Goal: Information Seeking & Learning: Learn about a topic

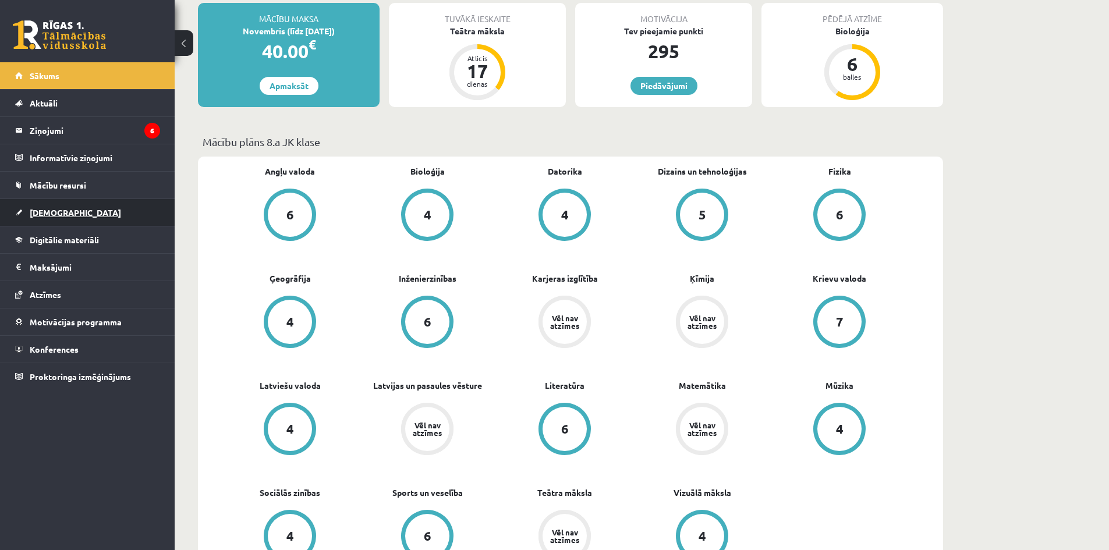
scroll to position [233, 0]
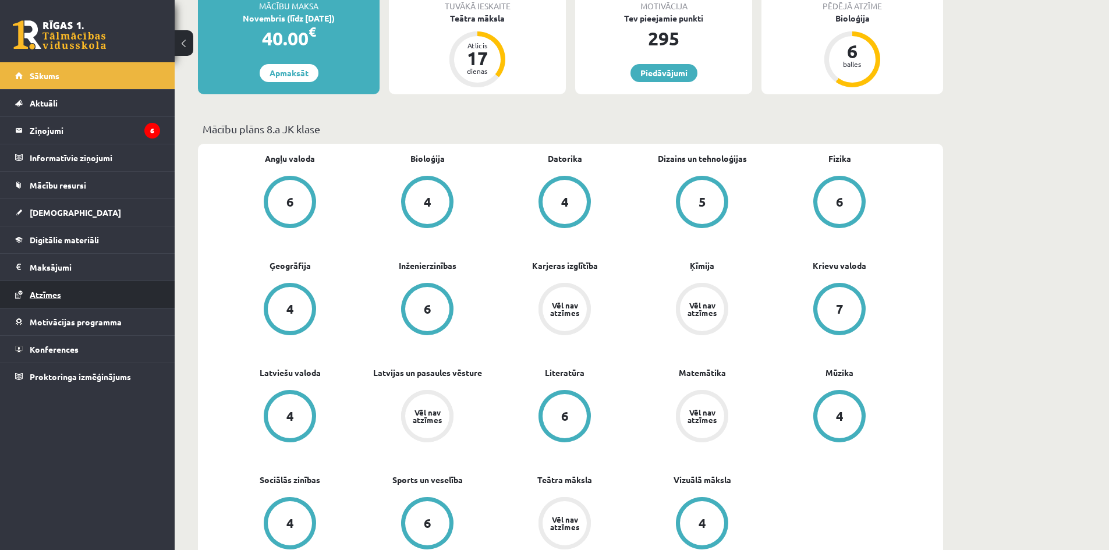
click at [50, 288] on link "Atzīmes" at bounding box center [87, 294] width 145 height 27
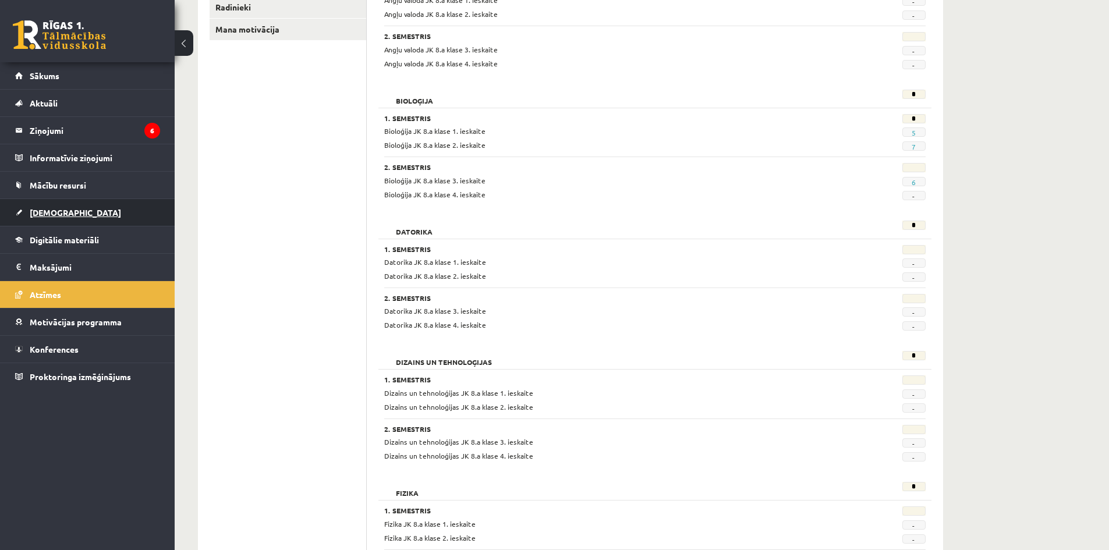
click at [87, 203] on link "[DEMOGRAPHIC_DATA]" at bounding box center [87, 212] width 145 height 27
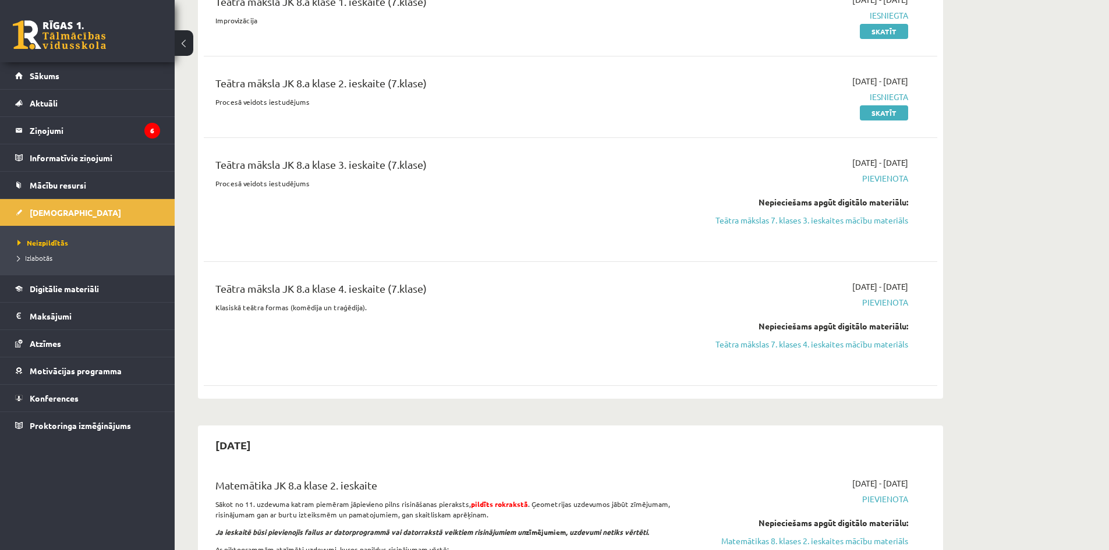
scroll to position [815, 0]
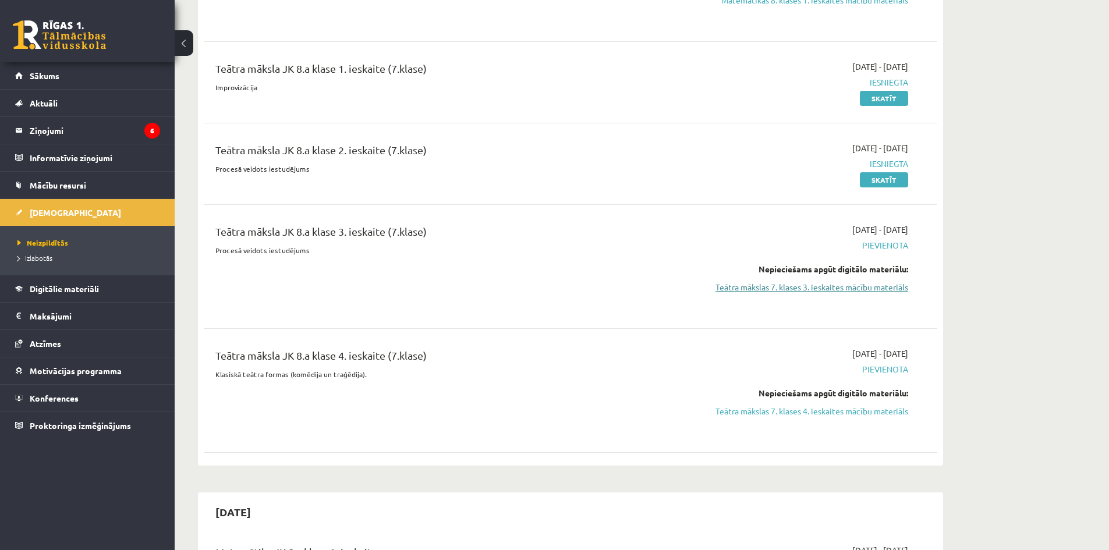
click at [849, 286] on link "Teātra mākslas 7. klases 3. ieskaites mācību materiāls" at bounding box center [798, 287] width 219 height 12
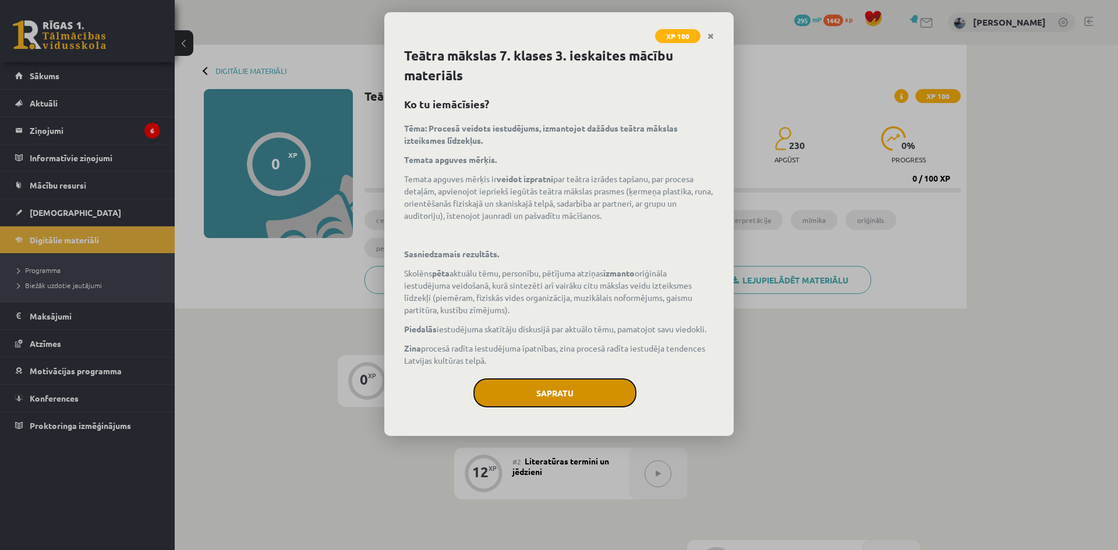
click at [595, 380] on button "Sapratu" at bounding box center [554, 392] width 163 height 29
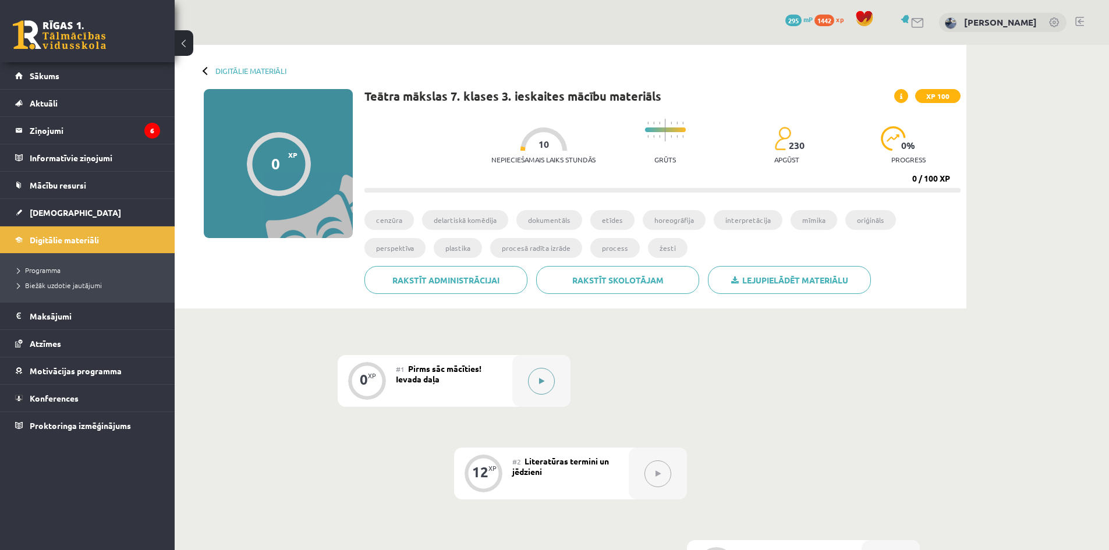
click at [540, 380] on icon at bounding box center [541, 381] width 5 height 7
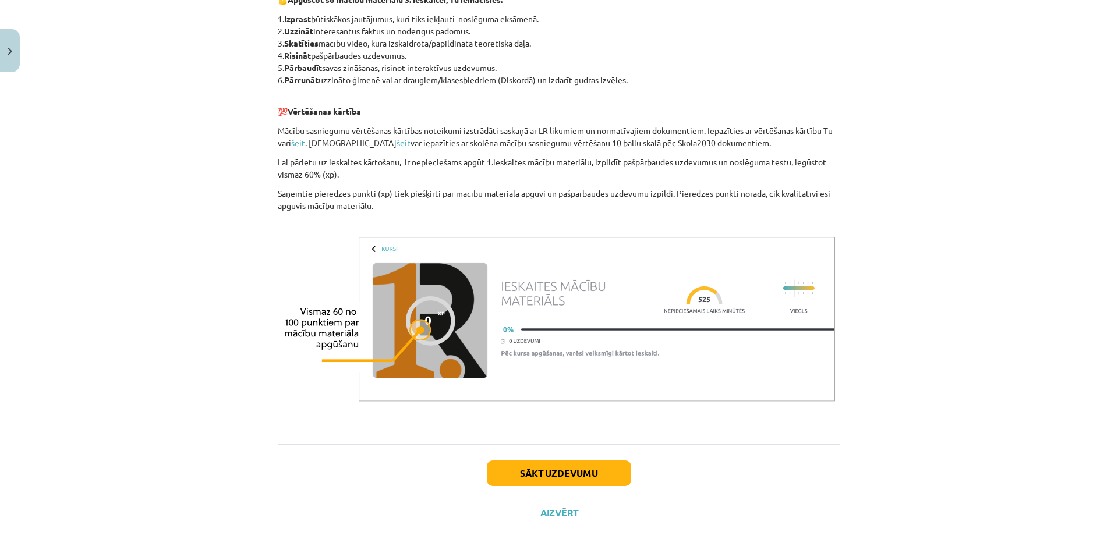
scroll to position [691, 0]
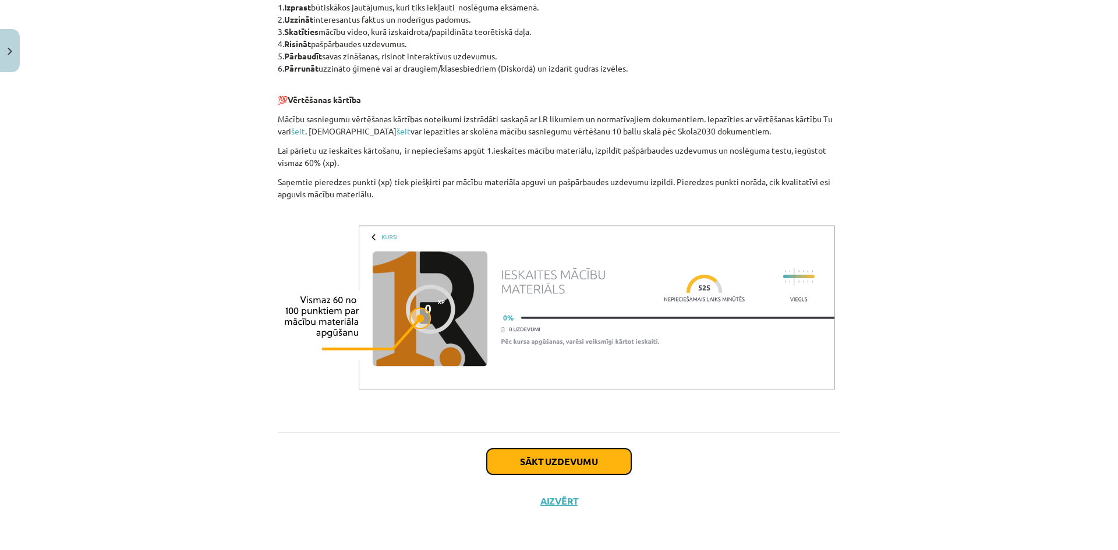
click at [565, 468] on button "Sākt uzdevumu" at bounding box center [559, 462] width 144 height 26
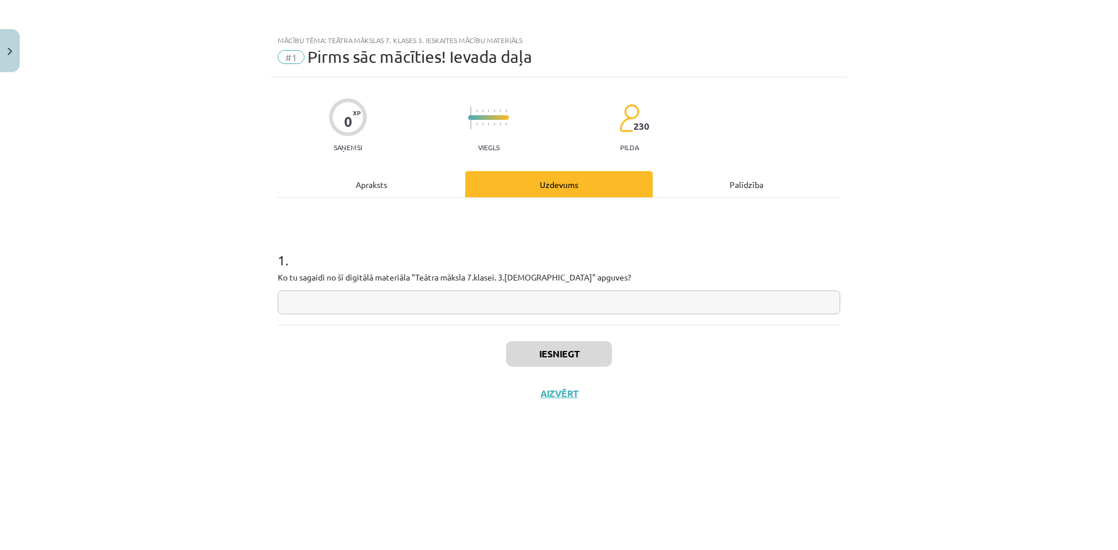
click at [537, 307] on input "text" at bounding box center [559, 302] width 562 height 24
type input "*"
click at [561, 349] on button "Iesniegt" at bounding box center [559, 354] width 106 height 26
click at [537, 402] on button "Nākamā nodarbība" at bounding box center [559, 401] width 114 height 27
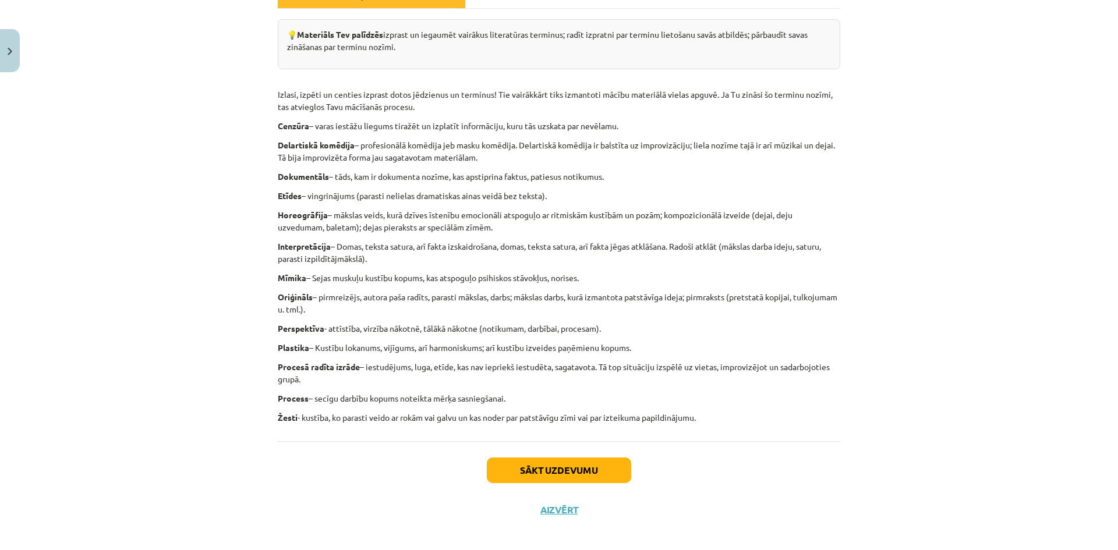
scroll to position [198, 0]
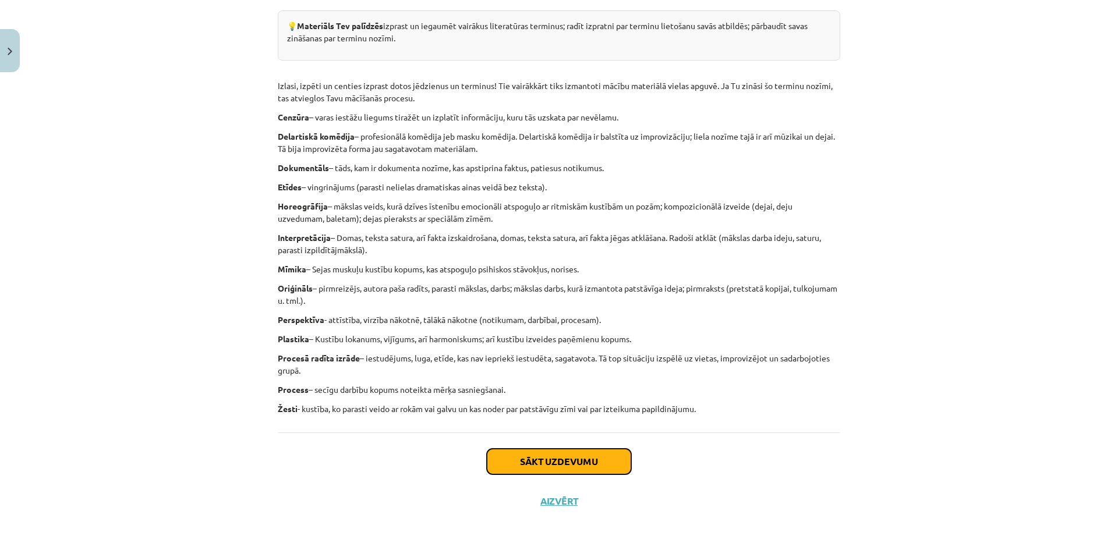
click at [606, 473] on button "Sākt uzdevumu" at bounding box center [559, 462] width 144 height 26
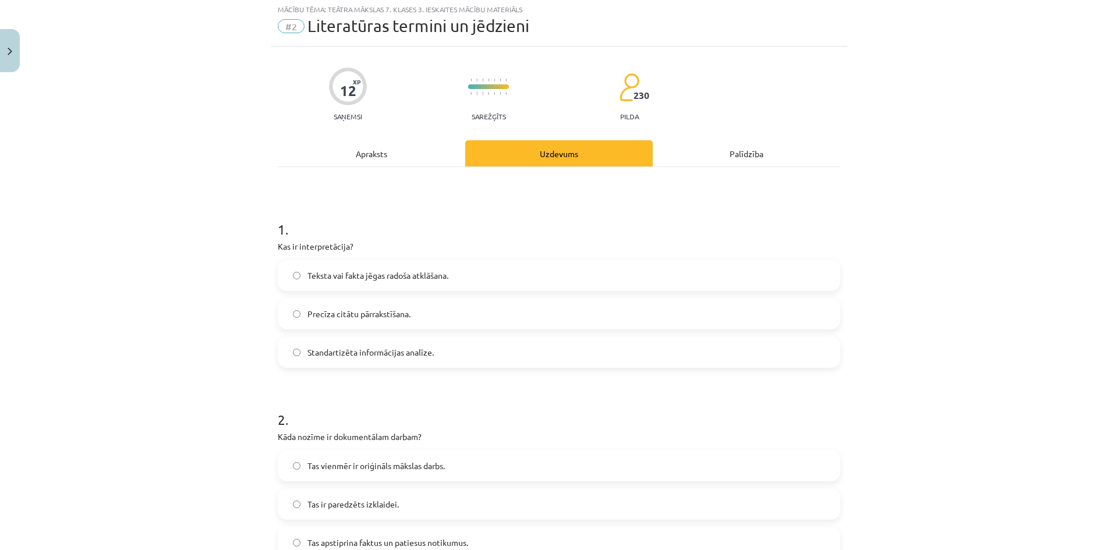
scroll to position [29, 0]
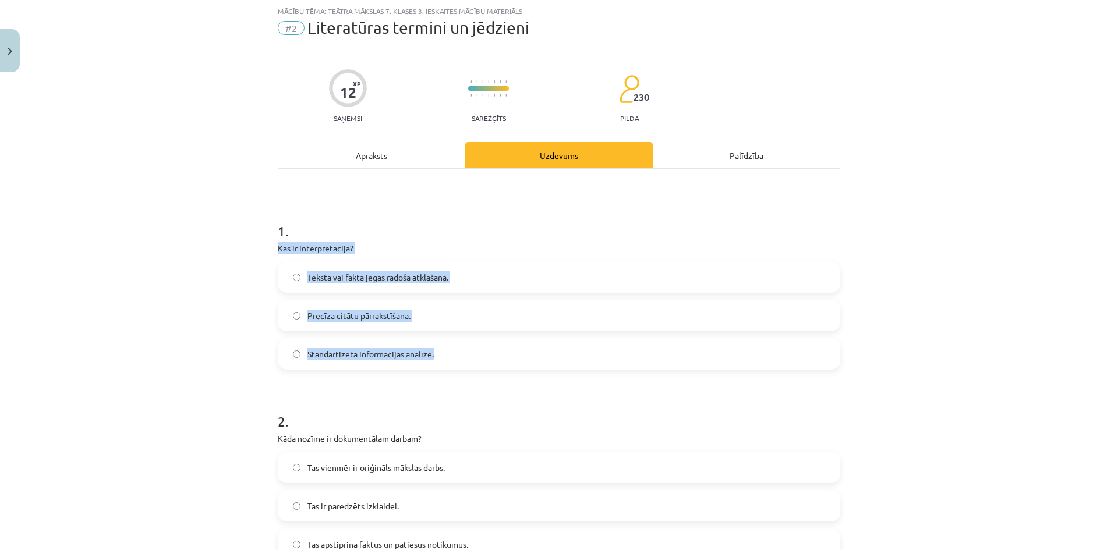
drag, startPoint x: 267, startPoint y: 245, endPoint x: 469, endPoint y: 341, distance: 223.4
copy div "Kas ir interpretācija? Teksta vai fakta jēgas radoša atklāšana.  Precīza citātu…"
click at [283, 272] on label "Teksta vai fakta jēgas radoša atklāšana." at bounding box center [559, 277] width 560 height 29
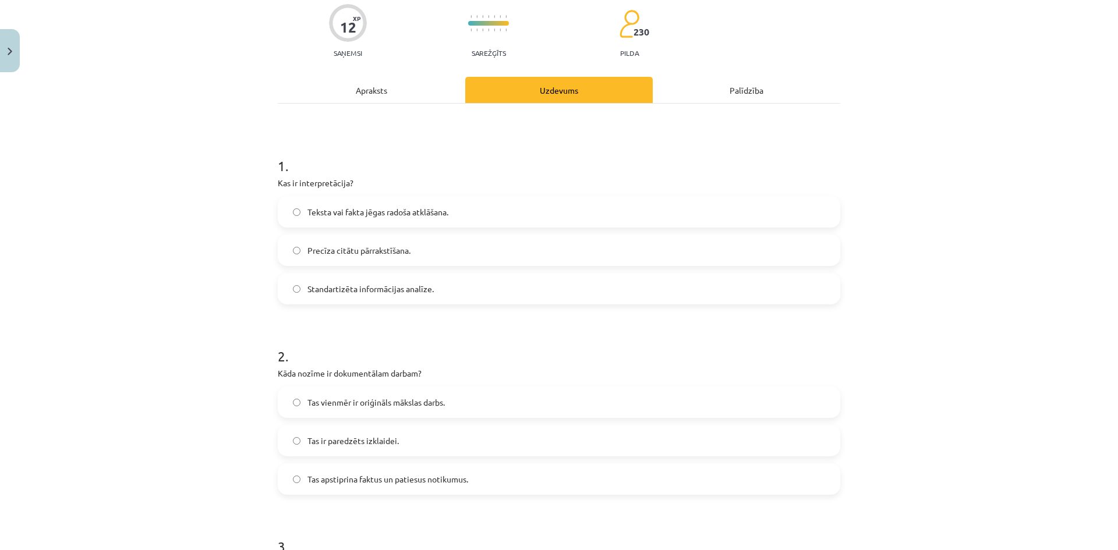
scroll to position [262, 0]
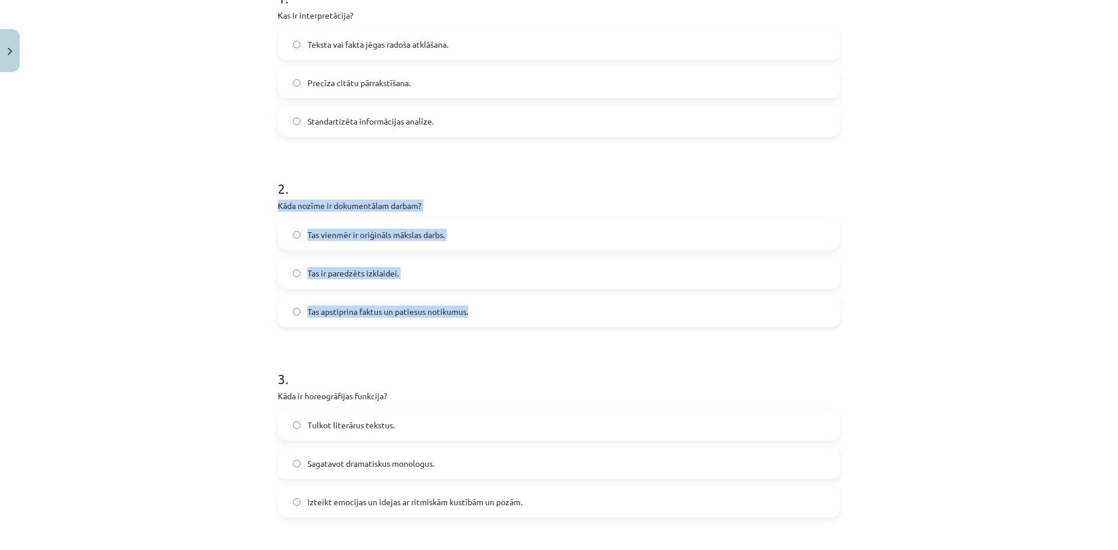
drag, startPoint x: 290, startPoint y: 204, endPoint x: 480, endPoint y: 303, distance: 213.5
click at [479, 303] on div "12 XP Saņemsi Sarežģīts 230 pilda Apraksts Uzdevums Palīdzība 1 . Kas ir interp…" at bounding box center [559, 504] width 576 height 1379
copy div "Kāda nozīme ir dokumentālam darbam? Tas vienmēr ir oriģināls mākslas darbs.  Ta…"
click at [347, 317] on span "Tas apstiprina faktus un patiesus notikumus." at bounding box center [387, 312] width 161 height 12
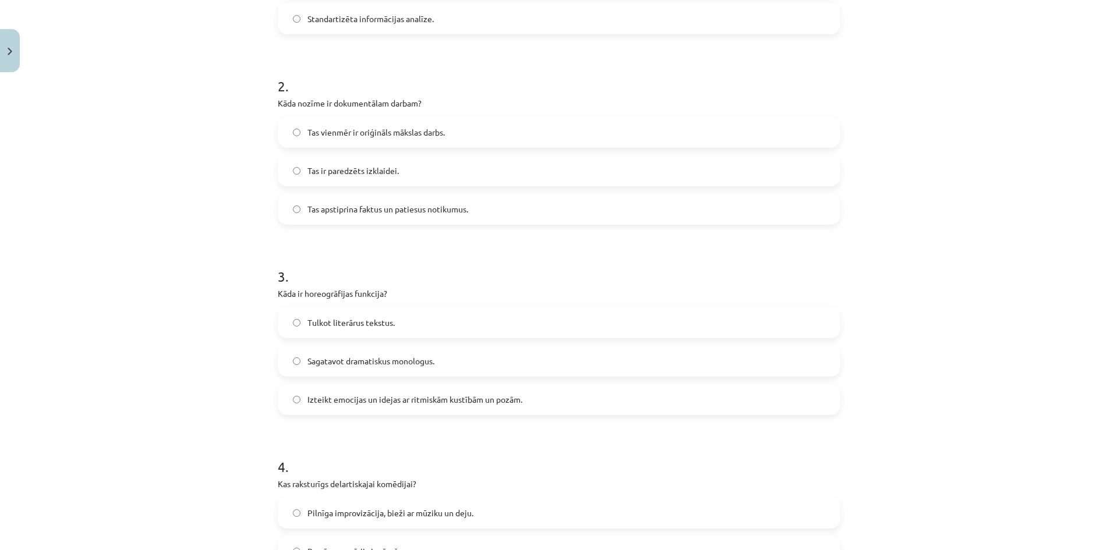
scroll to position [378, 0]
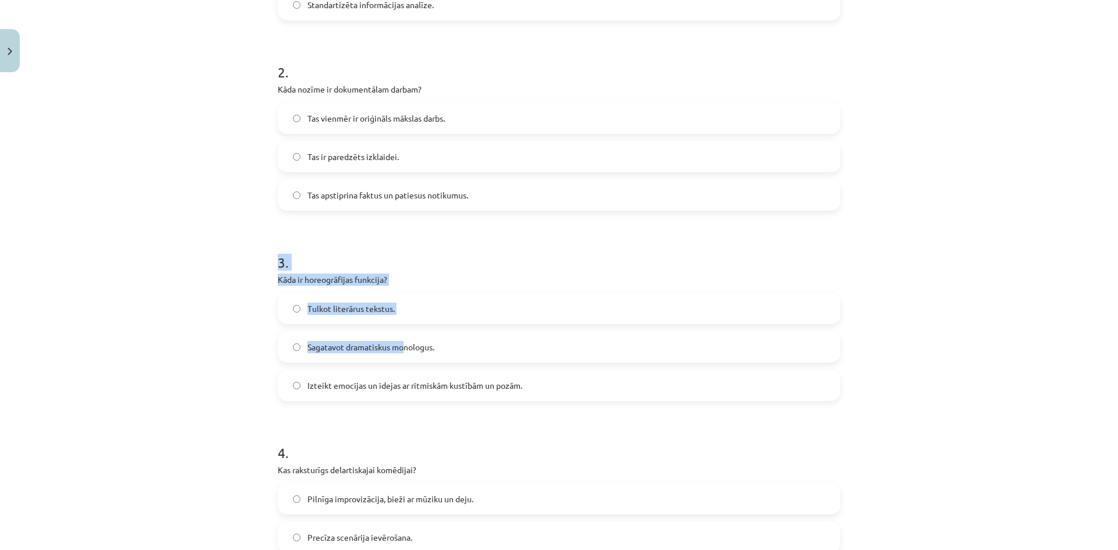
drag, startPoint x: 267, startPoint y: 271, endPoint x: 403, endPoint y: 328, distance: 146.9
click at [403, 328] on div "Mācību tēma: Teātra mākslas 7. klases 3. ieskaites mācību materiāls #2 Literatū…" at bounding box center [559, 275] width 1118 height 550
click at [421, 274] on p "Kāda ir horeogrāfijas funkcija?" at bounding box center [559, 280] width 562 height 12
drag, startPoint x: 253, startPoint y: 275, endPoint x: 520, endPoint y: 392, distance: 292.2
click at [520, 392] on div "Mācību tēma: Teātra mākslas 7. klases 3. ieskaites mācību materiāls #2 Literatū…" at bounding box center [559, 275] width 1118 height 550
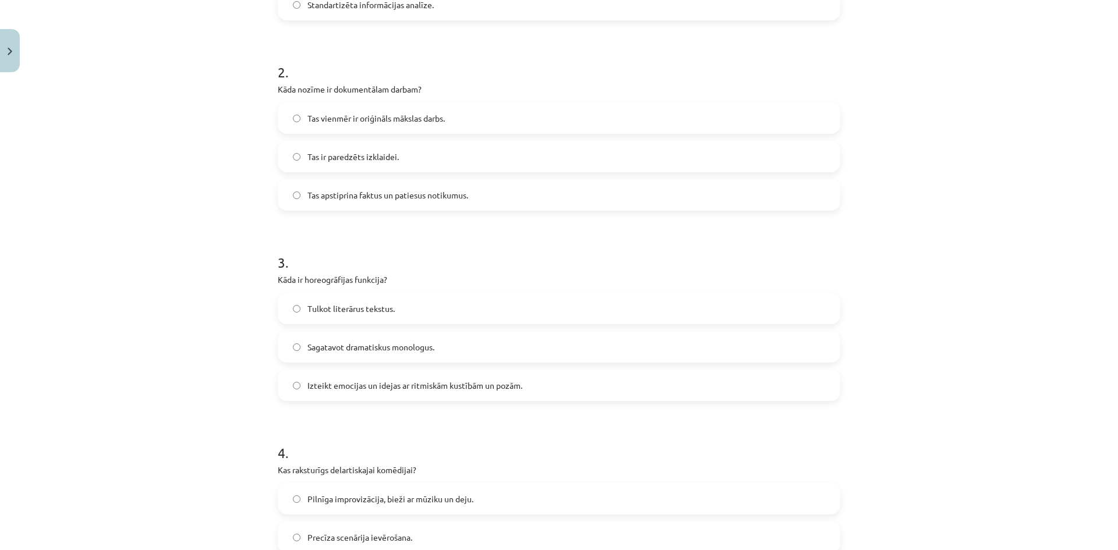
copy div "Kāda ir horeogrāfijas funkcija? Tulkot literārus tekstus.  Sagatavot dramatisku…"
click at [312, 391] on span "Izteikt emocijas un idejas ar ritmiskām kustībām un pozām." at bounding box center [414, 386] width 215 height 12
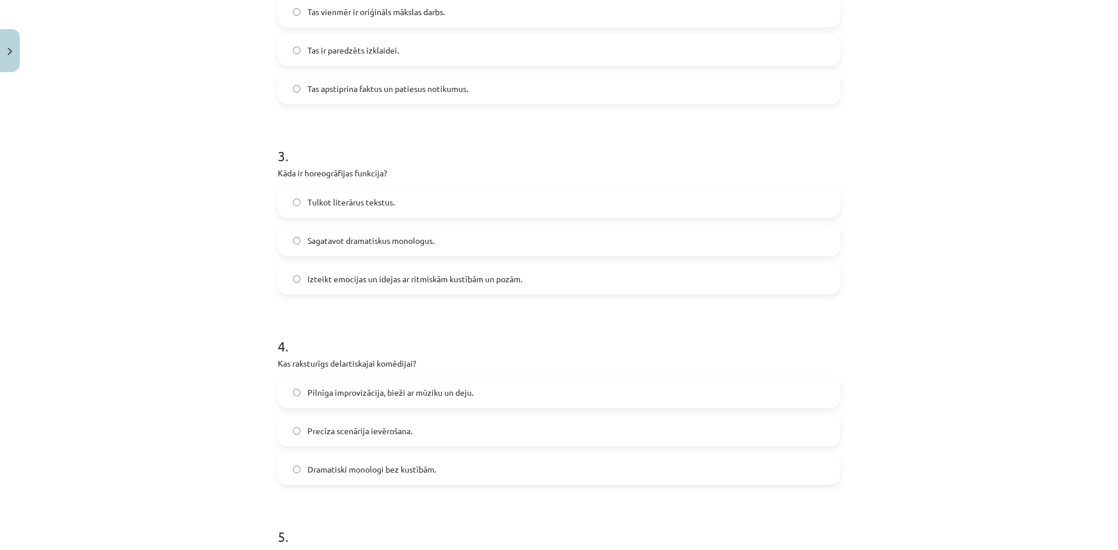
scroll to position [495, 0]
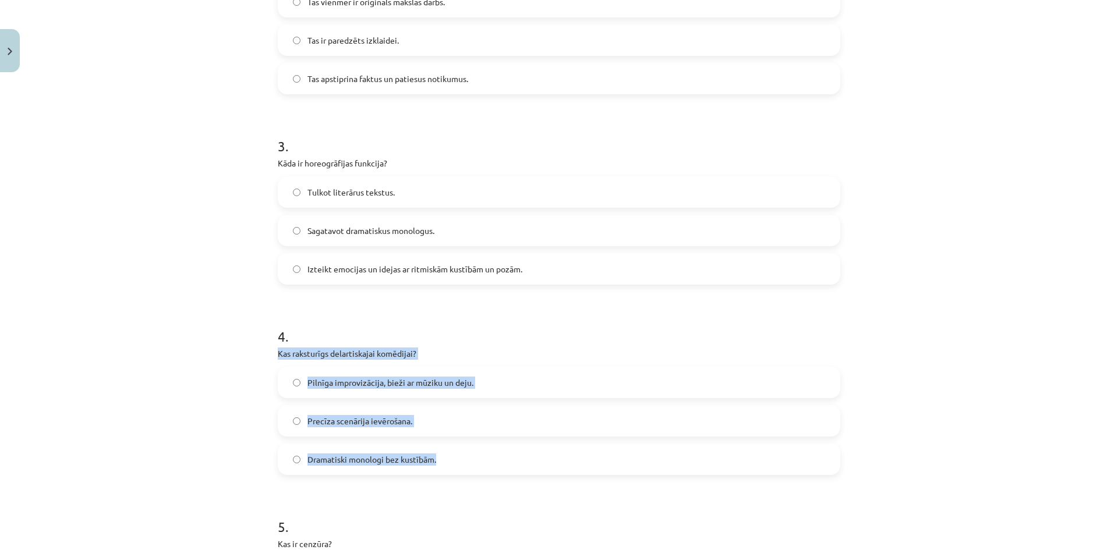
drag, startPoint x: 275, startPoint y: 354, endPoint x: 456, endPoint y: 445, distance: 202.3
click at [456, 445] on div "4 . Kas raksturīgs delartiskajai komēdijai? Pilnīga improvizācija, bieži ar mūz…" at bounding box center [559, 391] width 562 height 167
copy div "Kas raksturīgs delartiskajai komēdijai? Pilnīga improvizācija, bieži ar mūziku …"
click at [364, 392] on label "Pilnīga improvizācija, bieži ar mūziku un deju." at bounding box center [559, 382] width 560 height 29
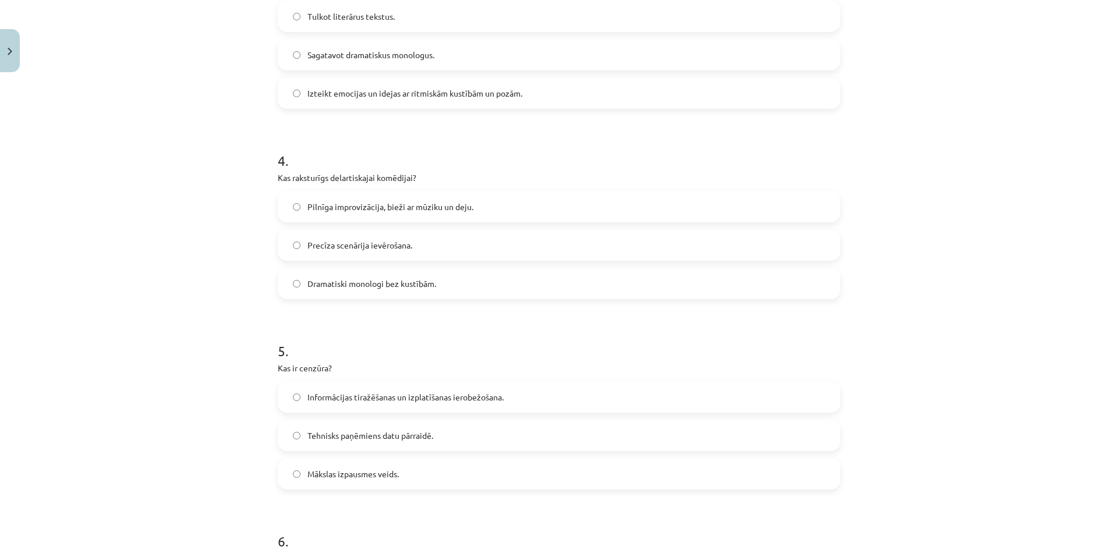
scroll to position [786, 0]
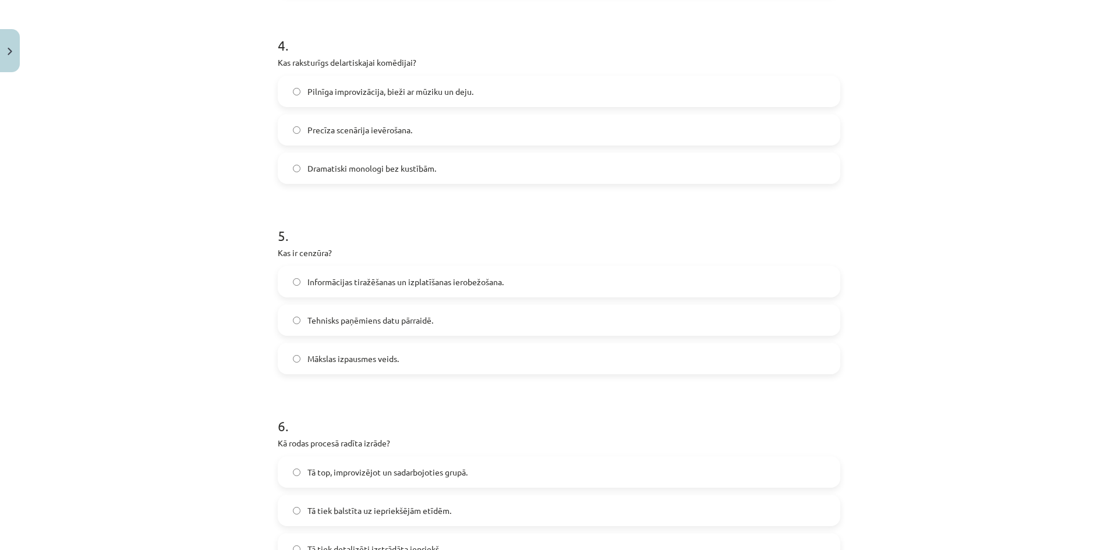
drag, startPoint x: 265, startPoint y: 248, endPoint x: 446, endPoint y: 350, distance: 208.5
click at [446, 350] on div "Mācību tēma: Teātra mākslas 7. klases 3. ieskaites mācību materiāls #2 Literatū…" at bounding box center [559, 275] width 1118 height 550
copy div "Kas ir cenzūra? Informācijas tiražēšanas un izplatīšanas ierobežošana.  Tehnisk…"
click at [315, 287] on span "Informācijas tiražēšanas un izplatīšanas ierobežošana." at bounding box center [405, 282] width 196 height 12
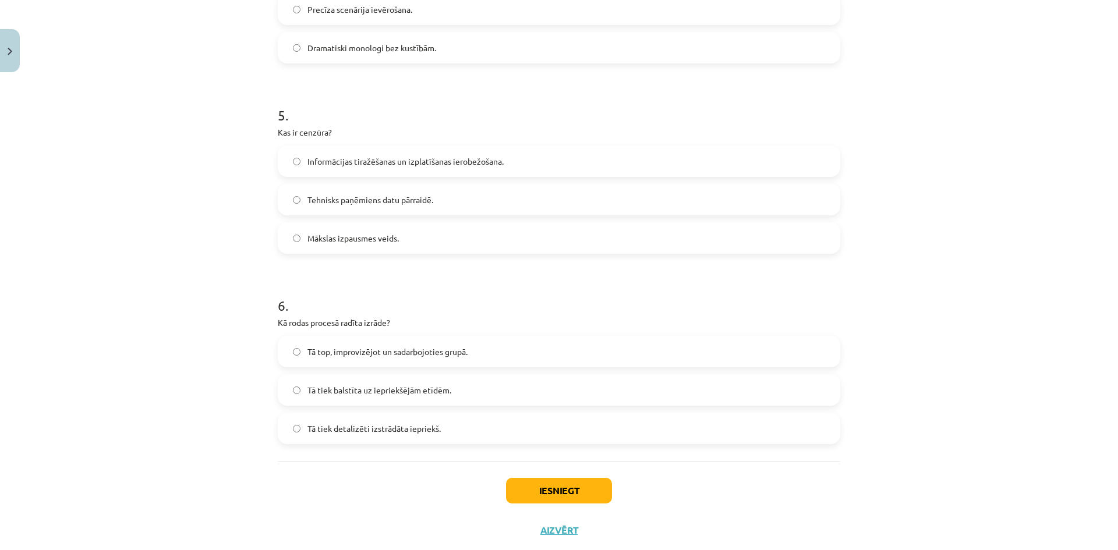
scroll to position [935, 0]
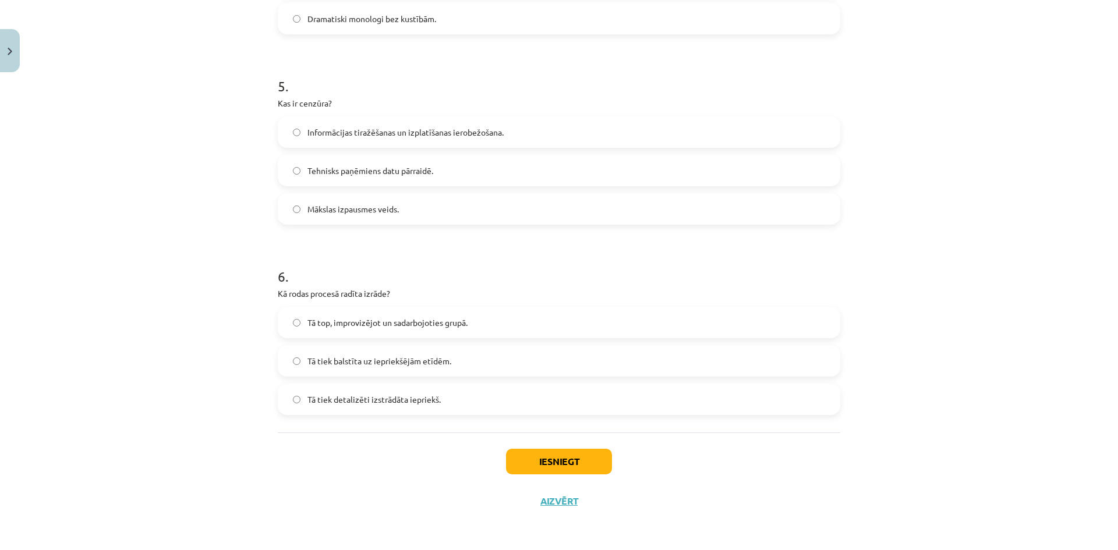
drag, startPoint x: 261, startPoint y: 291, endPoint x: 451, endPoint y: 393, distance: 215.4
click at [451, 393] on div "Mācību tēma: Teātra mākslas 7. klases 3. ieskaites mācību materiāls #2 Literatū…" at bounding box center [559, 275] width 1118 height 550
copy div "Kā rodas procesā radīta izrāde? Tā top, improvizējot un sadarbojoties grupā. Tā…"
click at [367, 324] on span "Tā top, improvizējot un sadarbojoties grupā." at bounding box center [387, 323] width 160 height 12
click at [565, 474] on div "Iesniegt Aizvērt" at bounding box center [559, 472] width 562 height 81
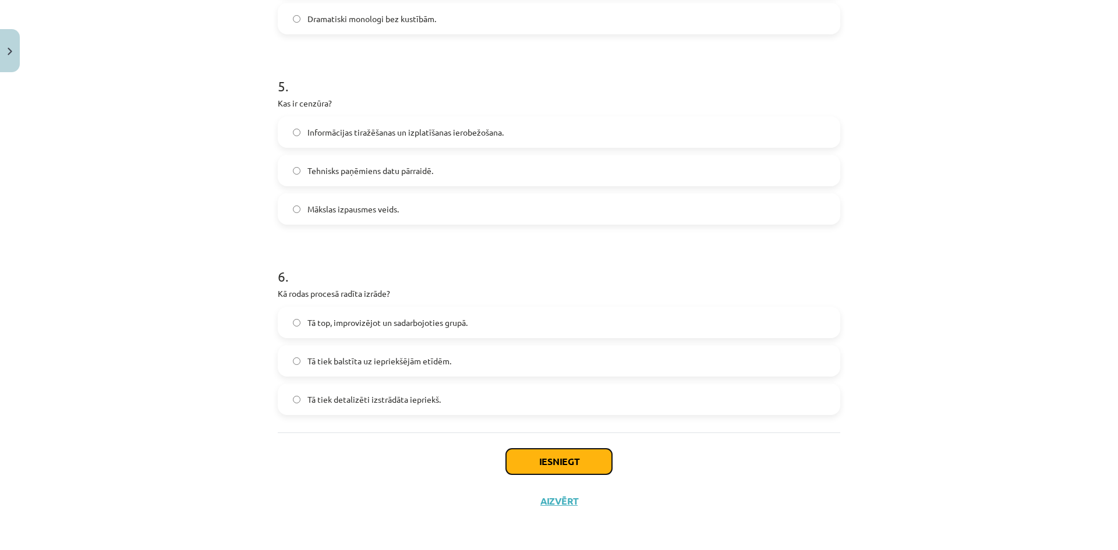
click at [569, 467] on button "Iesniegt" at bounding box center [559, 462] width 106 height 26
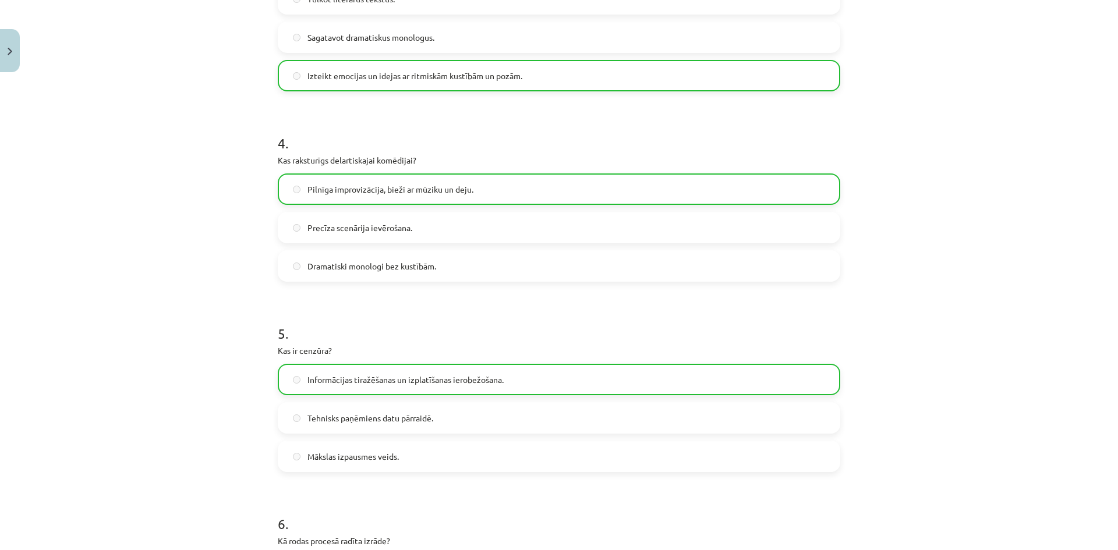
scroll to position [931, 0]
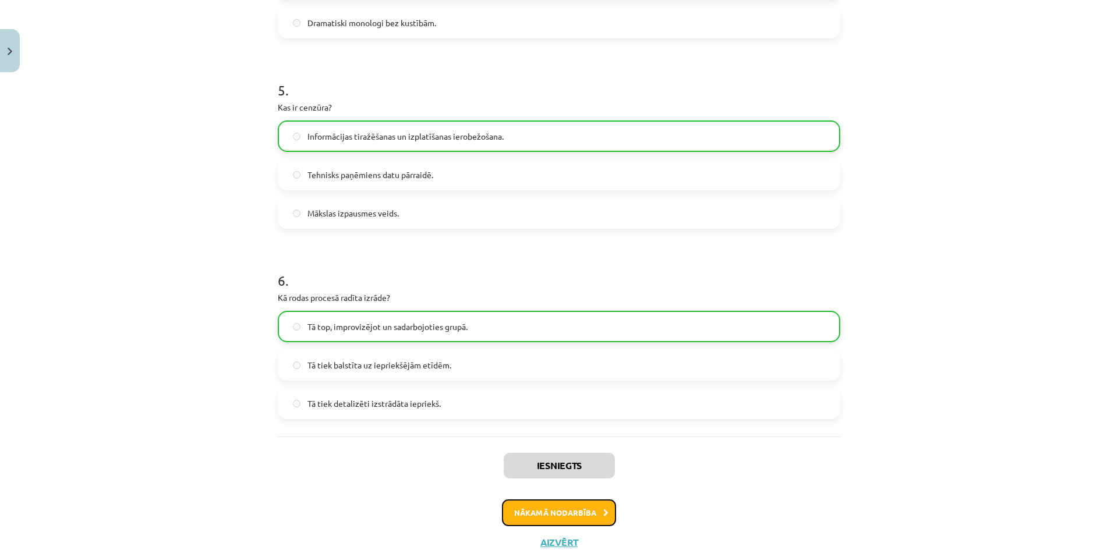
click at [603, 513] on icon at bounding box center [605, 513] width 5 height 8
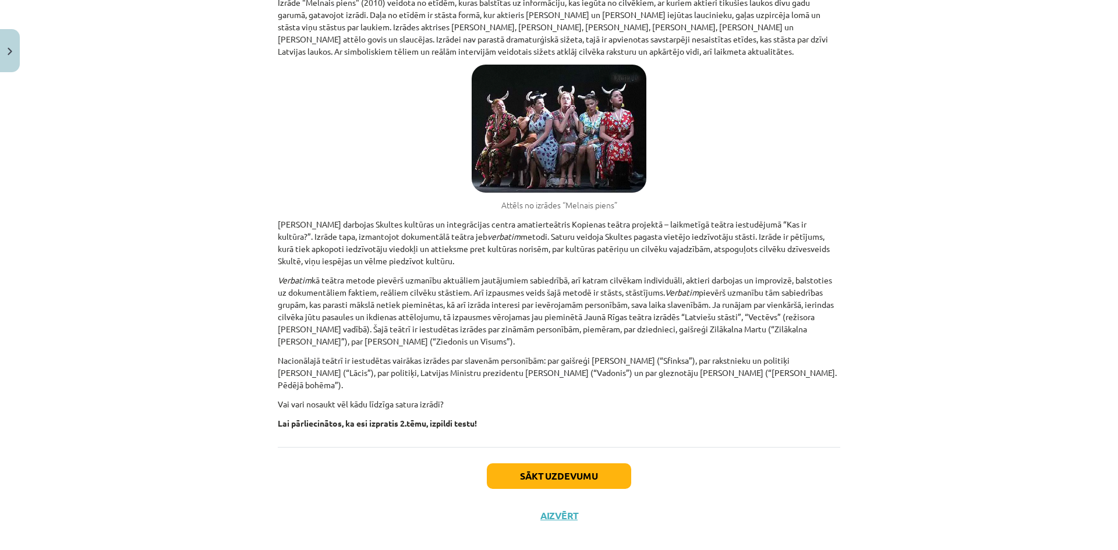
scroll to position [2581, 0]
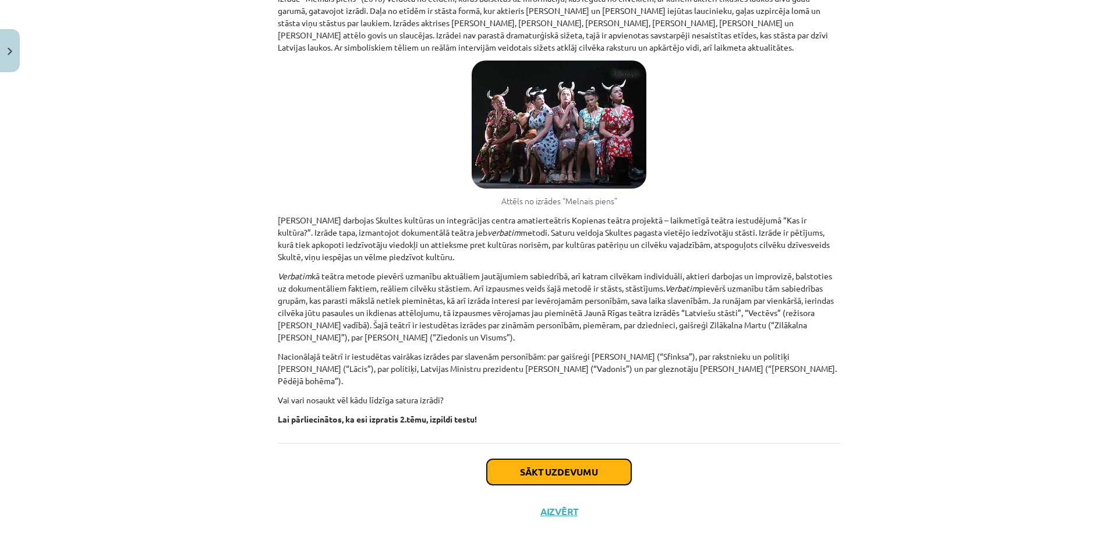
click at [583, 469] on button "Sākt uzdevumu" at bounding box center [559, 472] width 144 height 26
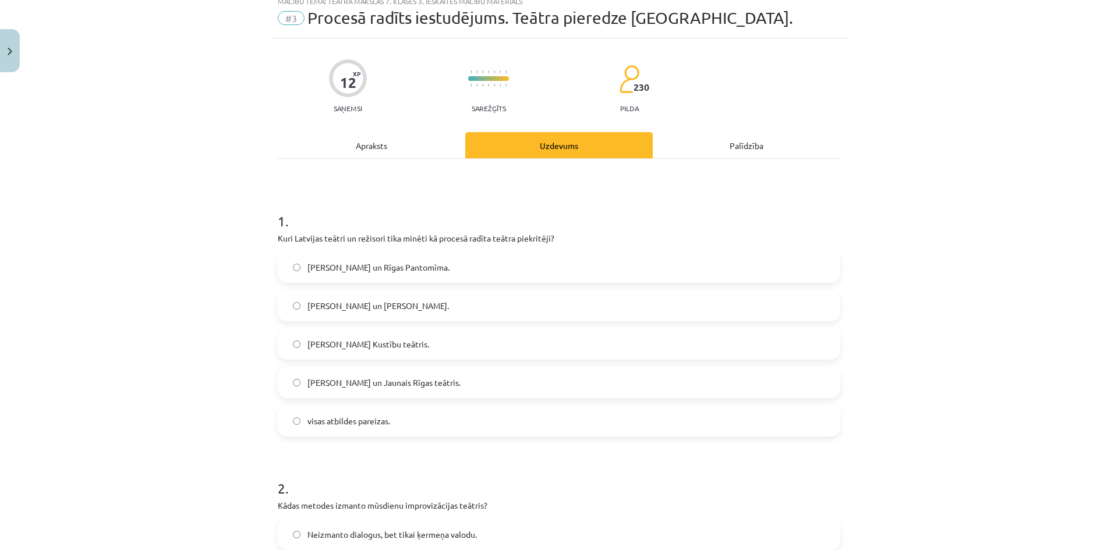
scroll to position [29, 0]
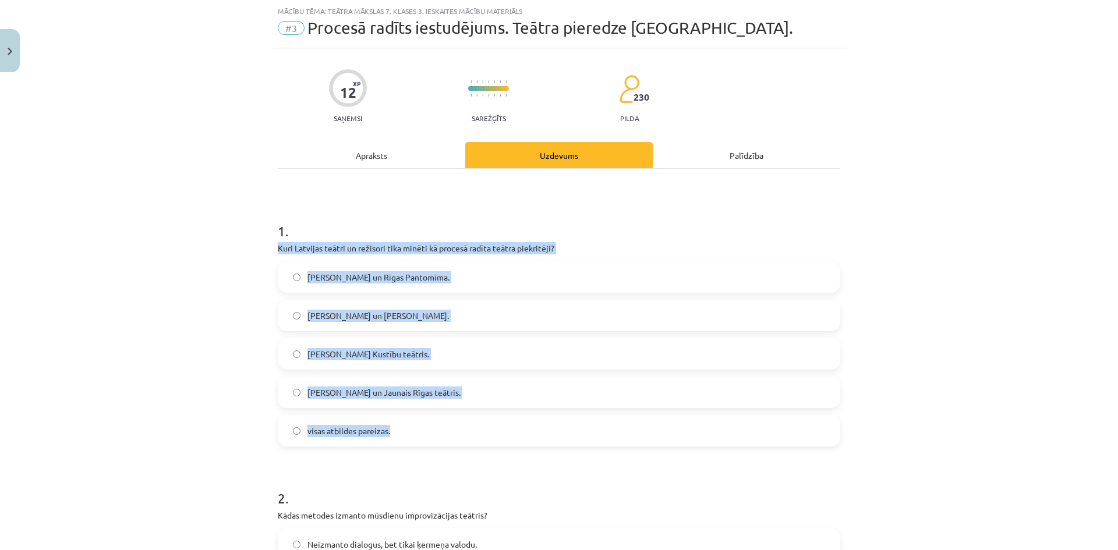
drag, startPoint x: 268, startPoint y: 246, endPoint x: 460, endPoint y: 420, distance: 259.6
copy div "Kuri Latvijas teātri un režisori tika minēti kā procesā radīta teātra piekritēj…"
click at [339, 445] on label "visas atbildes pareizas." at bounding box center [559, 430] width 560 height 29
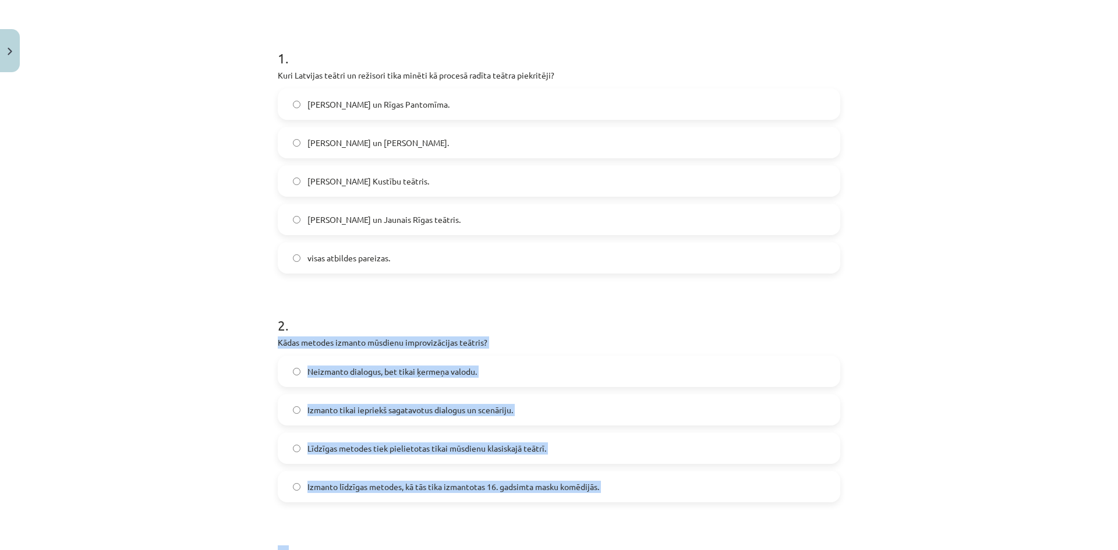
scroll to position [204, 0]
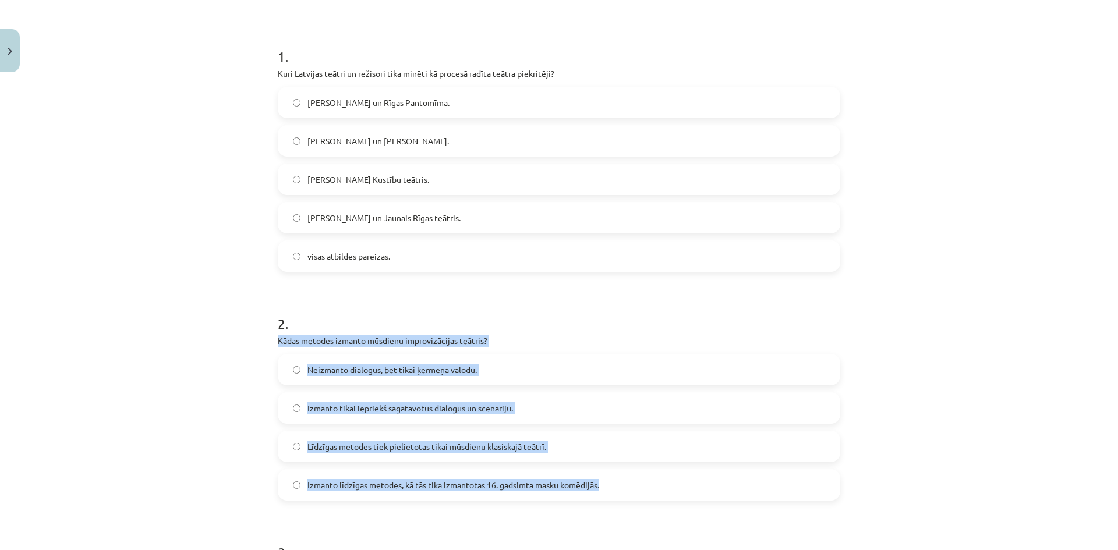
drag, startPoint x: 263, startPoint y: 395, endPoint x: 601, endPoint y: 480, distance: 348.7
click at [601, 480] on div "Mācību tēma: Teātra mākslas 7. klases 3. ieskaites mācību materiāls #3 Procesā …" at bounding box center [559, 275] width 1118 height 550
copy div "Kādas metodes izmanto mūsdienu improvizācijas teātris? Neizmanto dialogus, bet …"
click at [324, 370] on span "Neizmanto dialogus, bet tikai ķermeņa valodu." at bounding box center [391, 370] width 169 height 12
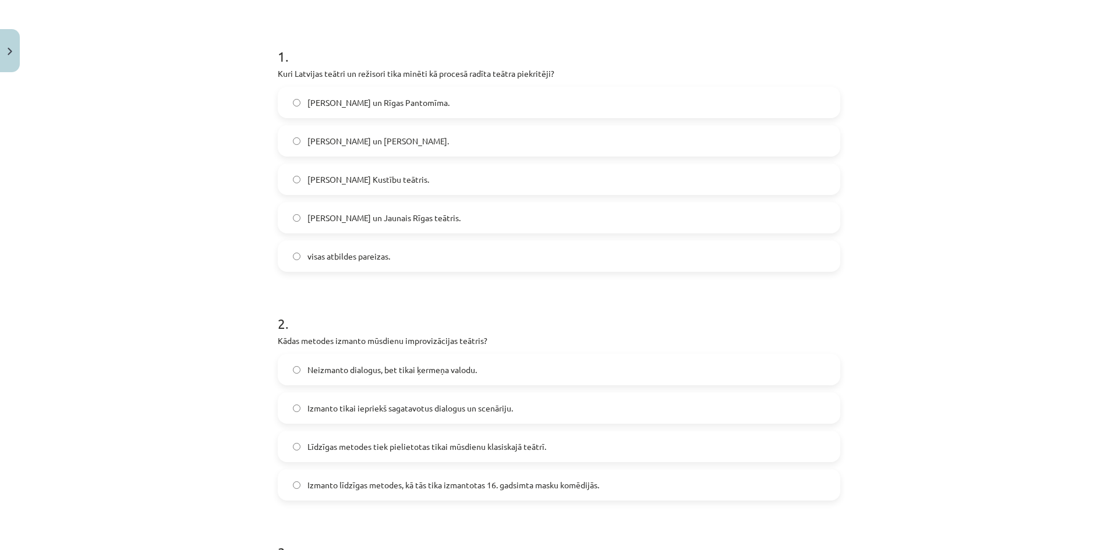
click at [423, 485] on span "Izmanto līdzīgas metodes, kā tās tika izmantotas 16. gadsimta masku komēdijās." at bounding box center [453, 485] width 292 height 12
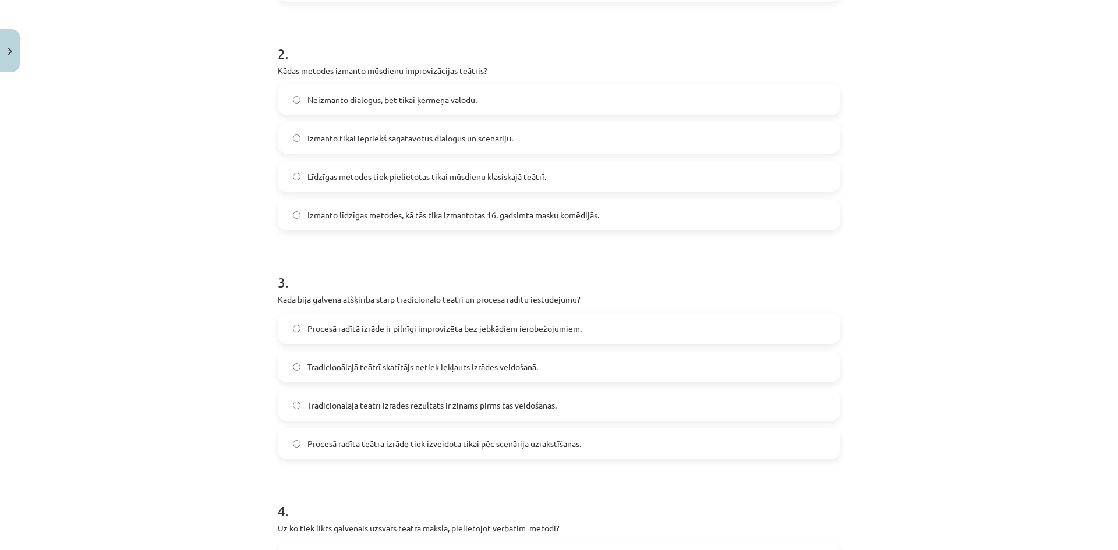
scroll to position [495, 0]
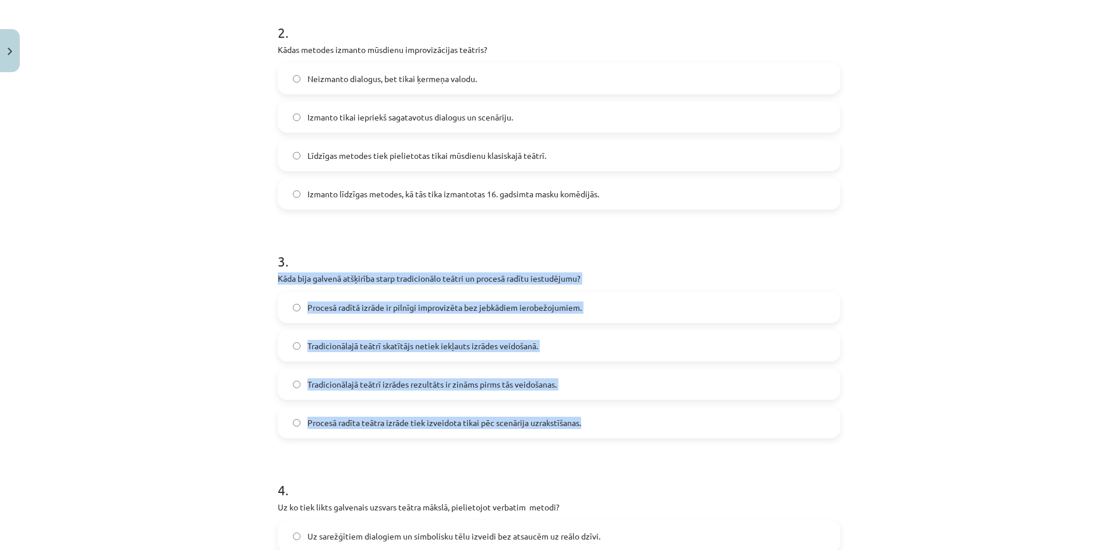
drag, startPoint x: 345, startPoint y: 289, endPoint x: 592, endPoint y: 430, distance: 284.2
click at [592, 430] on div "Mācību tēma: Teātra mākslas 7. klases 3. ieskaites mācību materiāls #3 Procesā …" at bounding box center [559, 275] width 1118 height 550
copy div "Kāda bija galvenā atšķirība starp tradicionālo teātri un procesā radītu iestudē…"
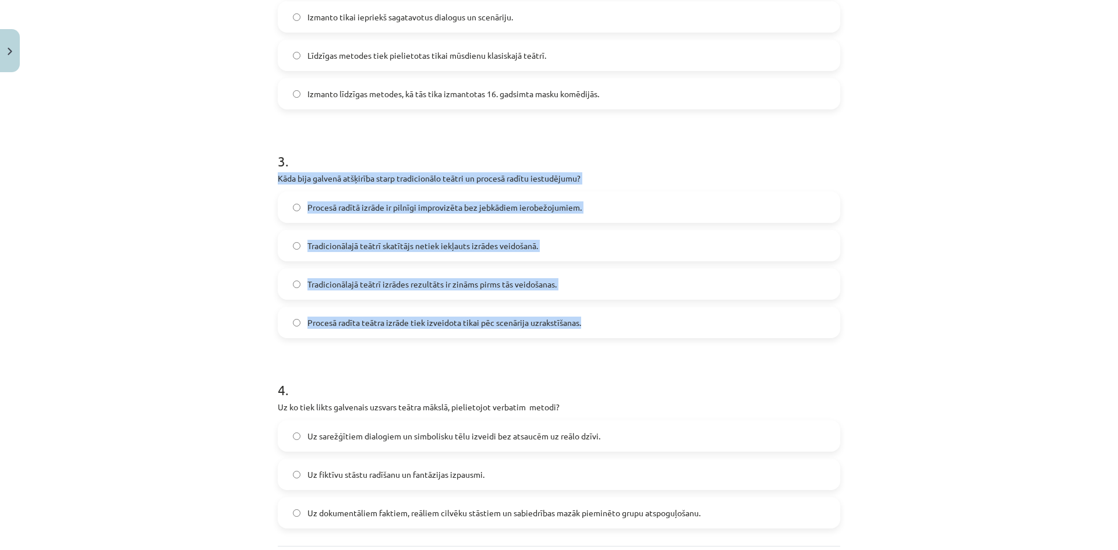
scroll to position [592, 0]
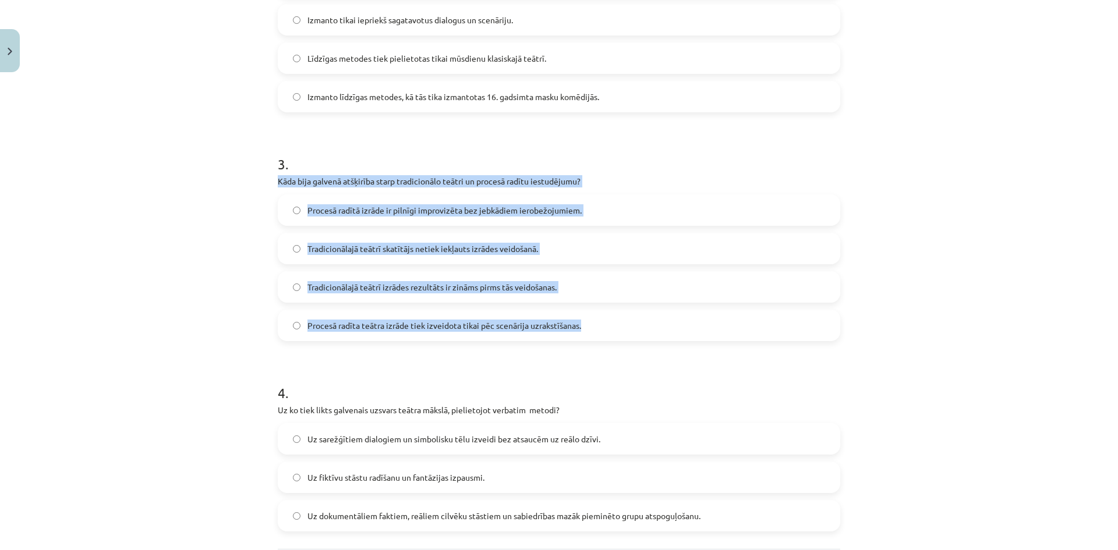
click at [344, 257] on label "Tradicionālajā teātrī skatītājs netiek iekļauts izrādes veidošanā." at bounding box center [559, 248] width 560 height 29
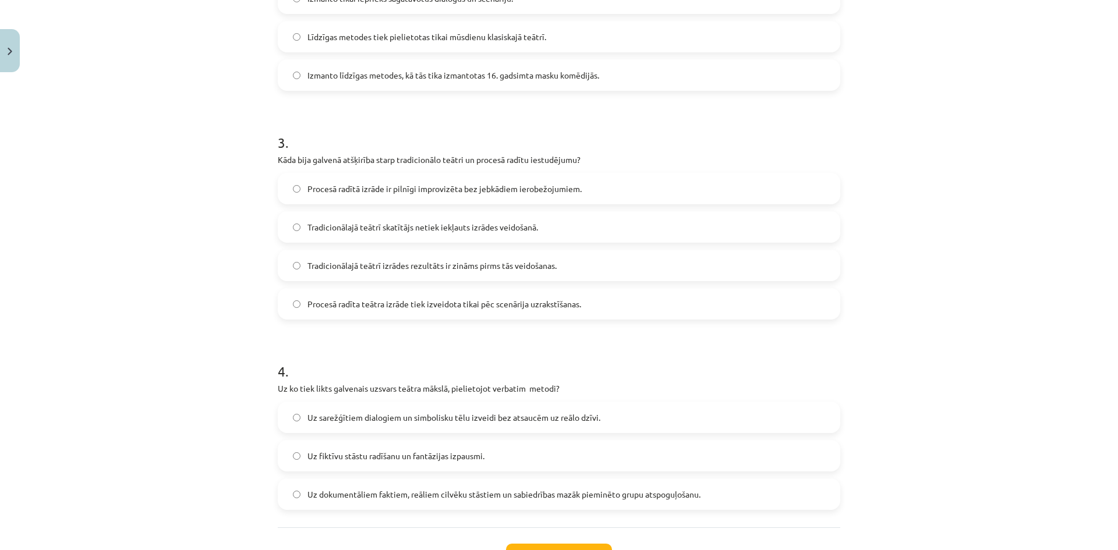
scroll to position [650, 0]
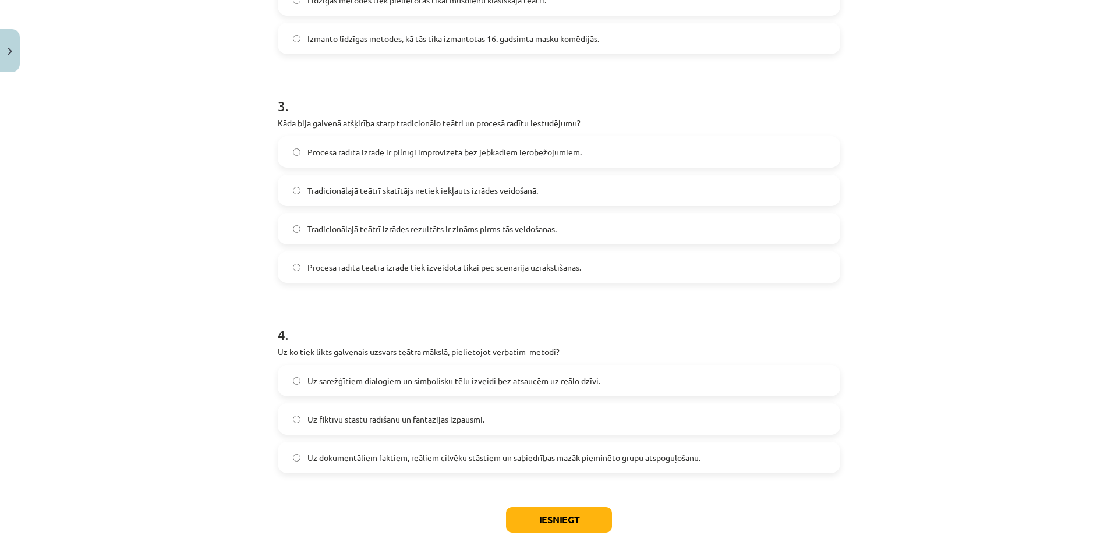
click at [515, 225] on span "Tradicionālajā teātrī izrādes rezultāts ir zināms pirms tās veidošanas." at bounding box center [431, 229] width 249 height 12
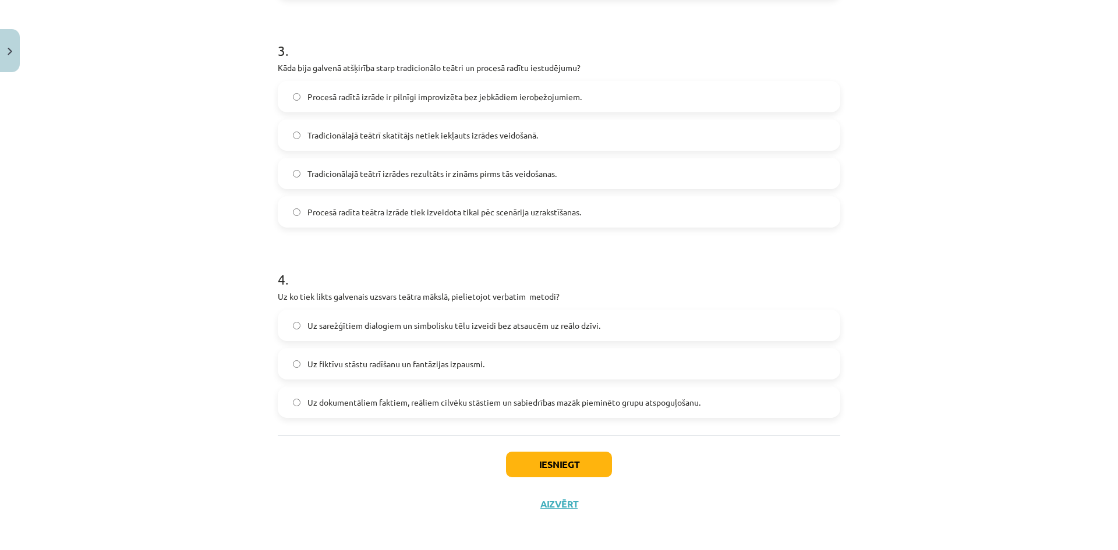
scroll to position [708, 0]
drag, startPoint x: 258, startPoint y: 292, endPoint x: 744, endPoint y: 407, distance: 499.5
click at [744, 407] on div "Mācību tēma: Teātra mākslas 7. klases 3. ieskaites mācību materiāls #3 Procesā …" at bounding box center [559, 275] width 1118 height 550
copy div "Uz ko tiek likts galvenais uzsvars teātra mākslā, pielietojot verbatim metodi? …"
click at [418, 396] on span "Uz dokumentāliem faktiem, reāliem cilvēku stāstiem un sabiedrības mazāk pieminē…" at bounding box center [503, 399] width 393 height 12
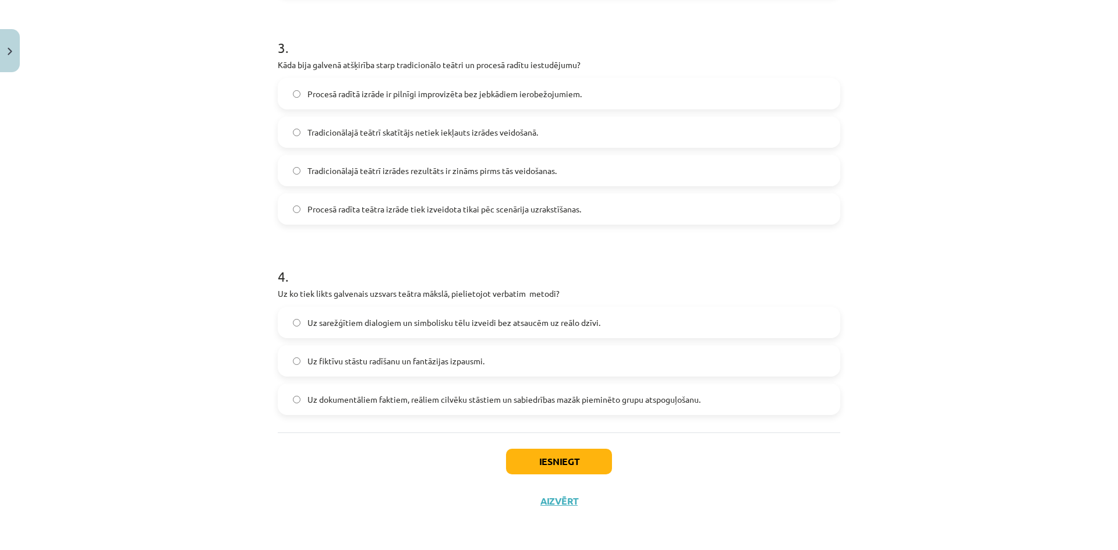
click at [583, 480] on div "Iesniegt Aizvērt" at bounding box center [559, 472] width 562 height 81
click at [588, 469] on button "Iesniegt" at bounding box center [559, 462] width 106 height 26
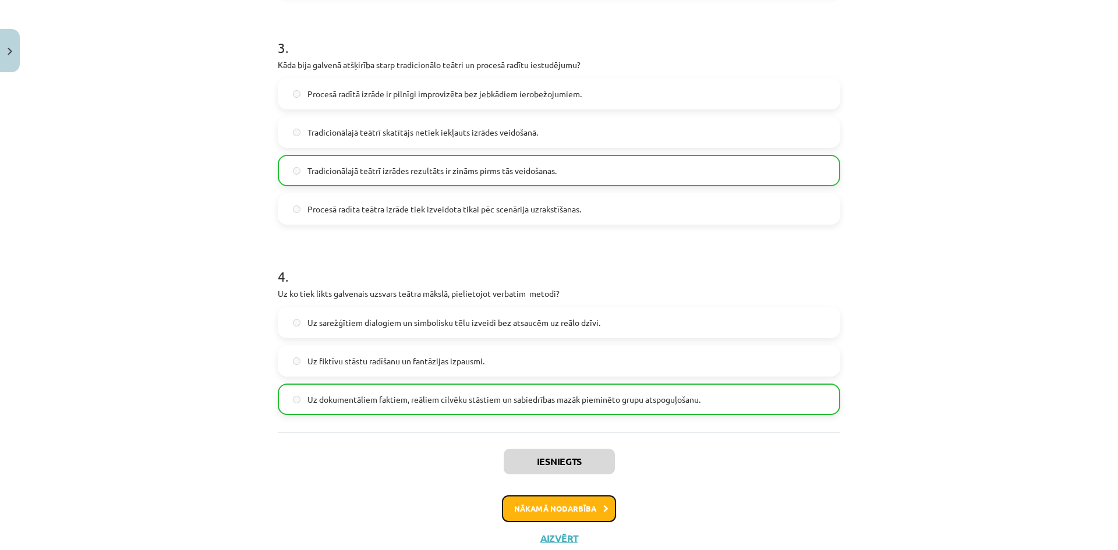
click at [584, 506] on button "Nākamā nodarbība" at bounding box center [559, 508] width 114 height 27
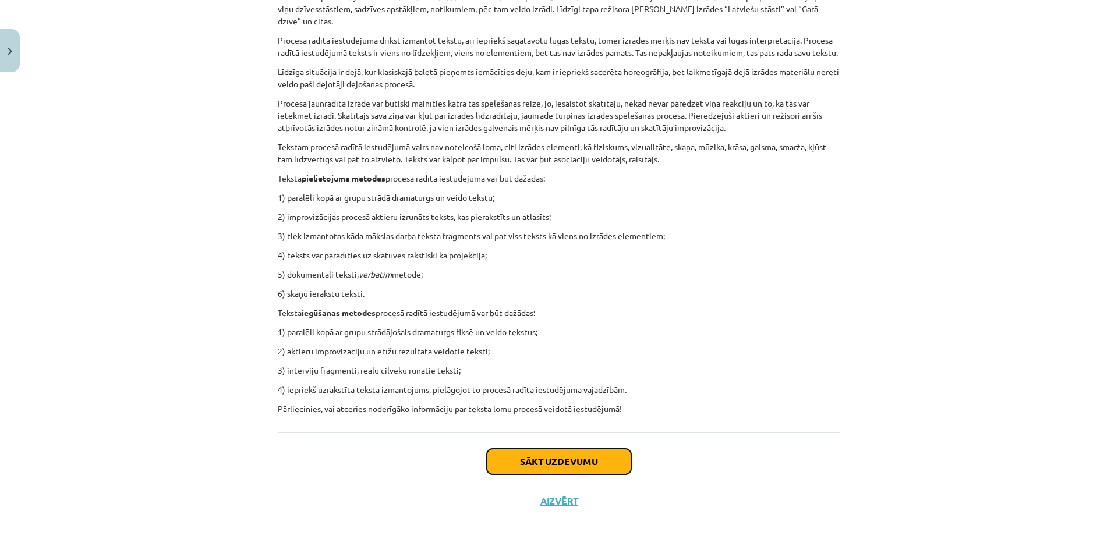
click at [584, 466] on button "Sākt uzdevumu" at bounding box center [559, 462] width 144 height 26
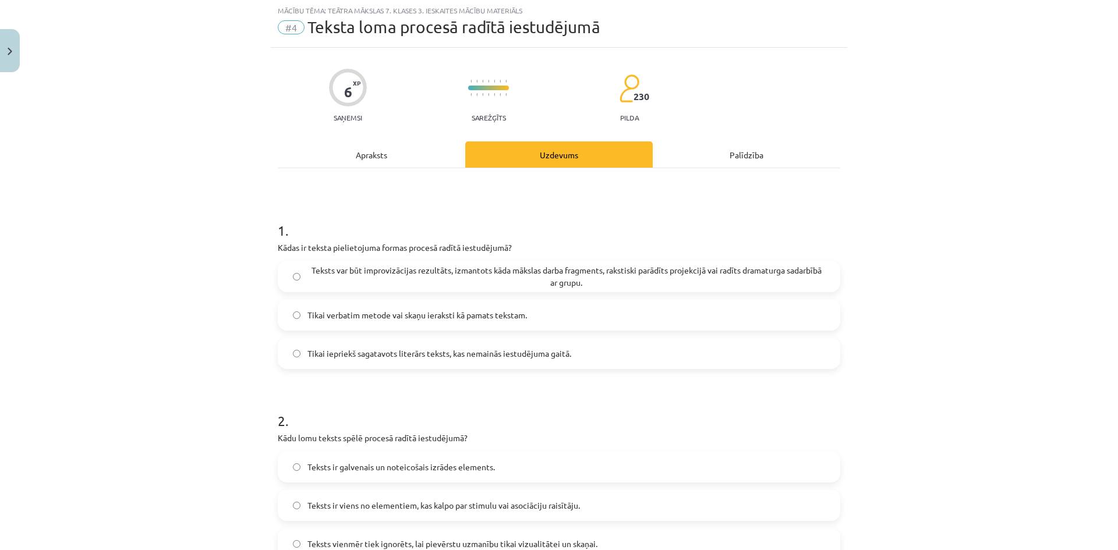
scroll to position [29, 0]
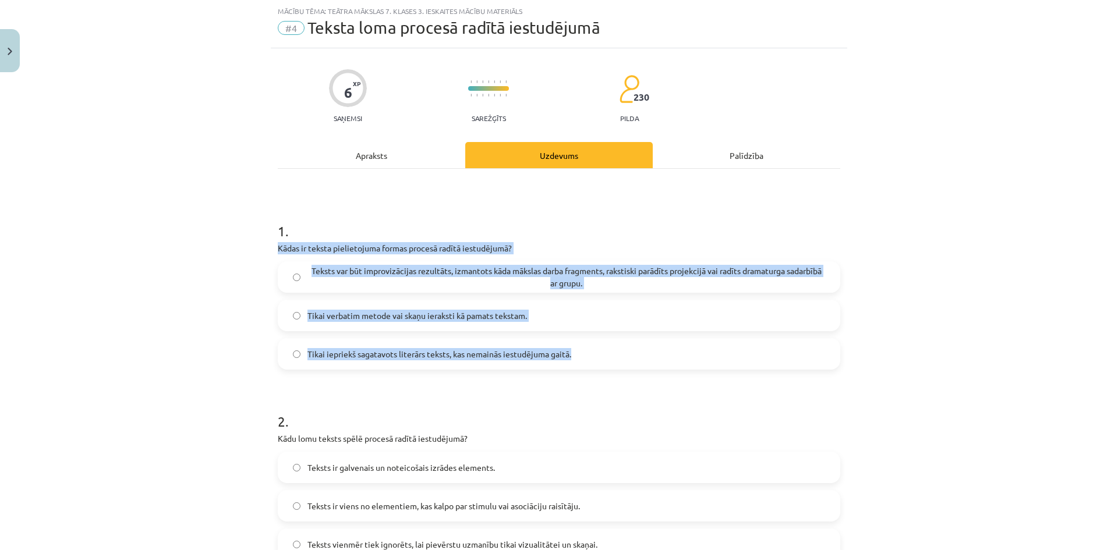
drag, startPoint x: 257, startPoint y: 241, endPoint x: 594, endPoint y: 366, distance: 358.8
click at [594, 366] on div "Mācību tēma: Teātra mākslas 7. klases 3. ieskaites mācību materiāls #4 Teksta l…" at bounding box center [559, 275] width 1118 height 550
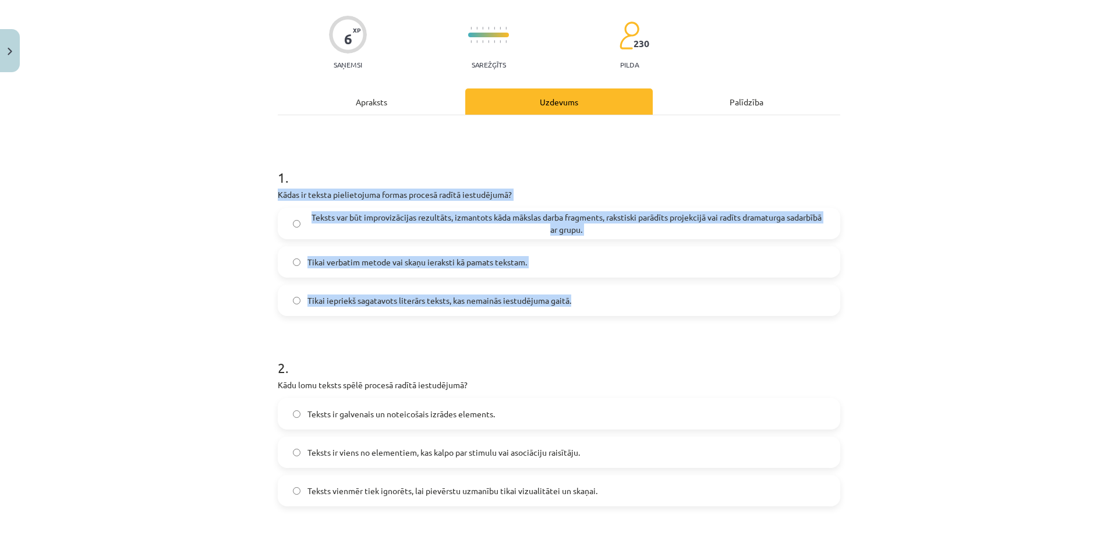
scroll to position [87, 0]
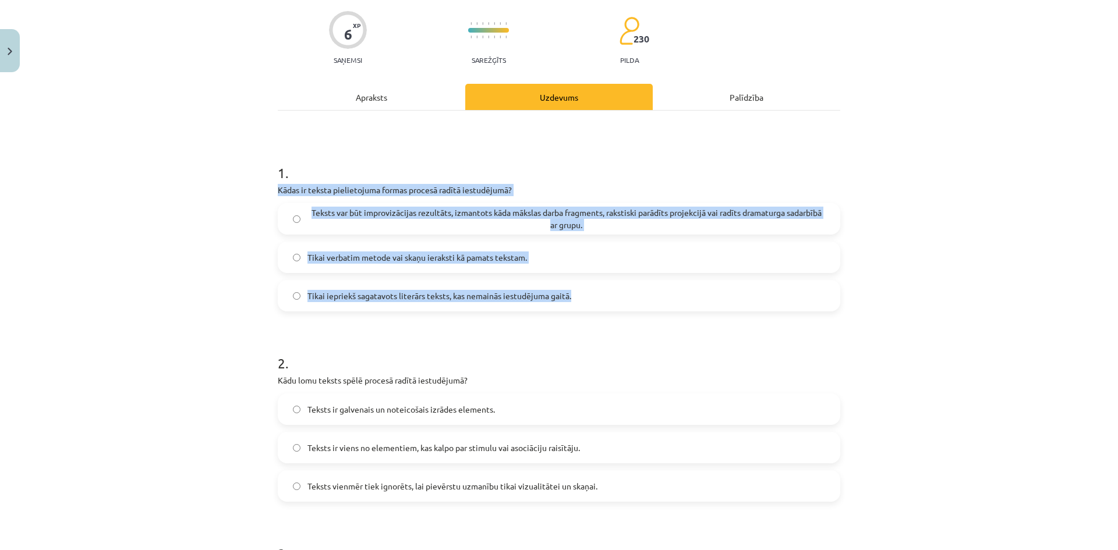
click at [302, 224] on label "Teksts var būt improvizācijas rezultāts, izmantots kāda mākslas darba fragments…" at bounding box center [559, 218] width 560 height 29
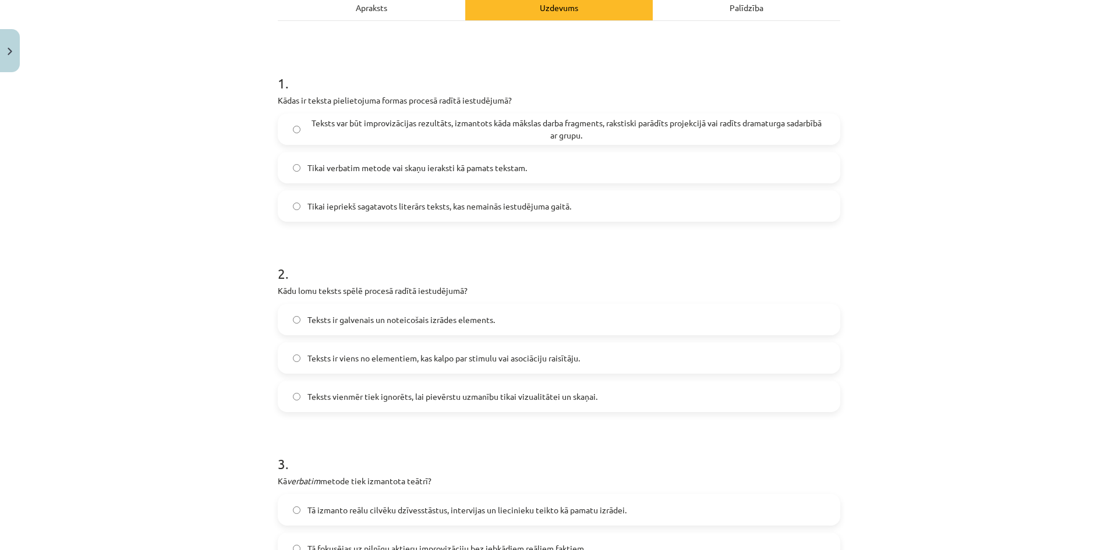
scroll to position [204, 0]
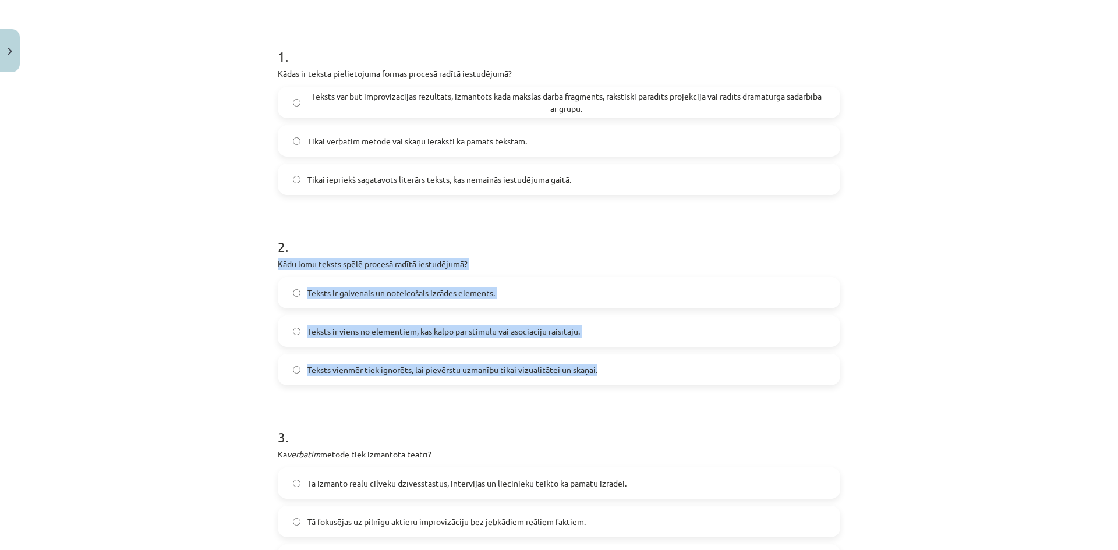
drag, startPoint x: 275, startPoint y: 263, endPoint x: 597, endPoint y: 361, distance: 336.4
click at [597, 361] on div "6 XP Saņemsi Sarežģīts 230 pilda Apraksts Uzdevums Palīdzība 1 . Kādas ir tekst…" at bounding box center [559, 278] width 576 height 808
click at [364, 330] on span "Teksts ir viens no elementiem, kas kalpo par stimulu vai asociāciju raisītāju." at bounding box center [443, 331] width 272 height 12
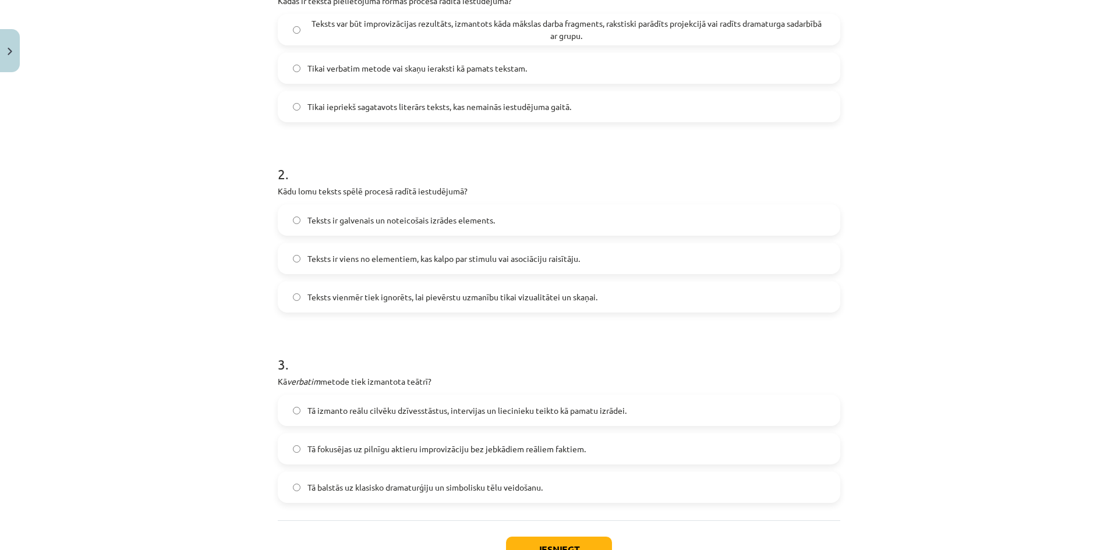
scroll to position [320, 0]
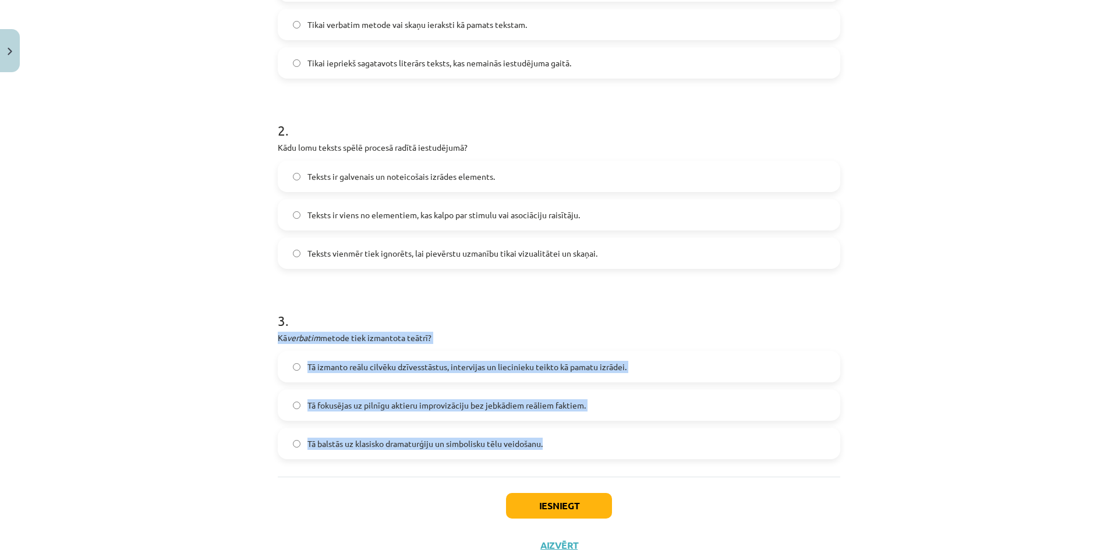
drag, startPoint x: 260, startPoint y: 337, endPoint x: 570, endPoint y: 441, distance: 327.3
click at [570, 441] on div "Mācību tēma: Teātra mākslas 7. klases 3. ieskaites mācību materiāls #4 Teksta l…" at bounding box center [559, 275] width 1118 height 550
click at [359, 371] on span "Tā izmanto reālu cilvēku dzīvesstāstus, intervijas un liecinieku teikto kā pama…" at bounding box center [466, 367] width 319 height 12
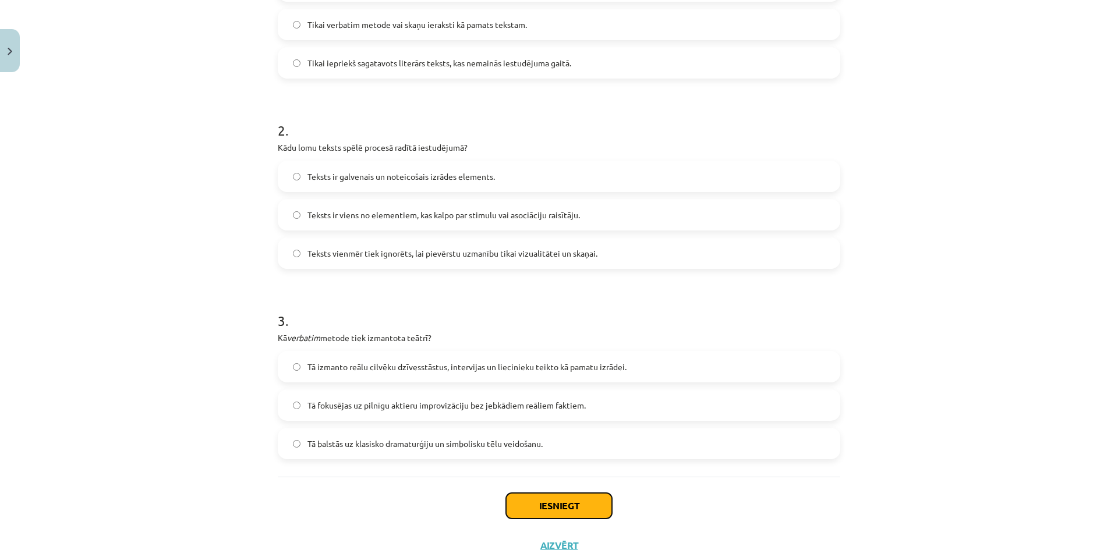
click at [580, 501] on button "Iesniegt" at bounding box center [559, 506] width 106 height 26
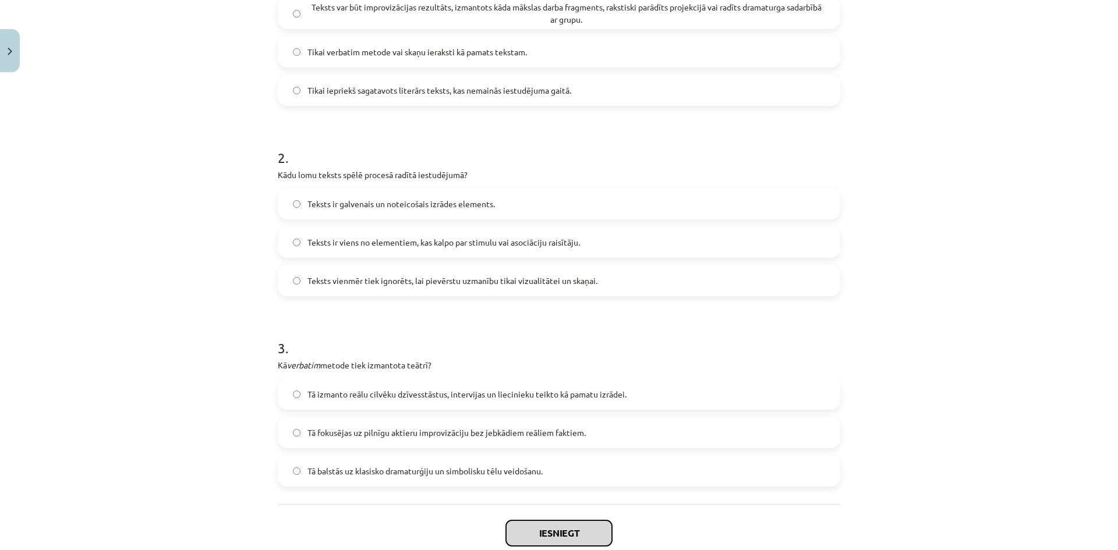
scroll to position [364, 0]
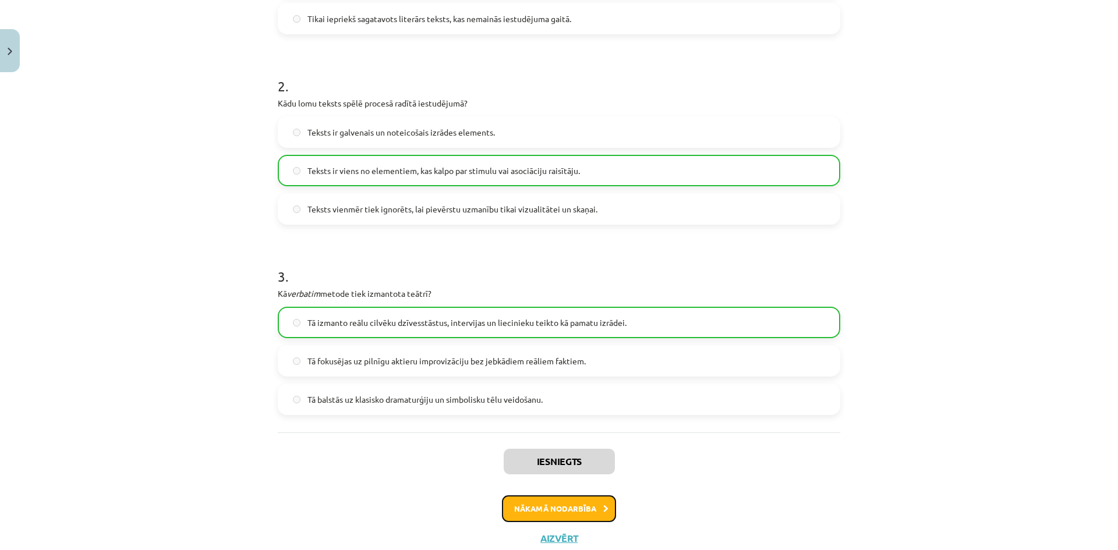
click at [568, 503] on button "Nākamā nodarbība" at bounding box center [559, 508] width 114 height 27
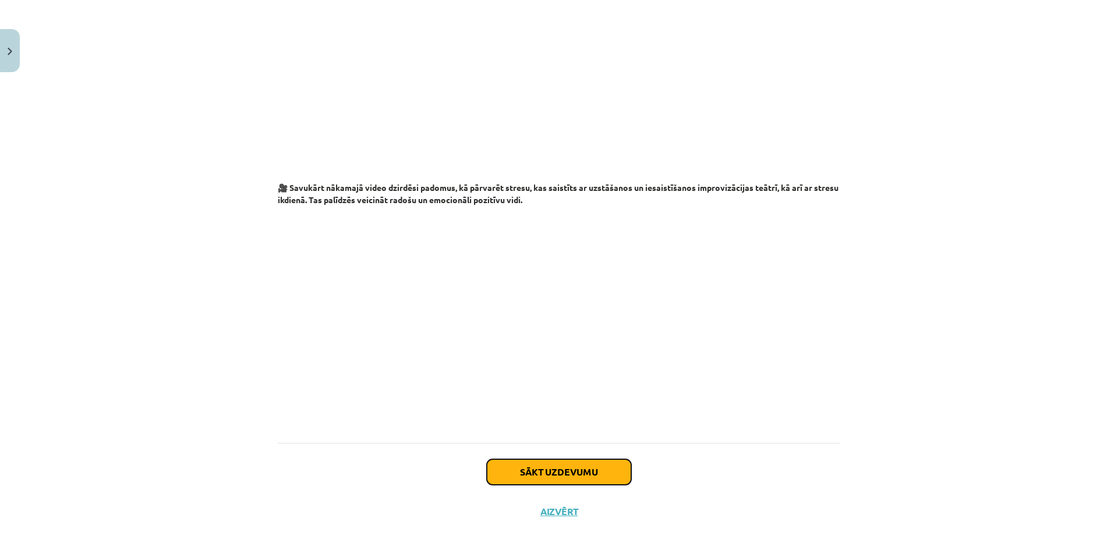
click at [556, 466] on button "Sākt uzdevumu" at bounding box center [559, 472] width 144 height 26
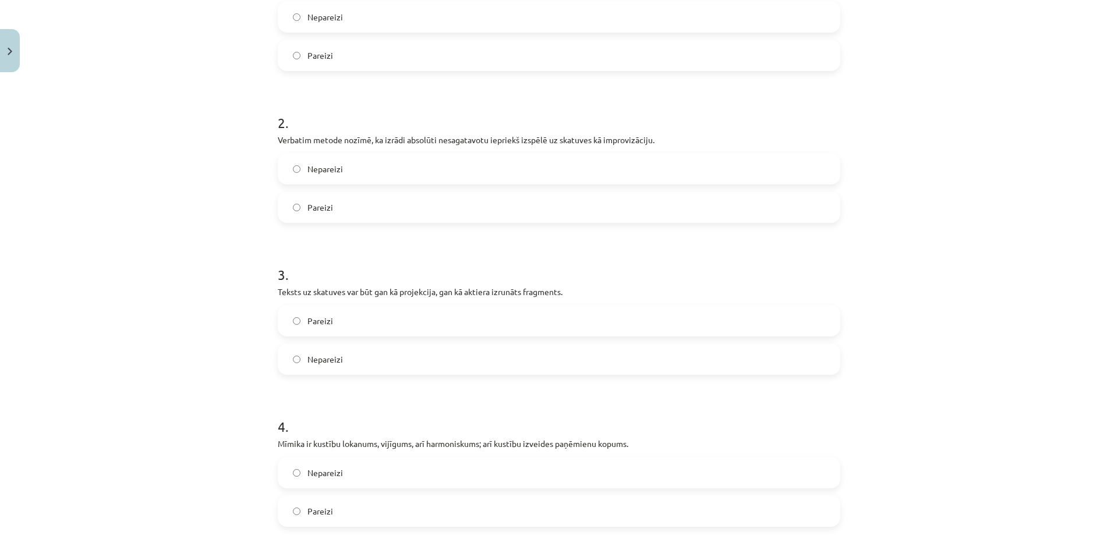
scroll to position [0, 0]
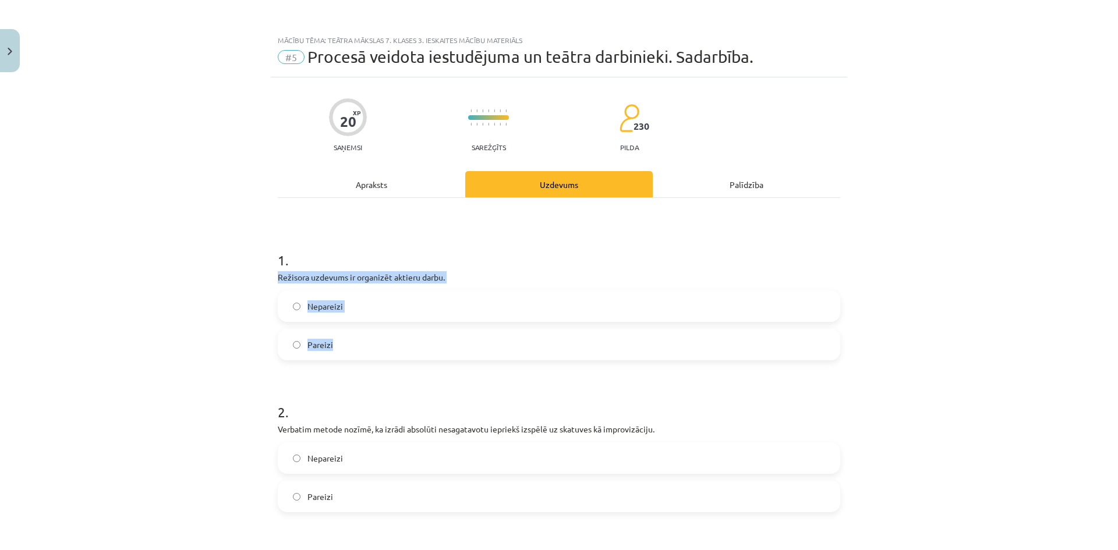
drag, startPoint x: 313, startPoint y: 275, endPoint x: 408, endPoint y: 326, distance: 107.5
click at [408, 326] on div "Mācību tēma: Teātra mākslas 7. klases 3. ieskaites mācību materiāls #5 Procesā …" at bounding box center [559, 275] width 1118 height 550
click at [321, 343] on span "Pareizi" at bounding box center [320, 345] width 26 height 12
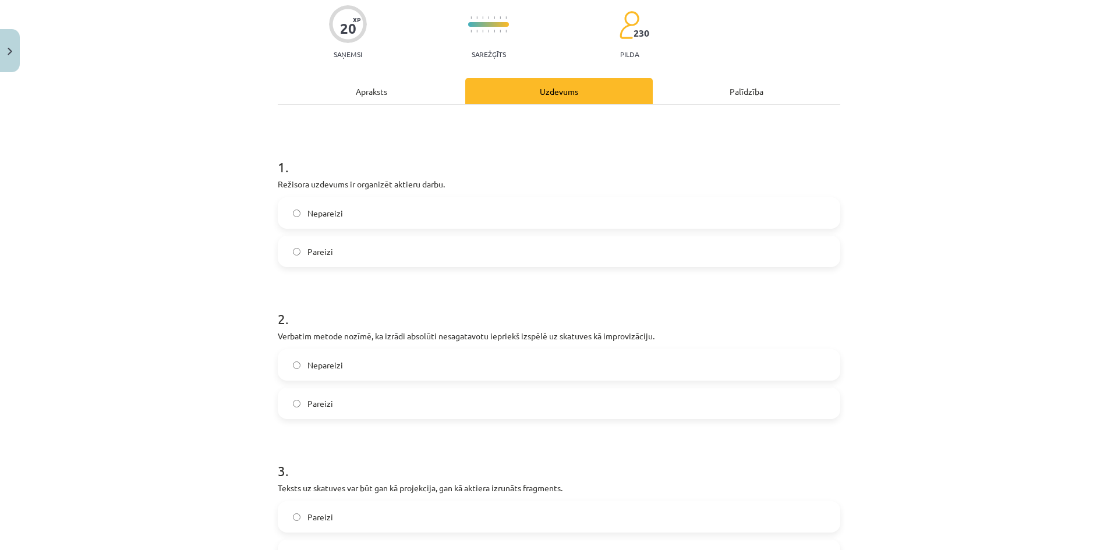
scroll to position [116, 0]
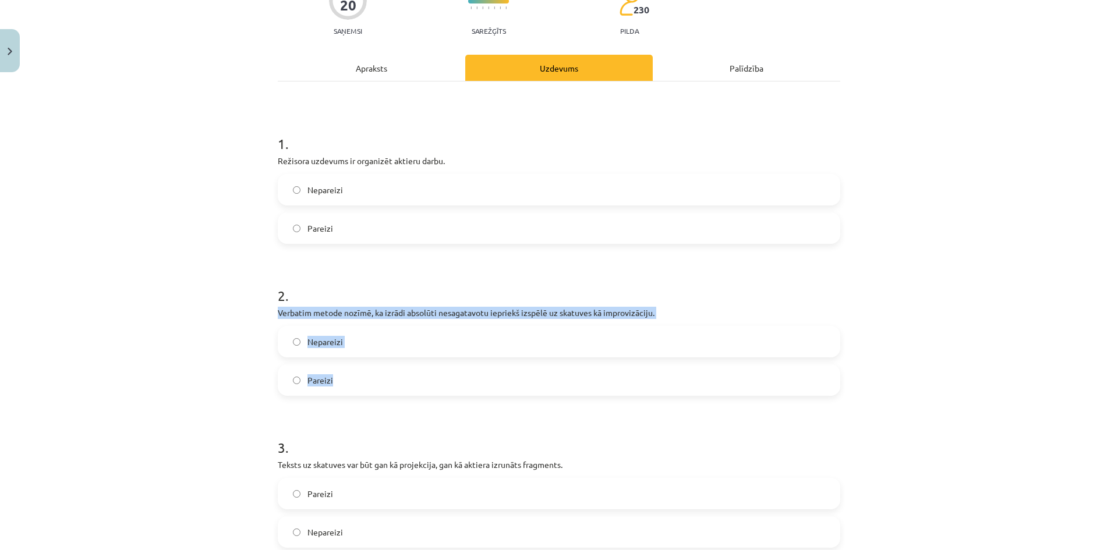
drag, startPoint x: 268, startPoint y: 313, endPoint x: 346, endPoint y: 369, distance: 96.3
click at [288, 342] on label "Nepareizi" at bounding box center [559, 341] width 560 height 29
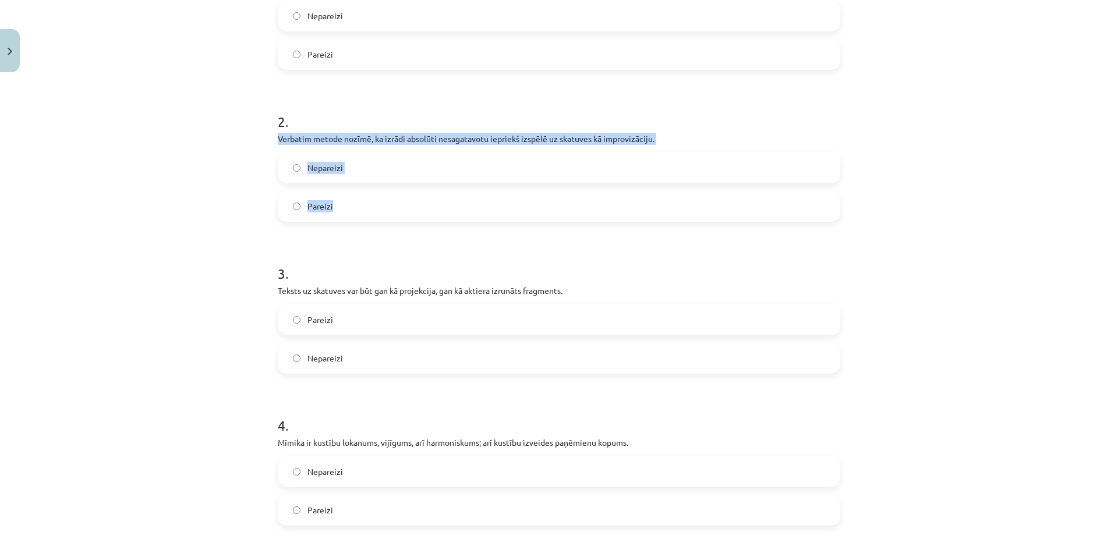
scroll to position [349, 0]
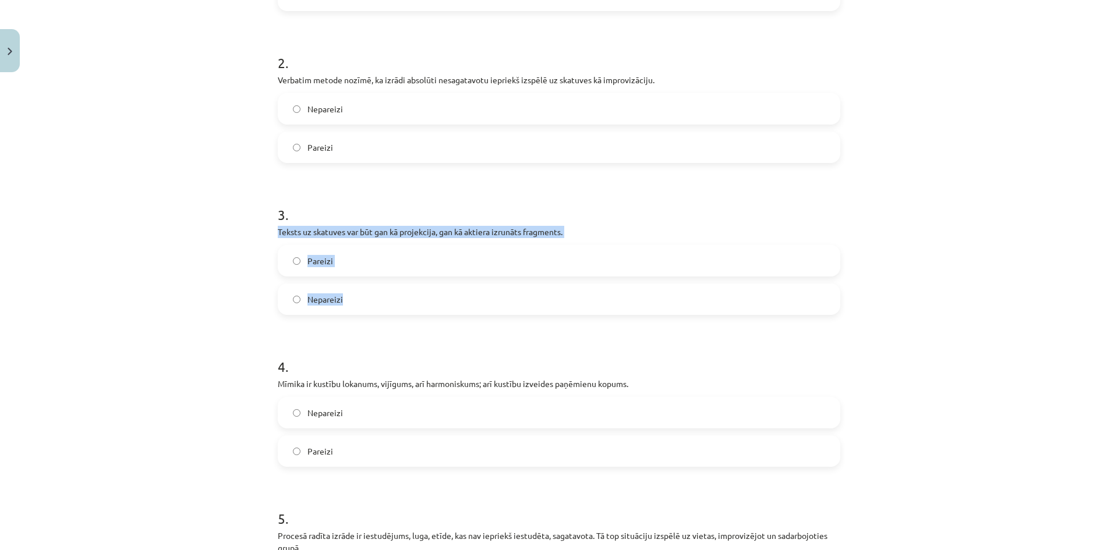
drag, startPoint x: 298, startPoint y: 242, endPoint x: 377, endPoint y: 303, distance: 100.4
click at [318, 254] on label "Pareizi" at bounding box center [559, 260] width 560 height 29
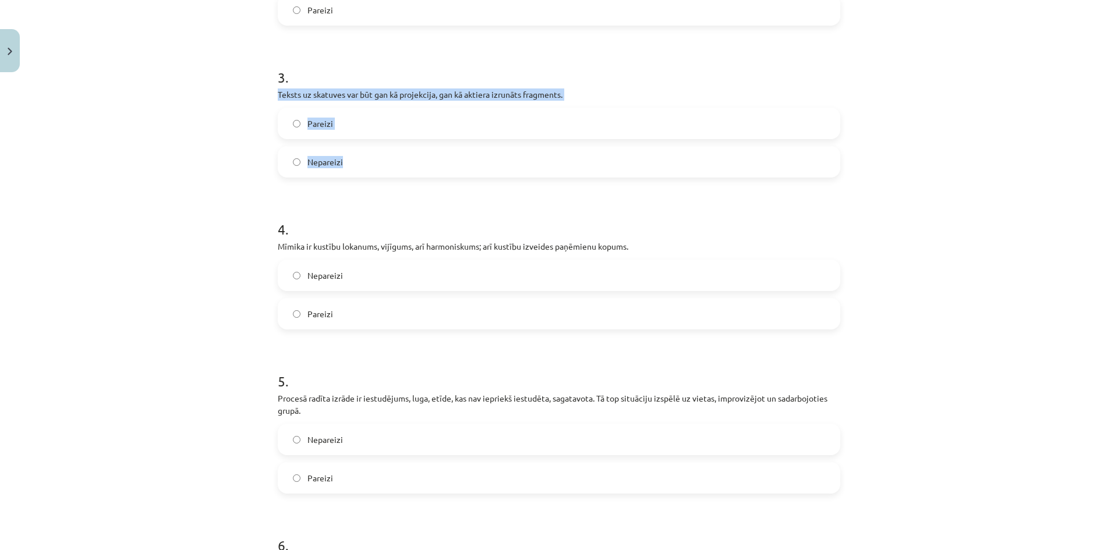
scroll to position [524, 0]
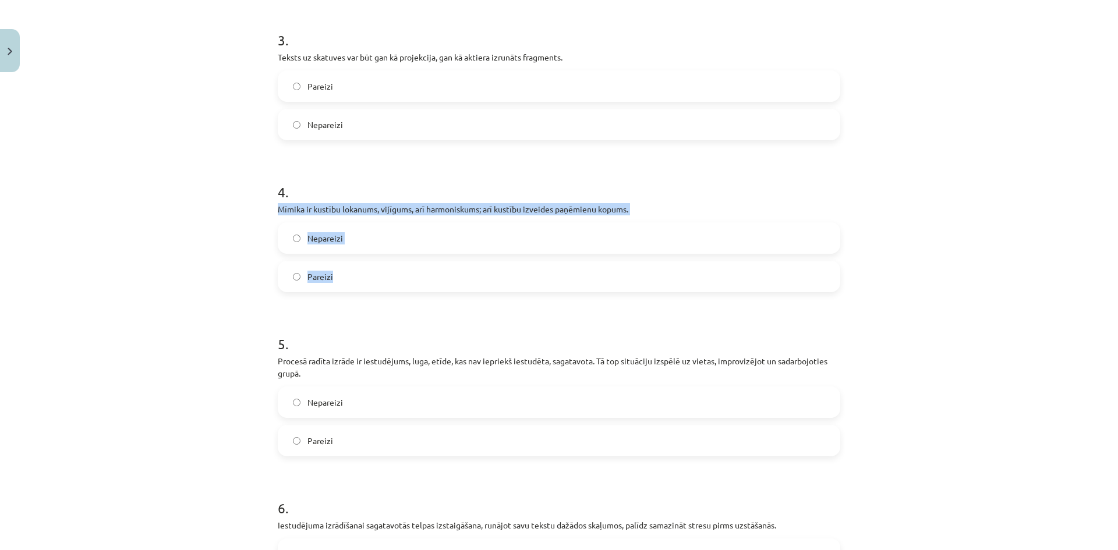
drag, startPoint x: 263, startPoint y: 204, endPoint x: 368, endPoint y: 272, distance: 125.1
click at [368, 272] on div "Mācību tēma: Teātra mākslas 7. klases 3. ieskaites mācību materiāls #5 Procesā …" at bounding box center [559, 275] width 1118 height 550
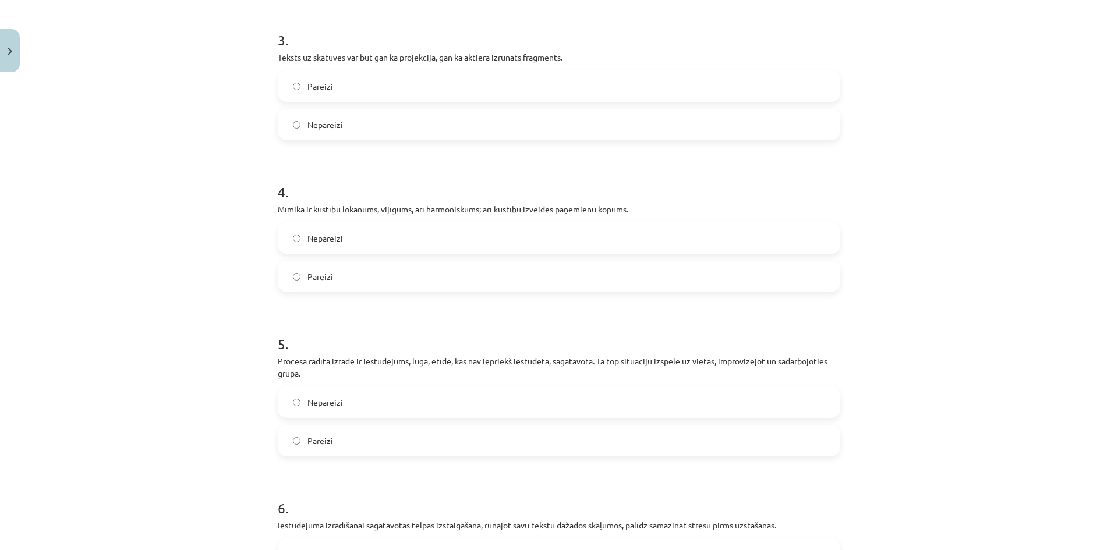
click at [336, 396] on span "Nepareizi" at bounding box center [325, 402] width 36 height 12
click at [299, 231] on label "Nepareizi" at bounding box center [559, 238] width 560 height 29
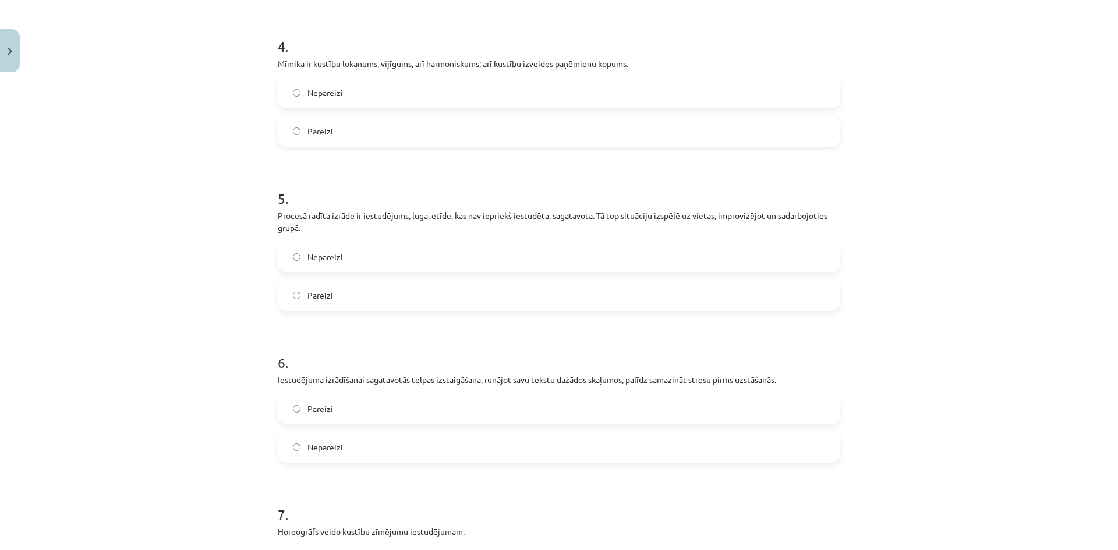
scroll to position [698, 0]
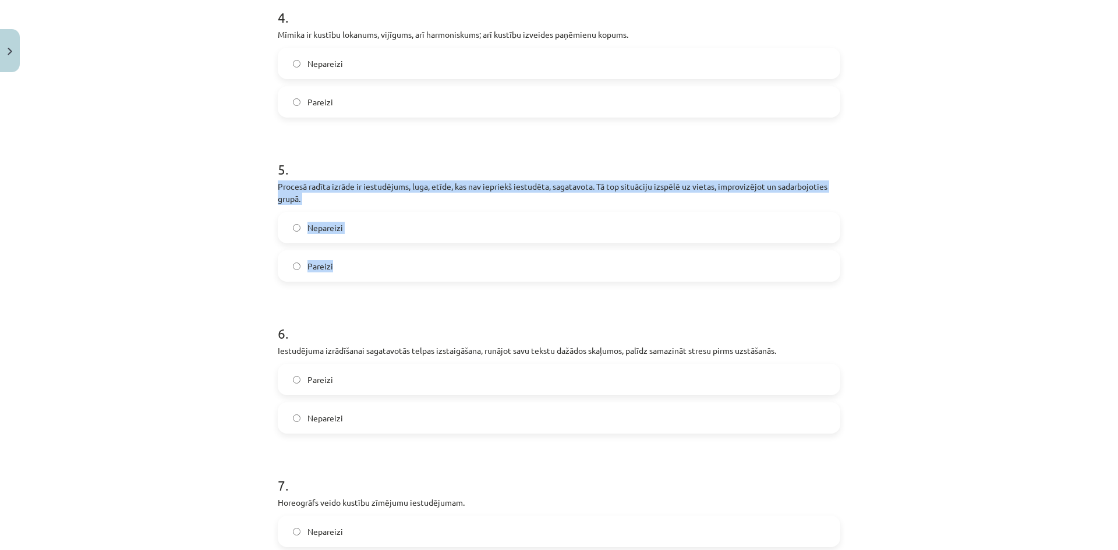
drag, startPoint x: 265, startPoint y: 186, endPoint x: 402, endPoint y: 267, distance: 159.2
click at [402, 267] on div "Mācību tēma: Teātra mākslas 7. klases 3. ieskaites mācību materiāls #5 Procesā …" at bounding box center [559, 275] width 1118 height 550
click at [297, 260] on label "Pareizi" at bounding box center [559, 265] width 560 height 29
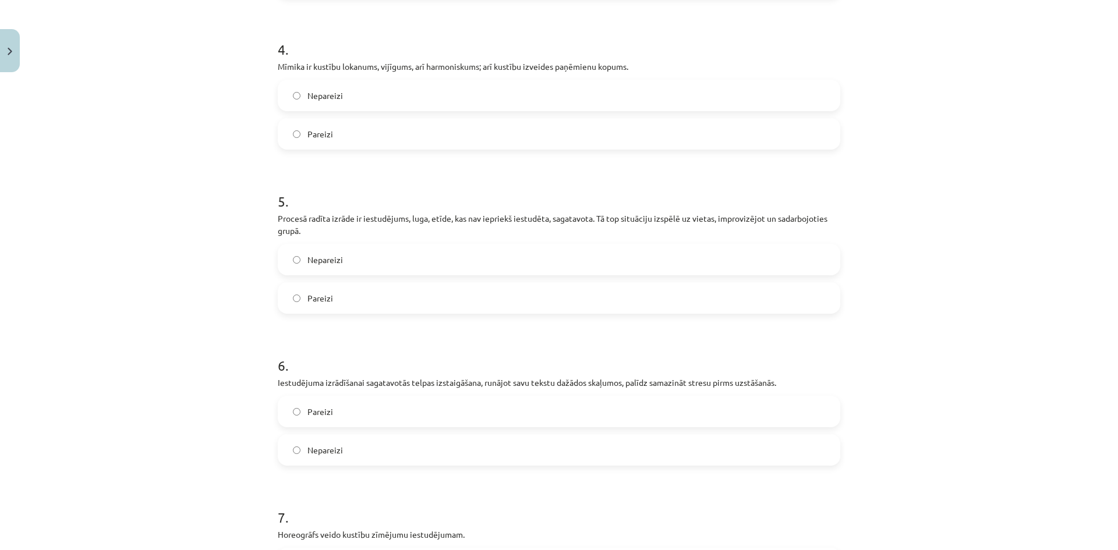
scroll to position [757, 0]
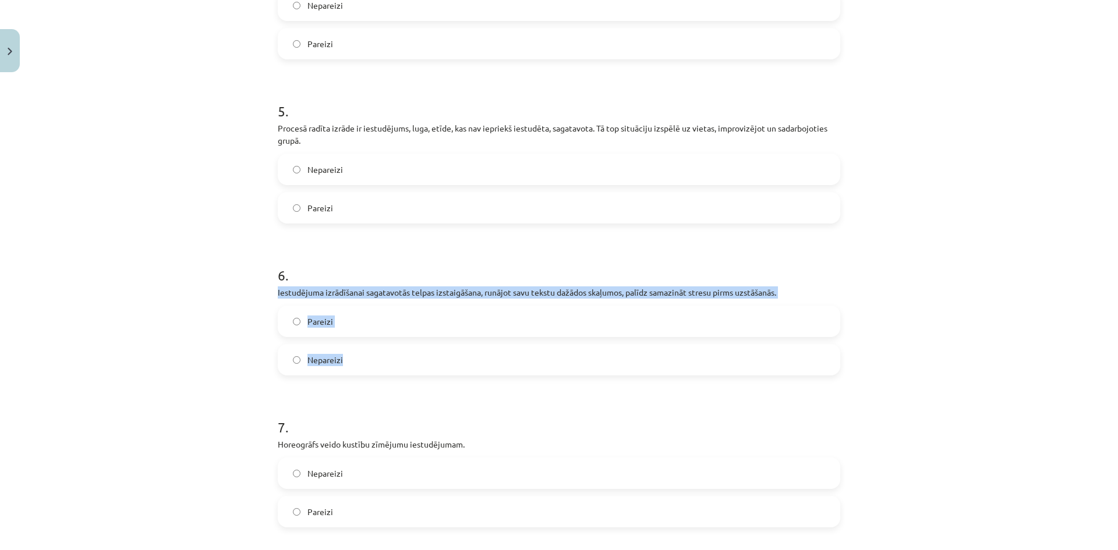
drag, startPoint x: 272, startPoint y: 290, endPoint x: 459, endPoint y: 364, distance: 200.7
click at [459, 364] on div "20 XP Saņemsi Sarežģīts 230 pilda Apraksts Uzdevums Palīdzība 1 . Režisora uzde…" at bounding box center [559, 211] width 576 height 1781
click at [341, 322] on label "Pareizi" at bounding box center [559, 321] width 560 height 29
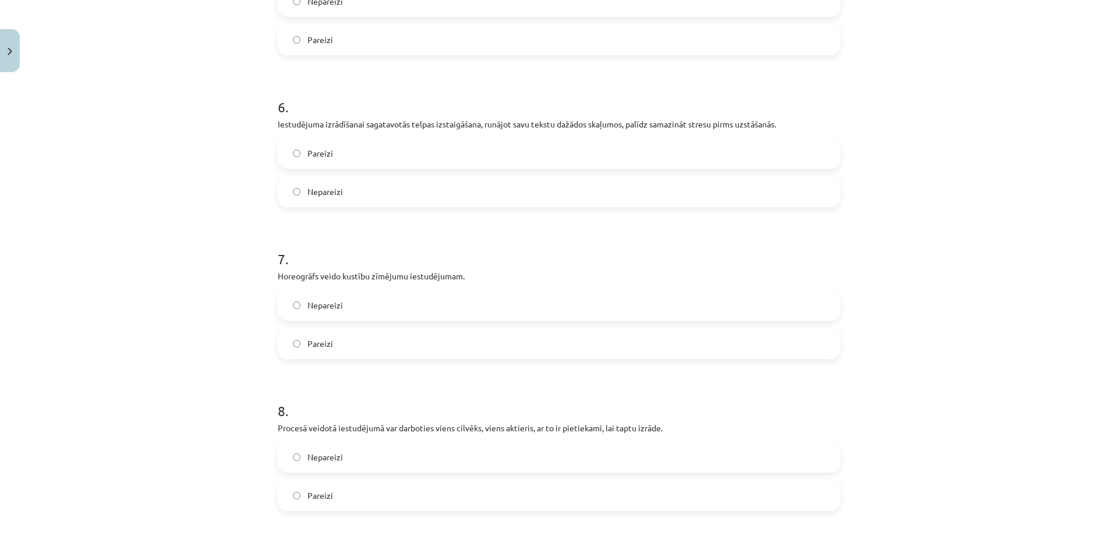
scroll to position [931, 0]
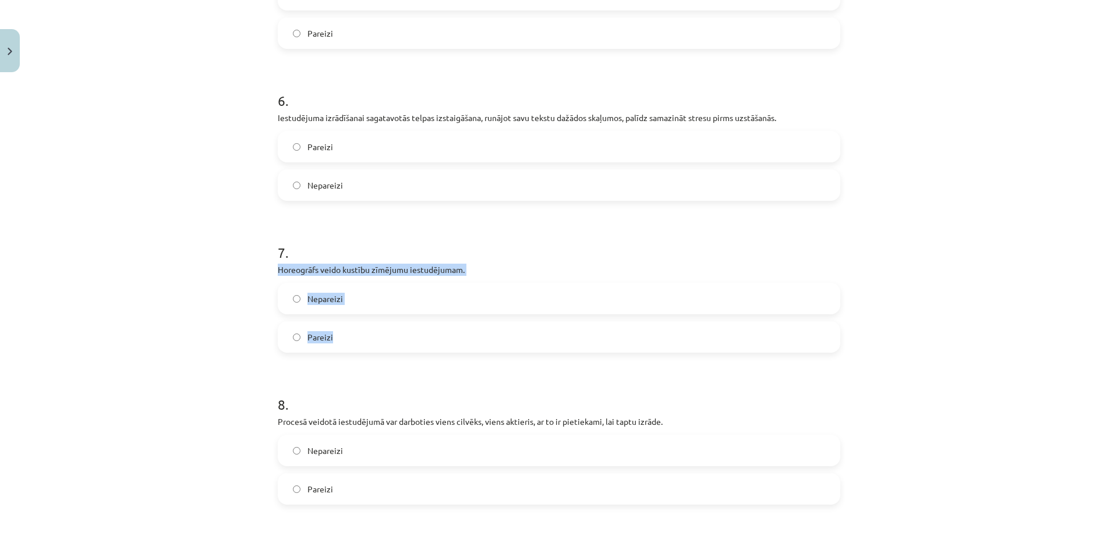
drag, startPoint x: 262, startPoint y: 265, endPoint x: 390, endPoint y: 325, distance: 141.4
click at [390, 325] on div "Mācību tēma: Teātra mākslas 7. klases 3. ieskaites mācību materiāls #5 Procesā …" at bounding box center [559, 275] width 1118 height 550
click at [329, 332] on label "Pareizi" at bounding box center [559, 336] width 560 height 29
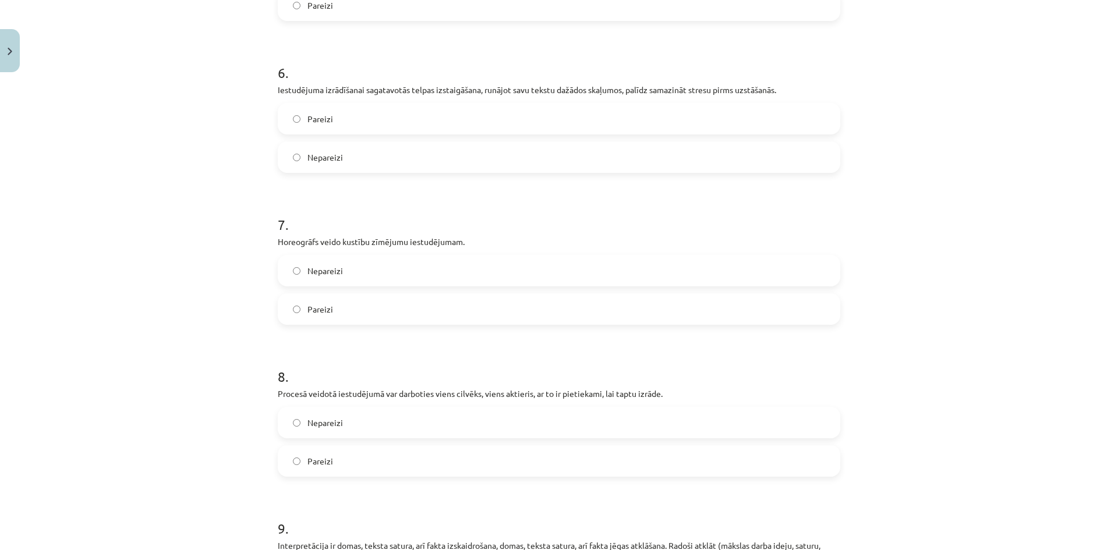
scroll to position [1048, 0]
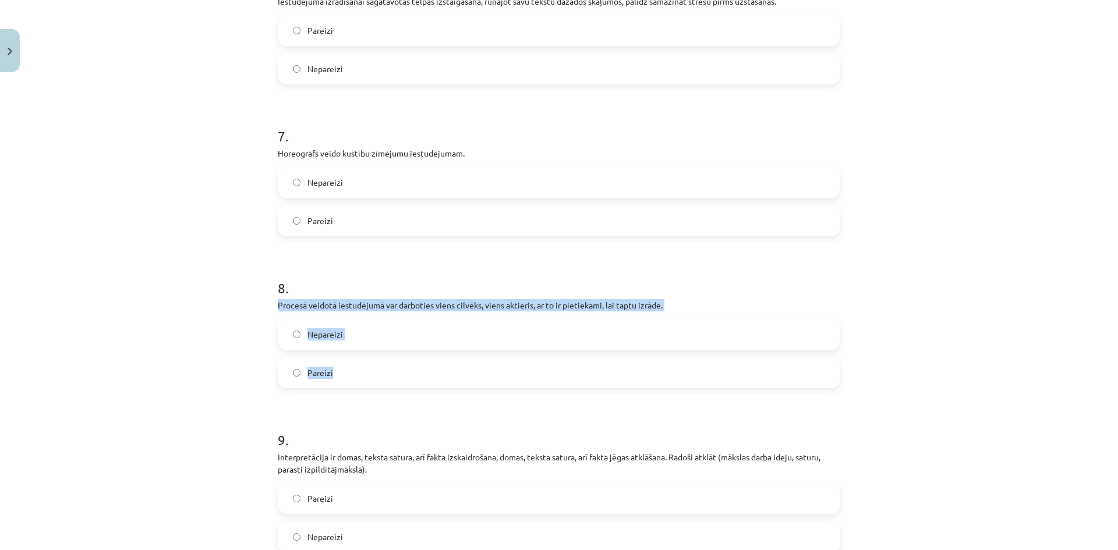
drag, startPoint x: 264, startPoint y: 302, endPoint x: 371, endPoint y: 363, distance: 123.3
click at [371, 363] on div "Mācību tēma: Teātra mākslas 7. klases 3. ieskaites mācību materiāls #5 Procesā …" at bounding box center [559, 275] width 1118 height 550
click at [336, 334] on span "Nepareizi" at bounding box center [325, 334] width 36 height 12
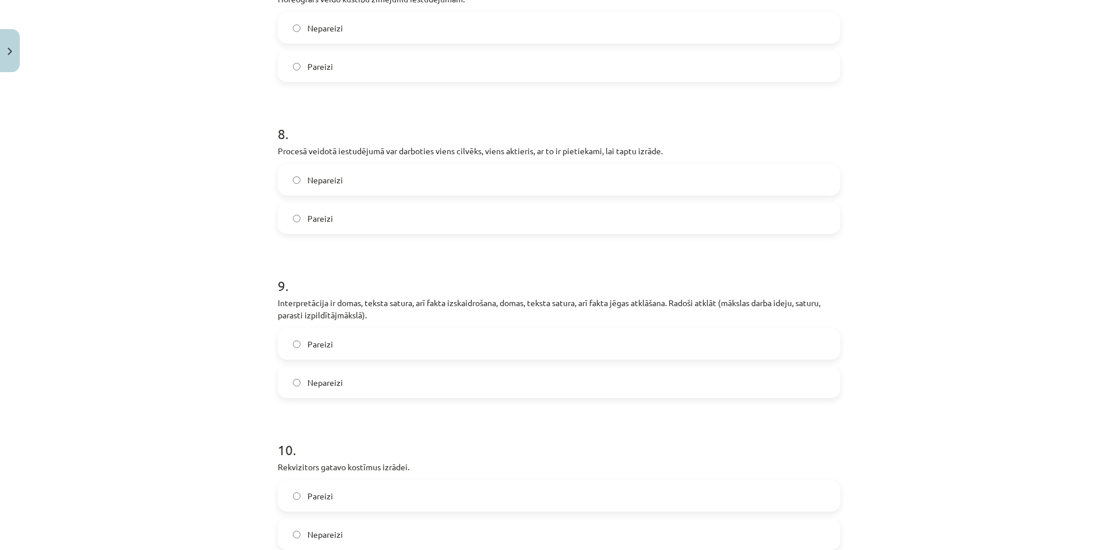
scroll to position [1222, 0]
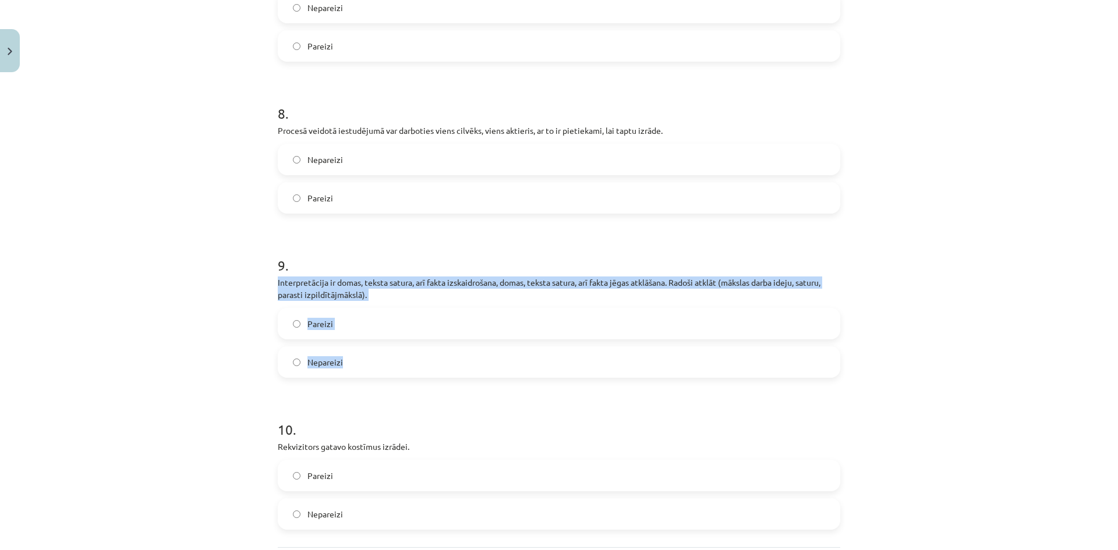
drag, startPoint x: 267, startPoint y: 281, endPoint x: 371, endPoint y: 364, distance: 132.9
click at [329, 329] on label "Pareizi" at bounding box center [559, 323] width 560 height 29
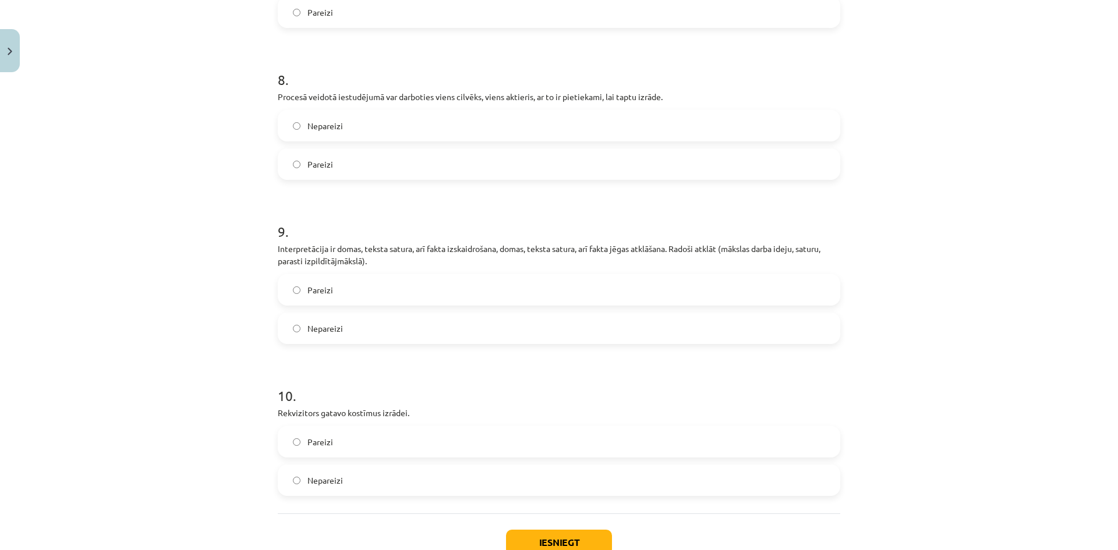
scroll to position [1337, 0]
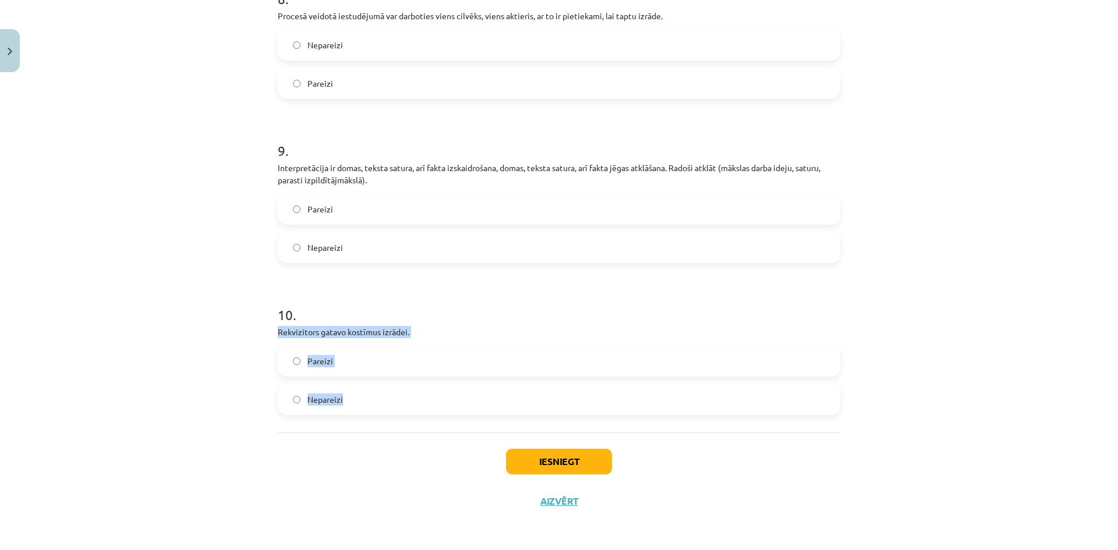
drag, startPoint x: 282, startPoint y: 335, endPoint x: 385, endPoint y: 391, distance: 117.2
click at [396, 396] on label "Nepareizi" at bounding box center [559, 399] width 560 height 29
click at [575, 467] on button "Iesniegt" at bounding box center [559, 462] width 106 height 26
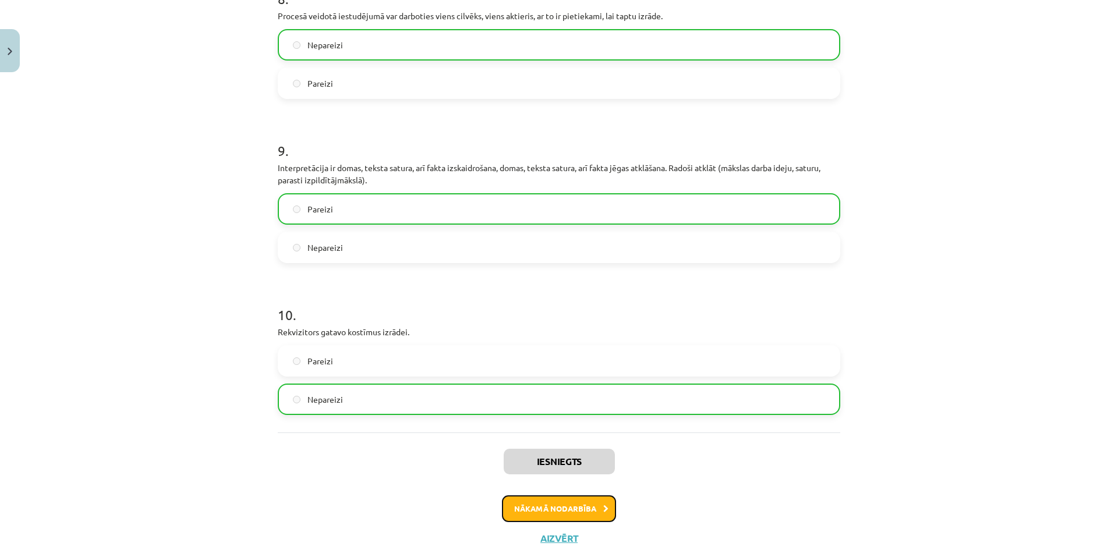
click at [565, 505] on button "Nākamā nodarbība" at bounding box center [559, 508] width 114 height 27
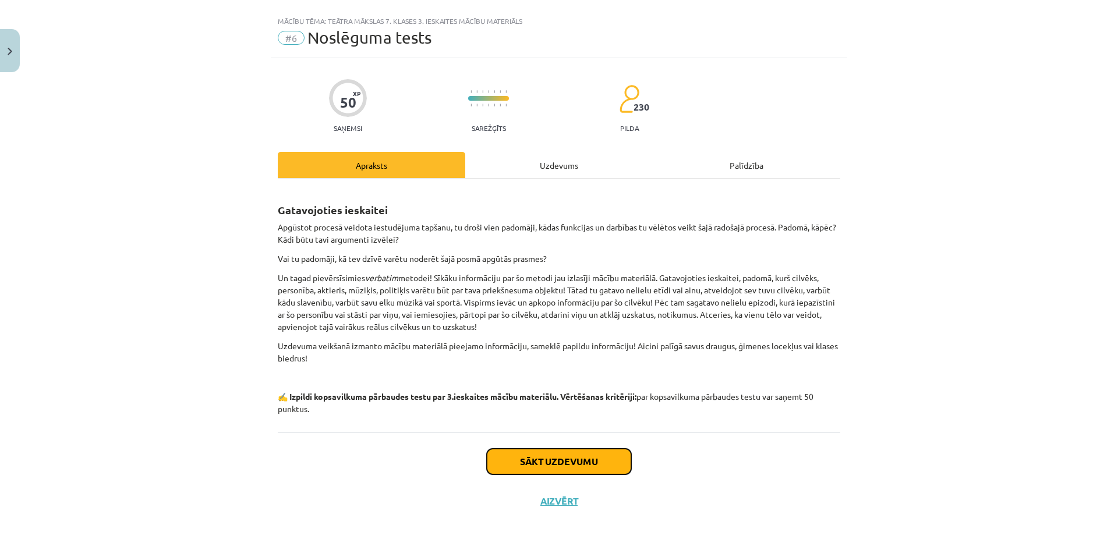
click at [575, 460] on button "Sākt uzdevumu" at bounding box center [559, 462] width 144 height 26
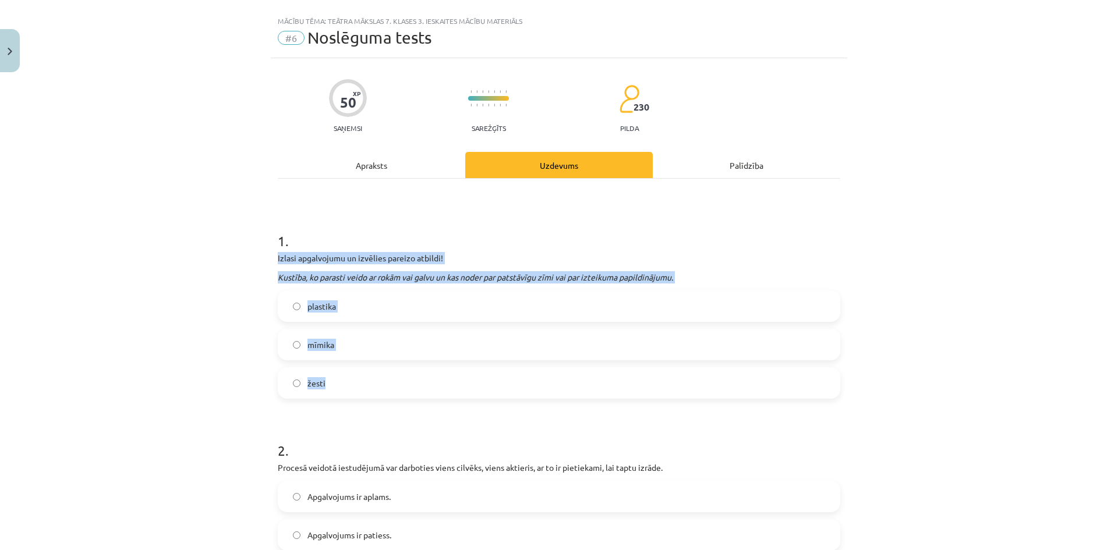
drag, startPoint x: 272, startPoint y: 255, endPoint x: 427, endPoint y: 381, distance: 199.4
click at [343, 380] on label "žesti" at bounding box center [559, 382] width 560 height 29
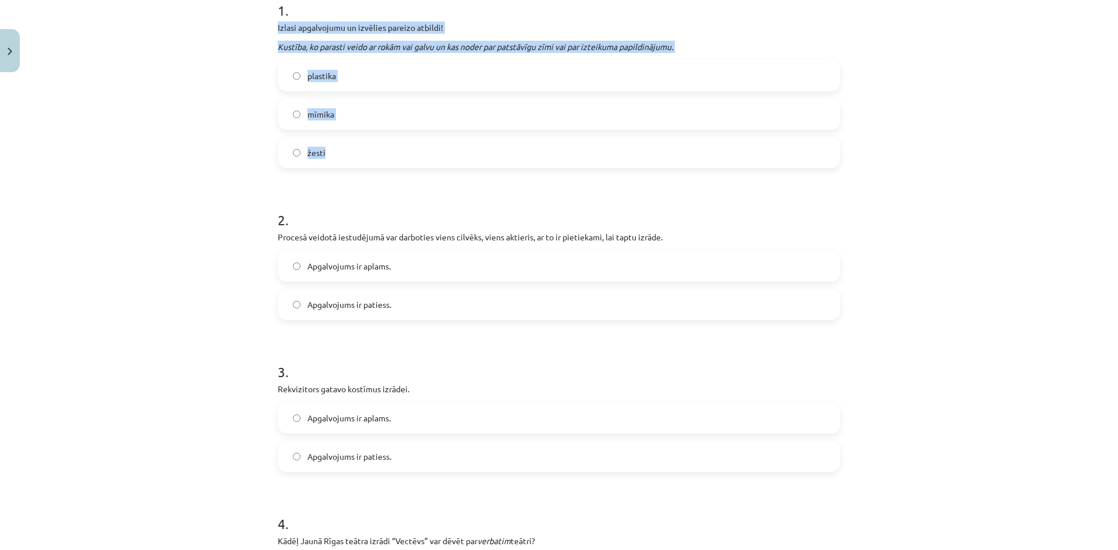
scroll to position [252, 0]
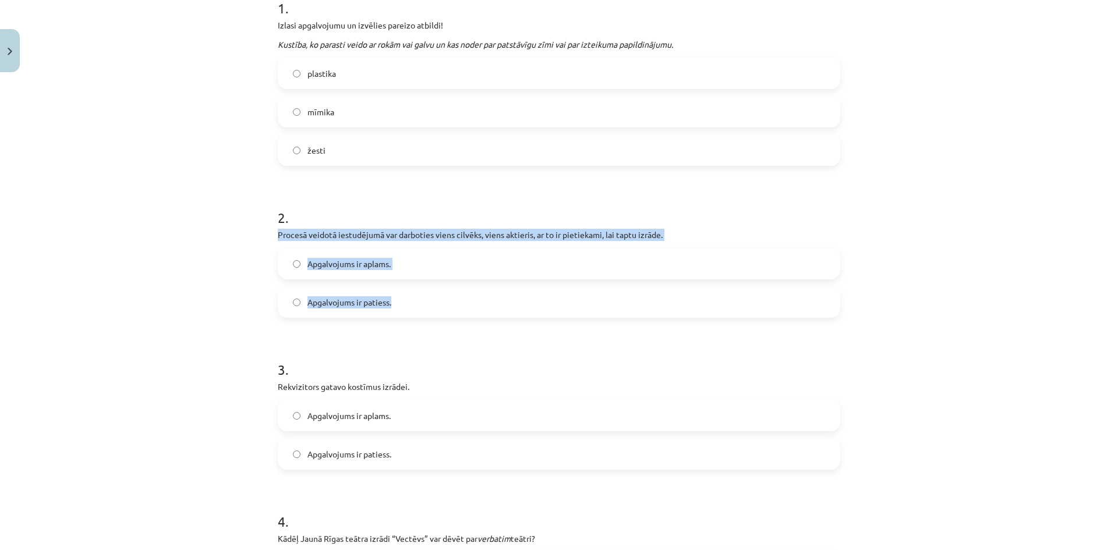
drag, startPoint x: 267, startPoint y: 236, endPoint x: 423, endPoint y: 314, distance: 174.4
click at [423, 314] on div "Mācību tēma: Teātra mākslas 7. klases 3. ieskaites mācību materiāls #6 Noslēgum…" at bounding box center [559, 275] width 1118 height 550
click at [348, 306] on span "Apgalvojums ir patiess." at bounding box center [349, 302] width 84 height 12
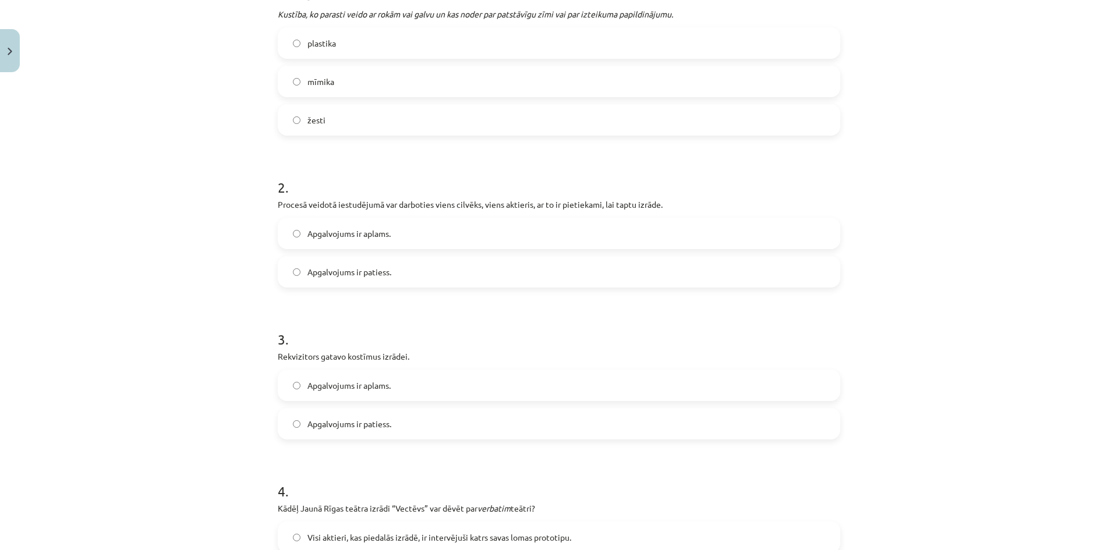
scroll to position [485, 0]
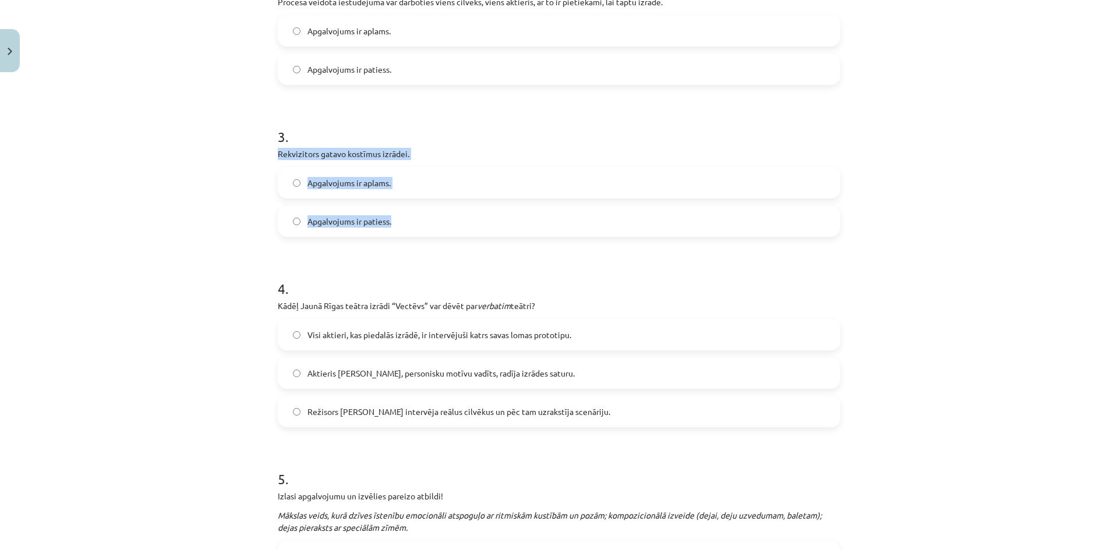
drag, startPoint x: 272, startPoint y: 156, endPoint x: 419, endPoint y: 230, distance: 164.3
click at [419, 229] on div "Mācību tēma: Teātra mākslas 7. klases 3. ieskaites mācību materiāls #6 Noslēgum…" at bounding box center [559, 275] width 1118 height 550
click at [336, 175] on label "Apgalvojums ir aplams." at bounding box center [559, 182] width 560 height 29
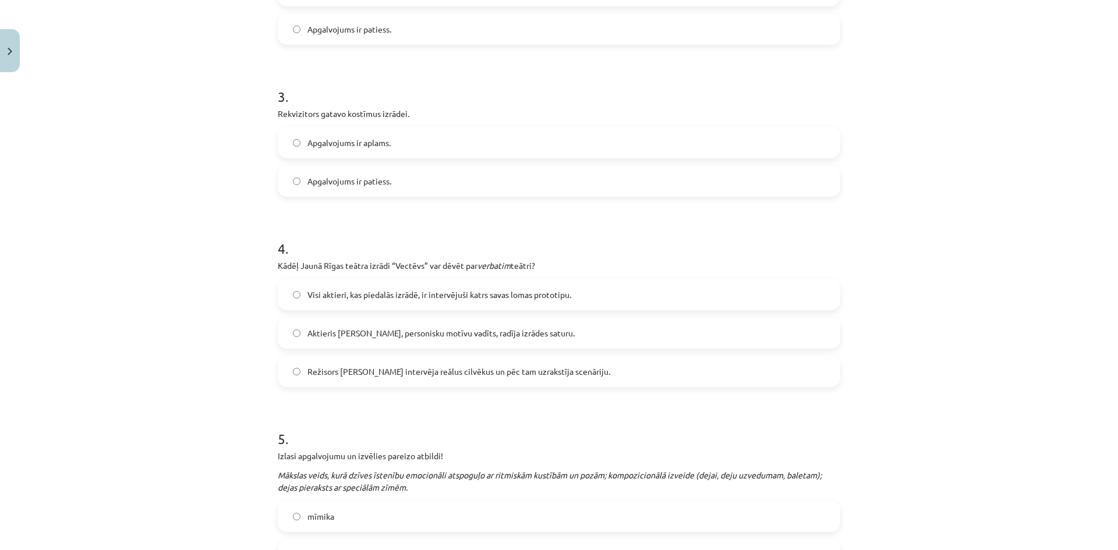
scroll to position [659, 0]
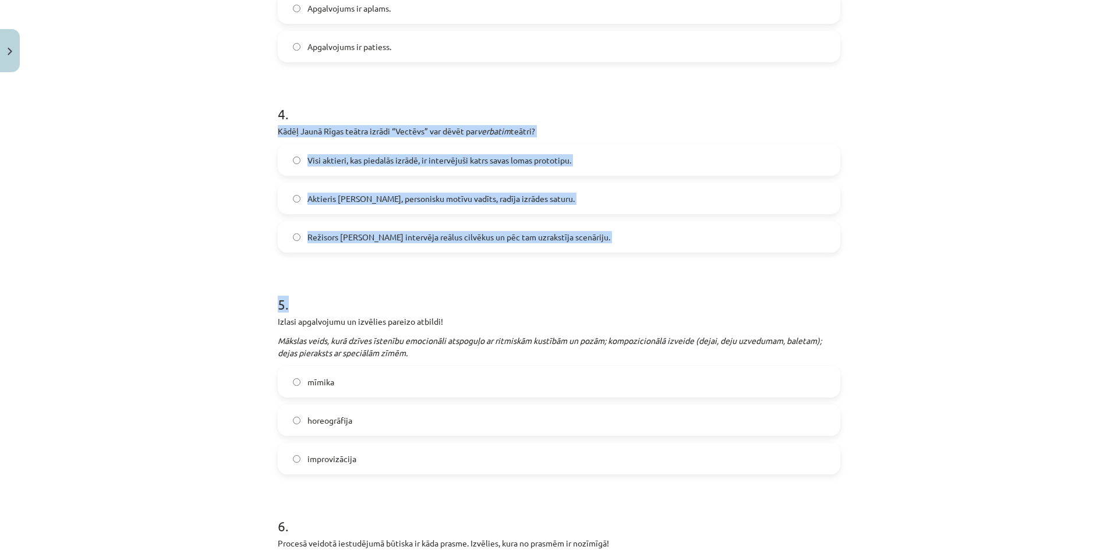
drag, startPoint x: 315, startPoint y: 143, endPoint x: 645, endPoint y: 253, distance: 347.1
click at [645, 253] on div "Mācību tēma: Teātra mākslas 7. klases 3. ieskaites mācību materiāls #6 Noslēgum…" at bounding box center [559, 275] width 1118 height 550
click at [643, 257] on form "1 . Izlasi apgalvojumu un izvēlies pareizo atbildi! Kustība, ko parasti veido a…" at bounding box center [559, 489] width 562 height 1835
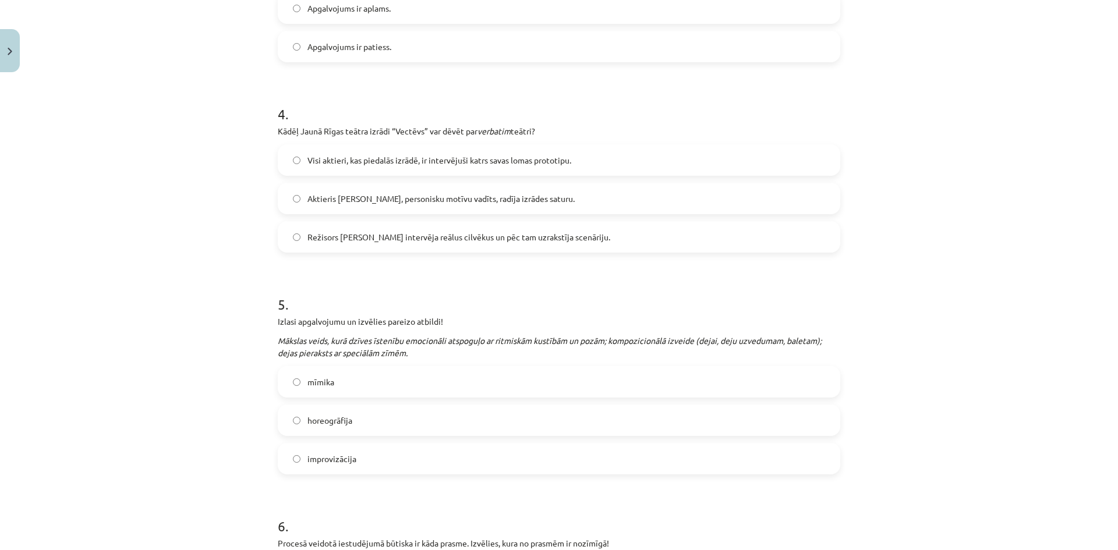
drag, startPoint x: 247, startPoint y: 127, endPoint x: 613, endPoint y: 244, distance: 384.9
click at [613, 244] on div "Mācību tēma: Teātra mākslas 7. klases 3. ieskaites mācību materiāls #6 Noslēgum…" at bounding box center [559, 275] width 1118 height 550
click at [367, 243] on span "Režisors Alvis Hermanis intervēja reālus cilvēkus un pēc tam uzrakstīja scenāri…" at bounding box center [458, 237] width 303 height 12
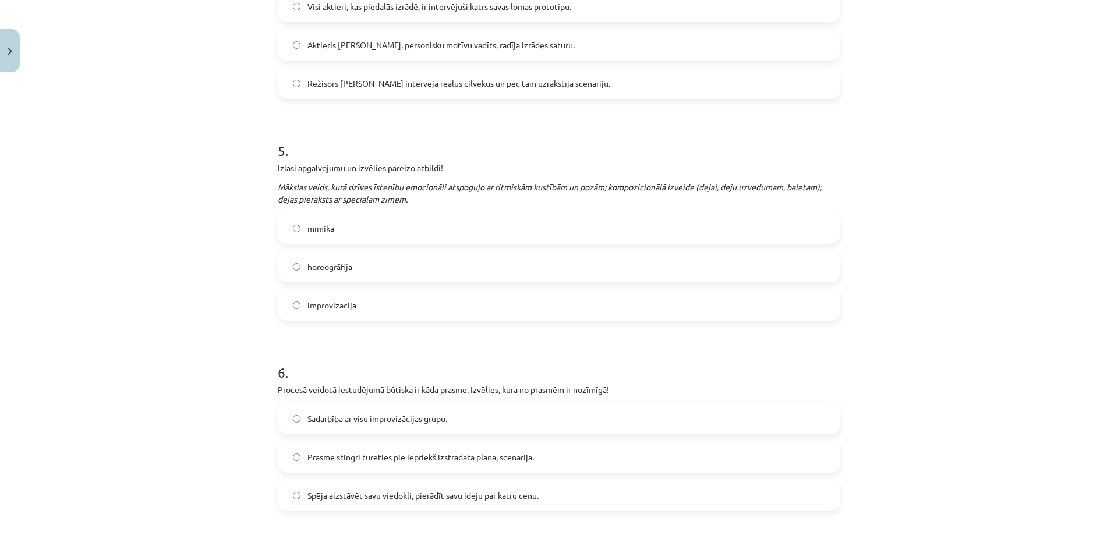
scroll to position [834, 0]
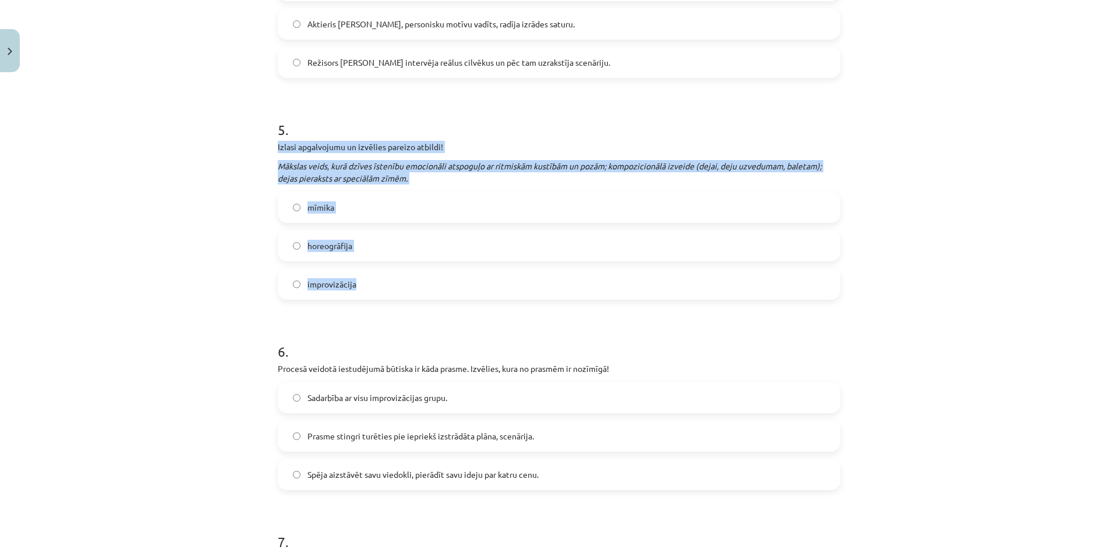
drag, startPoint x: 265, startPoint y: 145, endPoint x: 438, endPoint y: 278, distance: 218.8
click at [438, 278] on div "Mācību tēma: Teātra mākslas 7. klases 3. ieskaites mācību materiāls #6 Noslēgum…" at bounding box center [559, 275] width 1118 height 550
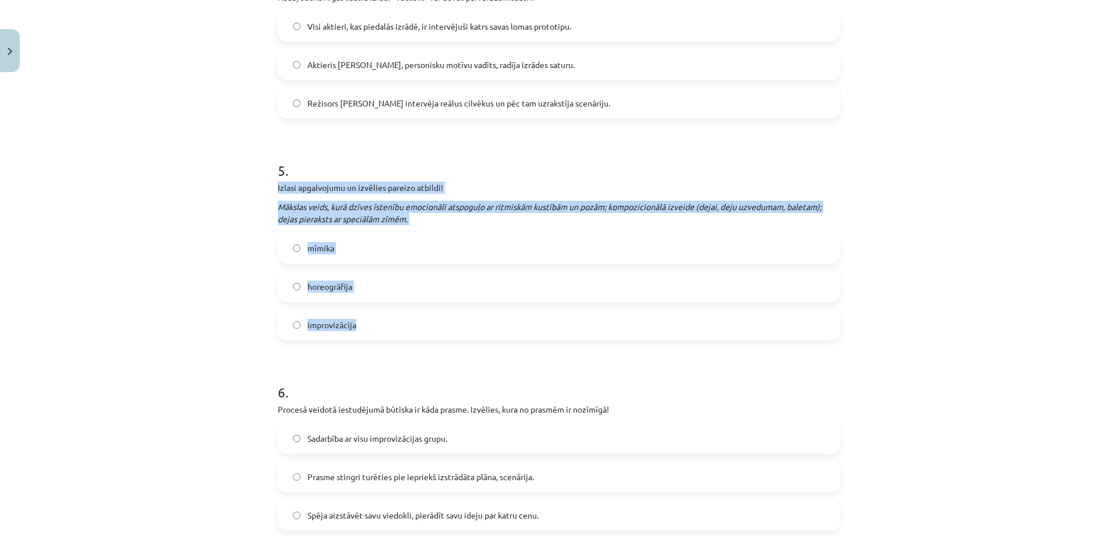
scroll to position [720, 0]
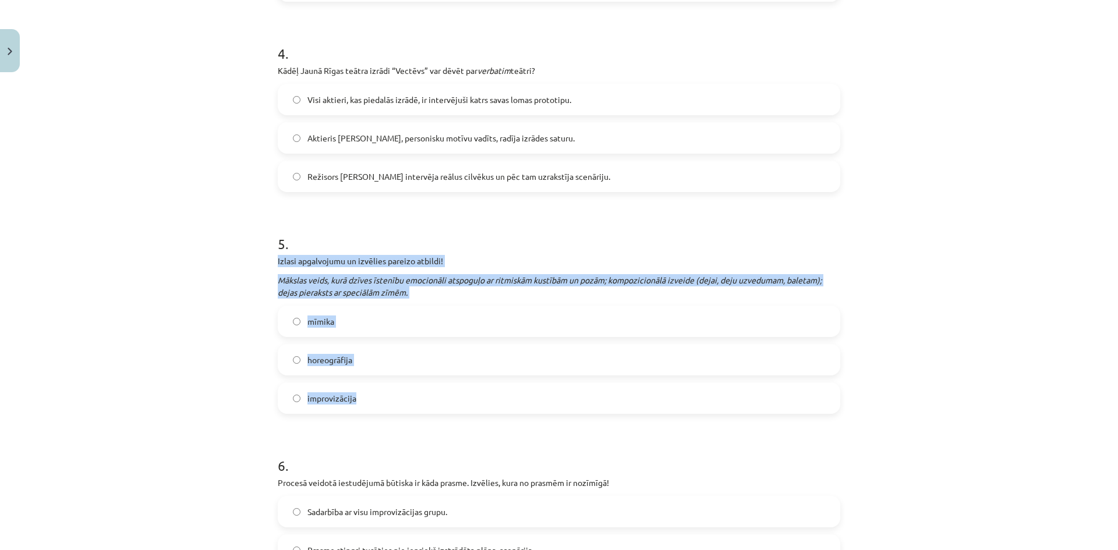
click at [368, 354] on label "horeogrāfija" at bounding box center [559, 359] width 560 height 29
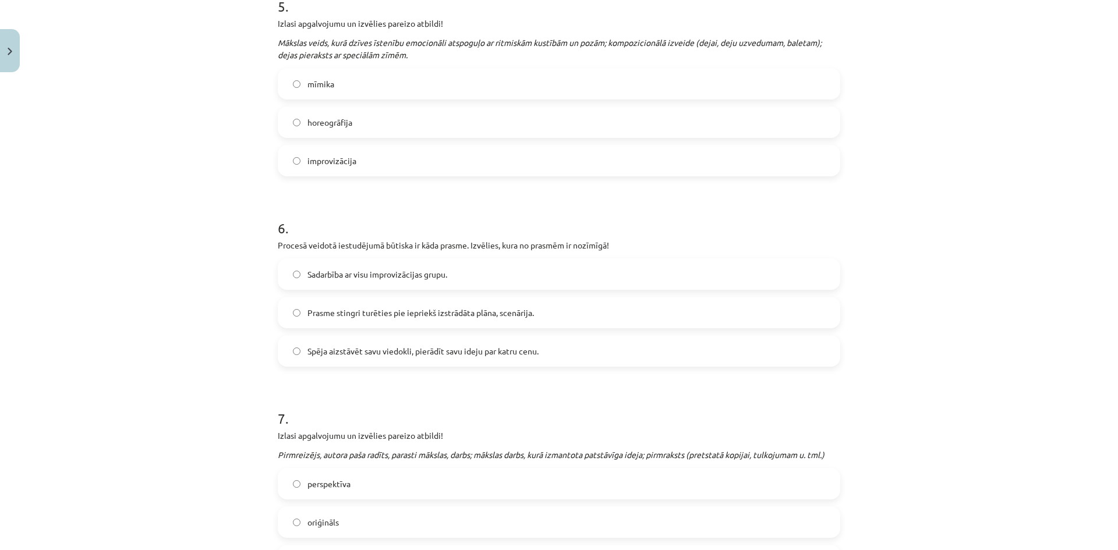
scroll to position [1011, 0]
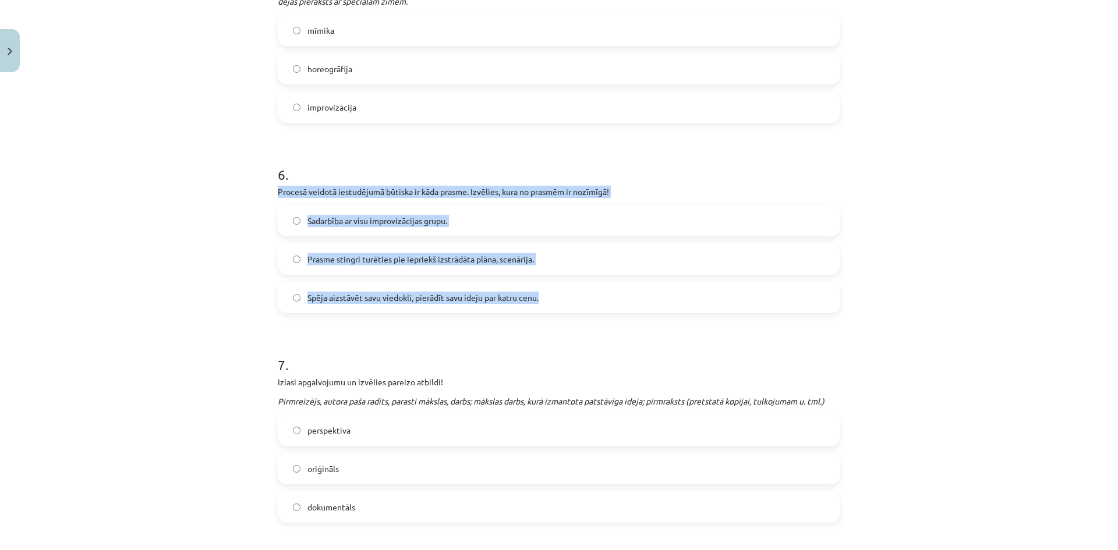
drag, startPoint x: 278, startPoint y: 189, endPoint x: 540, endPoint y: 297, distance: 283.1
click at [540, 297] on div "50 XP Saņemsi Sarežģīts 230 pilda Apraksts Uzdevums Palīdzība 1 . Izlasi apgalv…" at bounding box center [559, 113] width 576 height 2095
click at [371, 248] on label "Prasme stingri turēties pie iepriekš izstrādāta plāna, scenārija." at bounding box center [559, 258] width 560 height 29
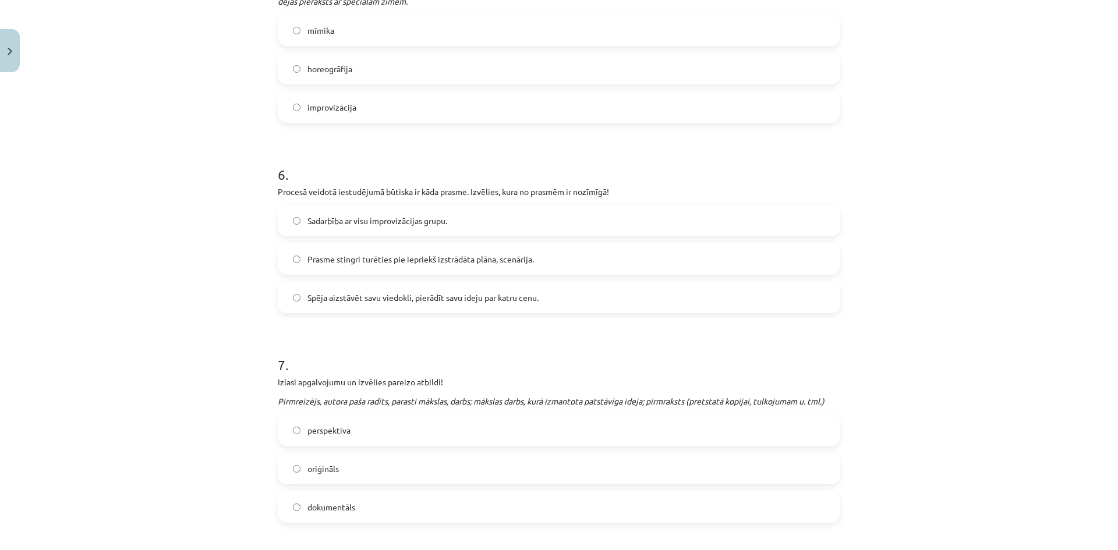
click at [373, 226] on label "Sadarbība ar visu improvizācijas grupu." at bounding box center [559, 220] width 560 height 29
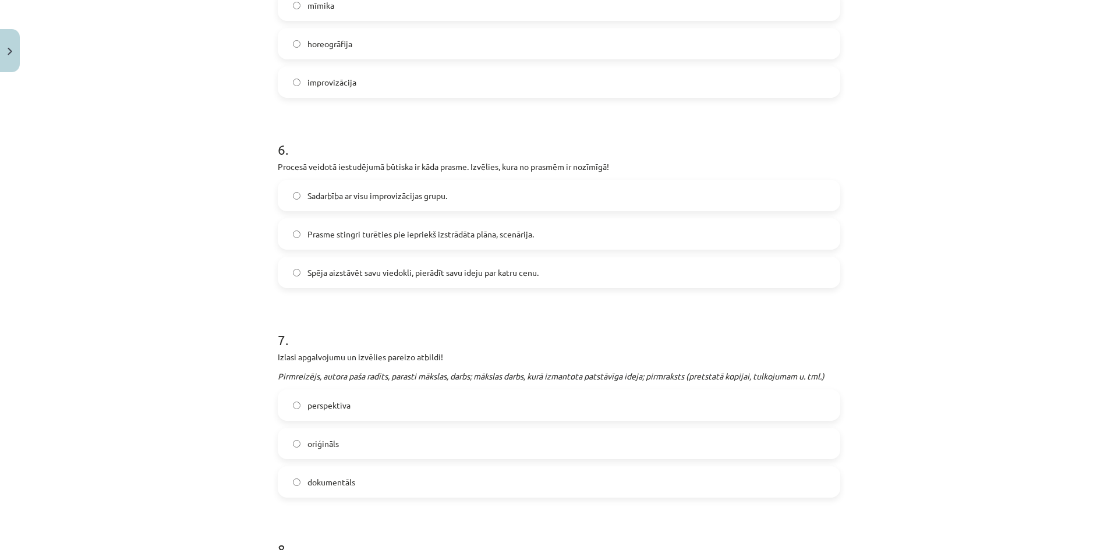
scroll to position [1069, 0]
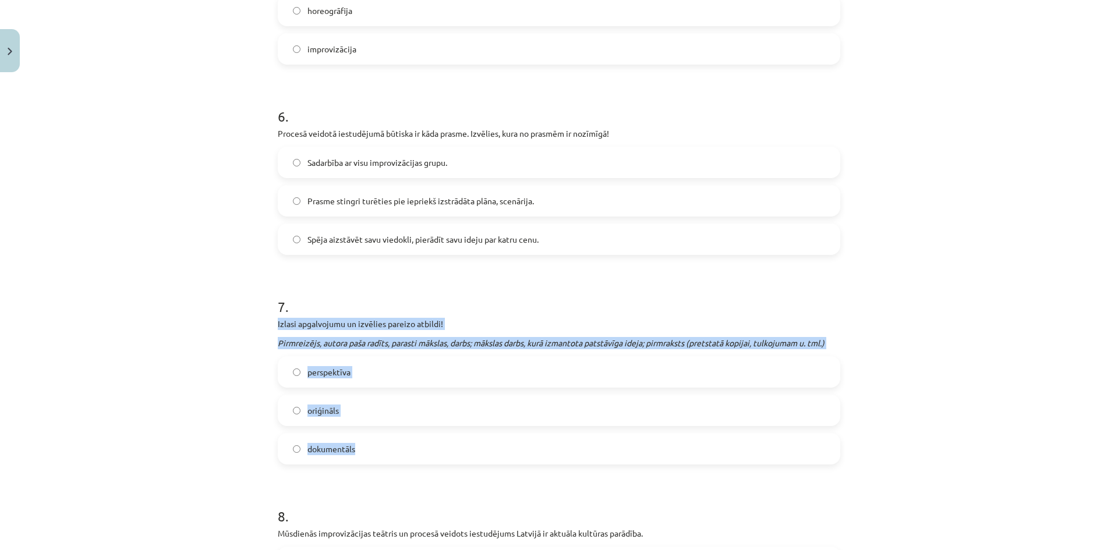
drag, startPoint x: 270, startPoint y: 325, endPoint x: 418, endPoint y: 437, distance: 185.3
click at [419, 437] on div "50 XP Saņemsi Sarežģīts 230 pilda Apraksts Uzdevums Palīdzība 1 . Izlasi apgalv…" at bounding box center [559, 55] width 576 height 2095
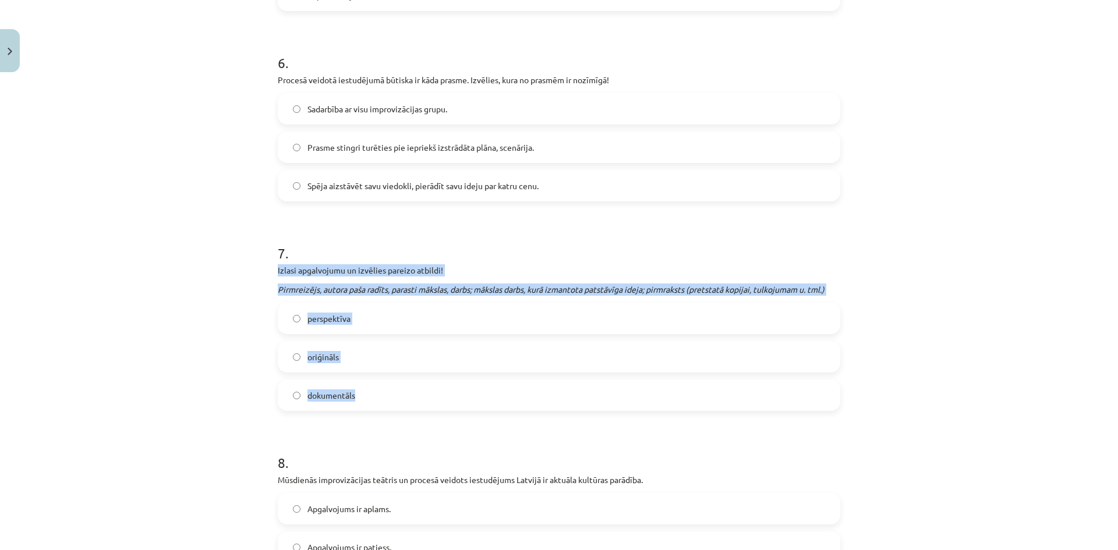
scroll to position [1127, 0]
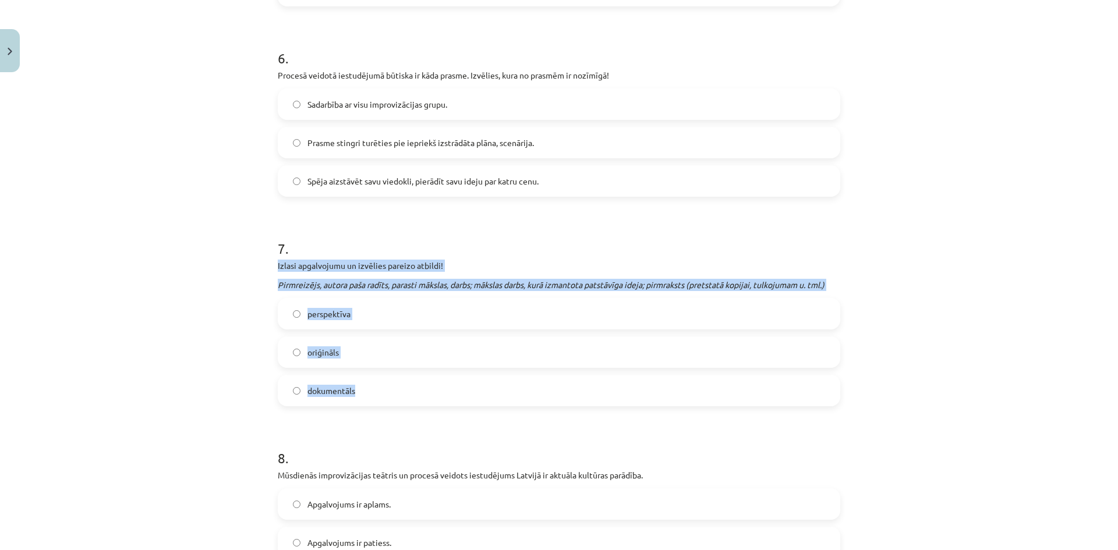
click at [350, 362] on label "oriģināls" at bounding box center [559, 352] width 560 height 29
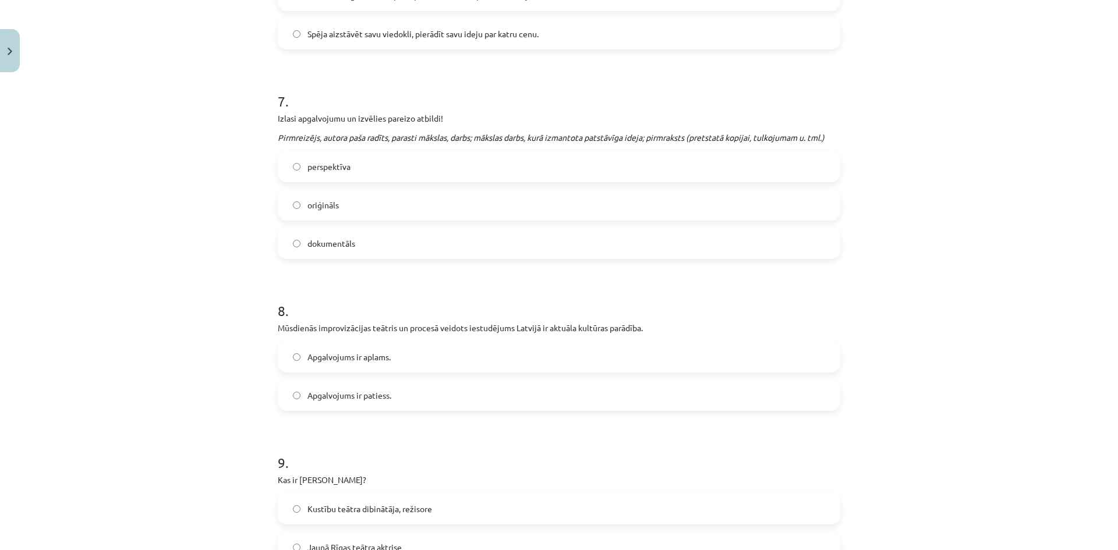
scroll to position [1302, 0]
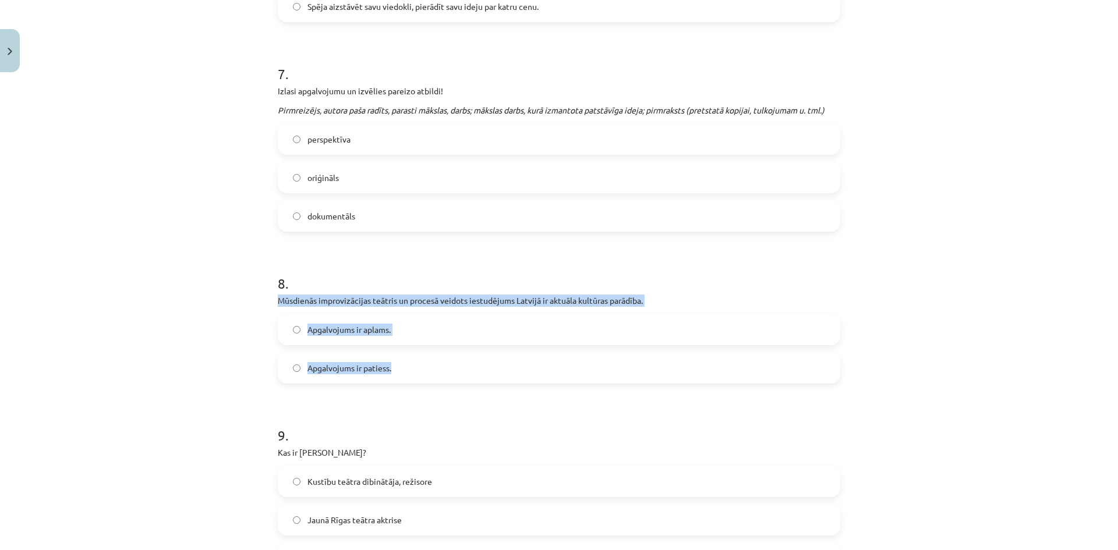
drag, startPoint x: 268, startPoint y: 296, endPoint x: 399, endPoint y: 366, distance: 147.6
click at [399, 366] on div "Mācību tēma: Teātra mākslas 7. klases 3. ieskaites mācību materiāls #6 Noslēgum…" at bounding box center [559, 275] width 1118 height 550
click at [423, 367] on label "Apgalvojums ir patiess." at bounding box center [559, 367] width 560 height 29
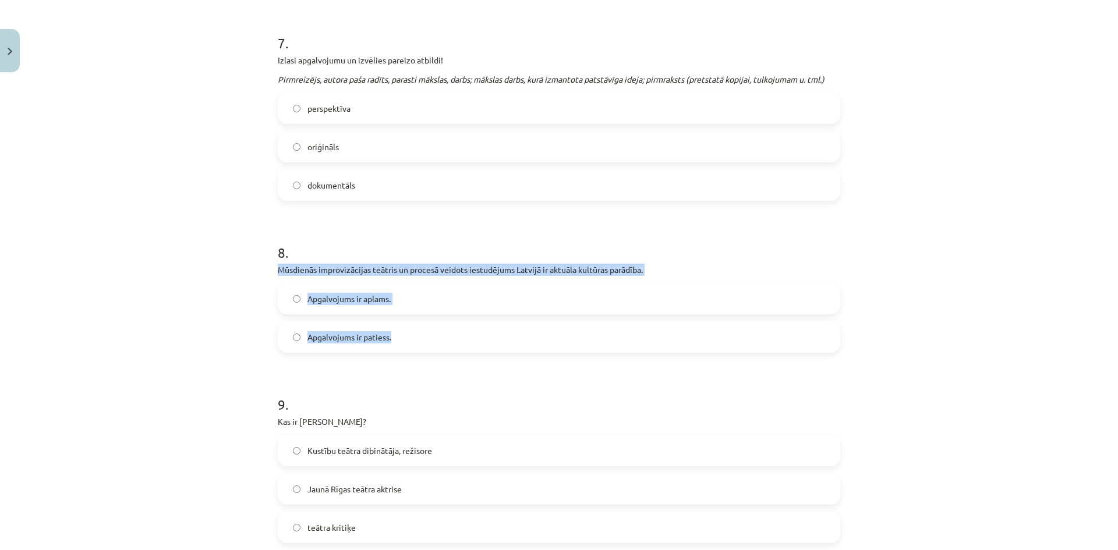
scroll to position [1477, 0]
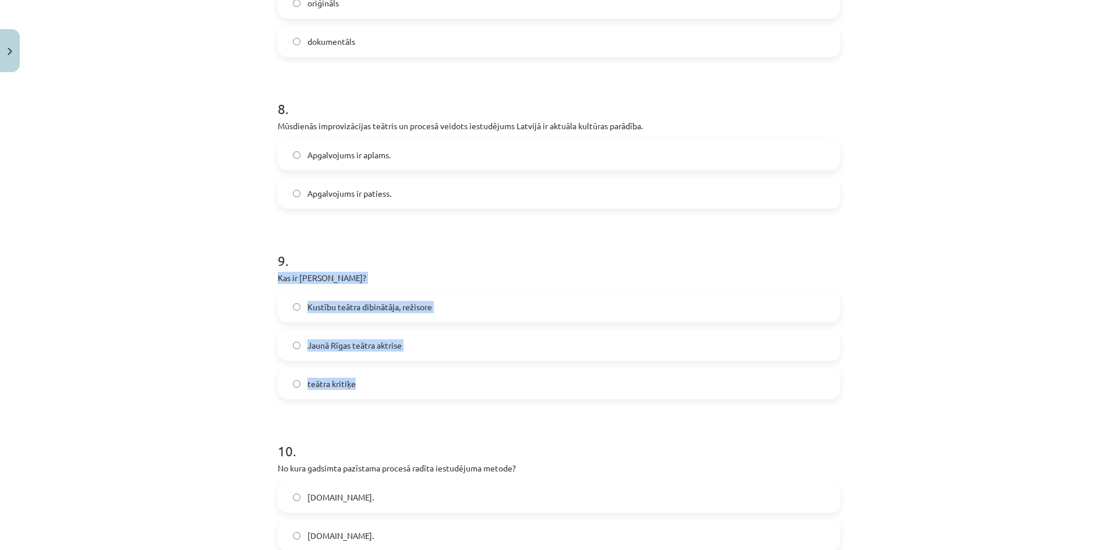
drag, startPoint x: 275, startPoint y: 277, endPoint x: 402, endPoint y: 385, distance: 166.4
click at [402, 385] on div "9 . Kas ir Zane Radzobe? Kustību teātra dibinātāja, režisore Jaunā Rīgas teātra…" at bounding box center [559, 315] width 562 height 167
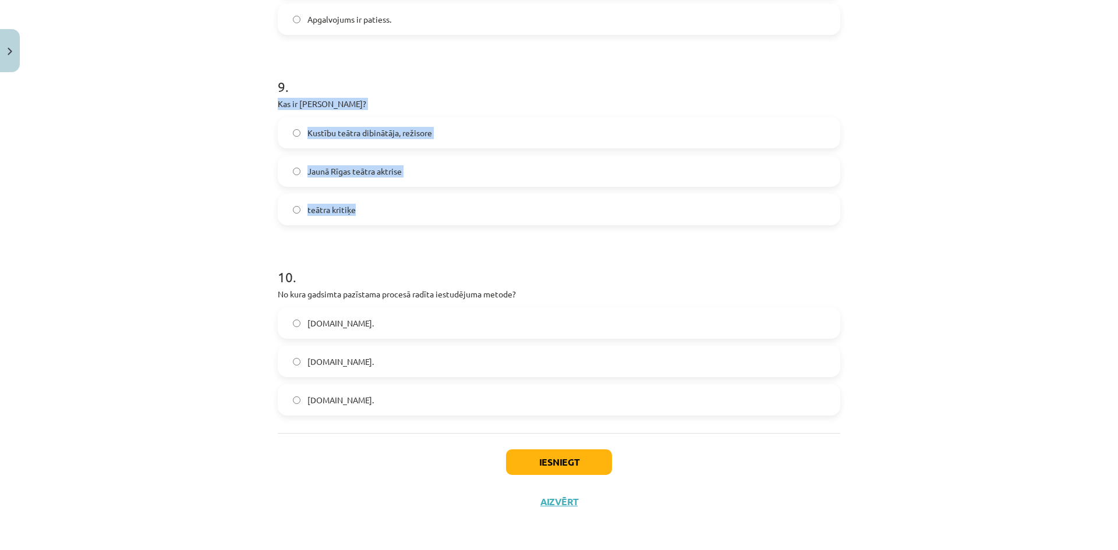
scroll to position [1651, 0]
click at [334, 125] on label "Kustību teātra dibinātāja, režisore" at bounding box center [559, 132] width 560 height 29
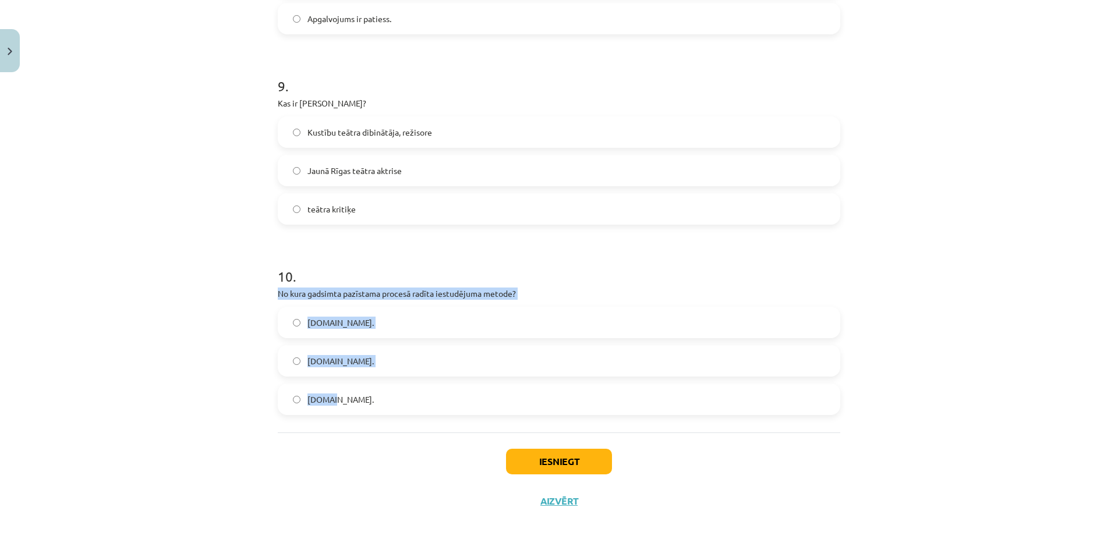
drag, startPoint x: 272, startPoint y: 293, endPoint x: 381, endPoint y: 406, distance: 157.3
click at [335, 363] on label "16.gs." at bounding box center [559, 360] width 560 height 29
click at [576, 459] on button "Iesniegt" at bounding box center [559, 462] width 106 height 26
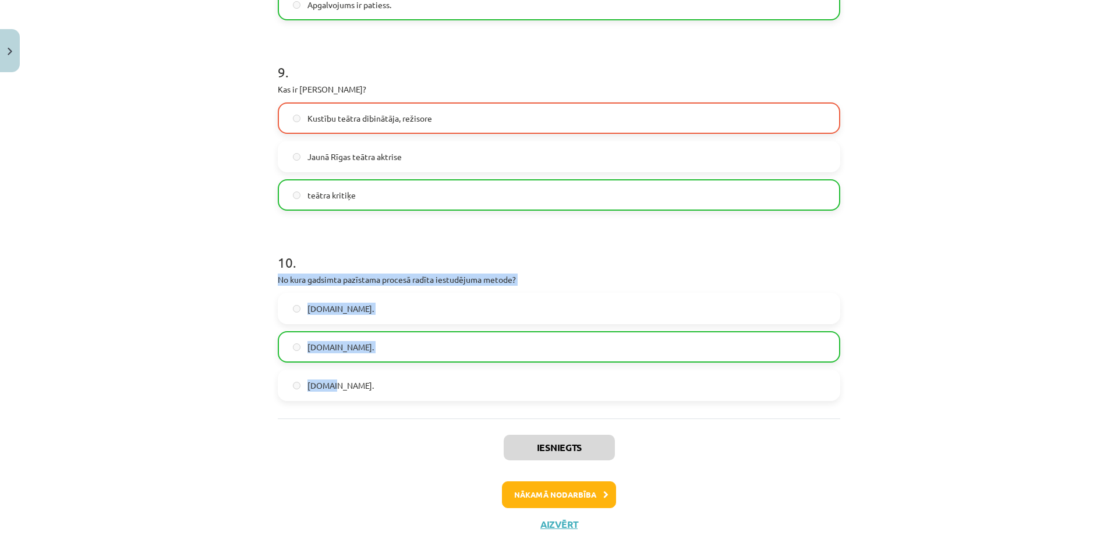
scroll to position [1689, 0]
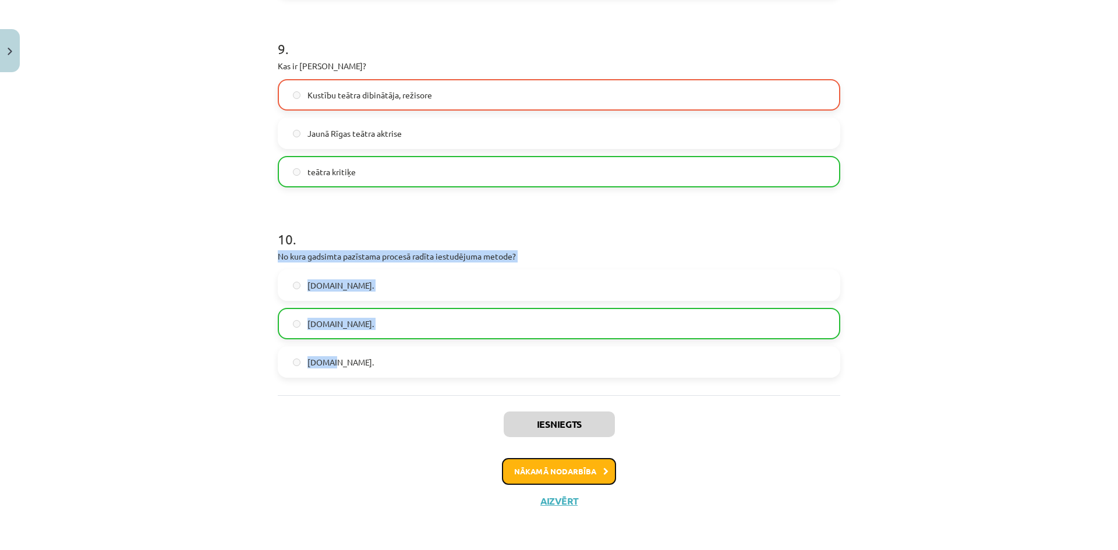
click at [563, 467] on button "Nākamā nodarbība" at bounding box center [559, 471] width 114 height 27
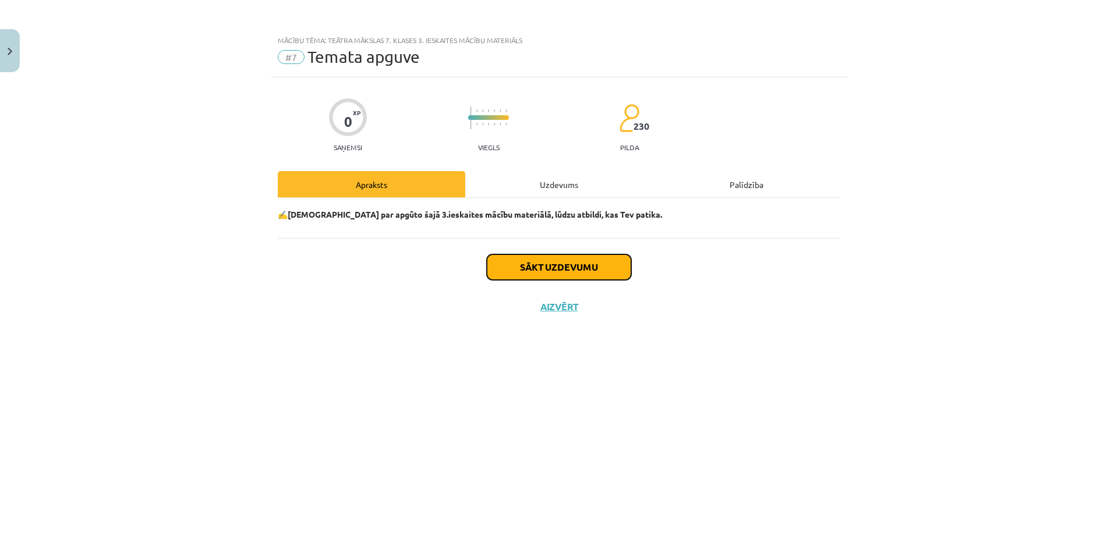
click at [572, 275] on button "Sākt uzdevumu" at bounding box center [559, 267] width 144 height 26
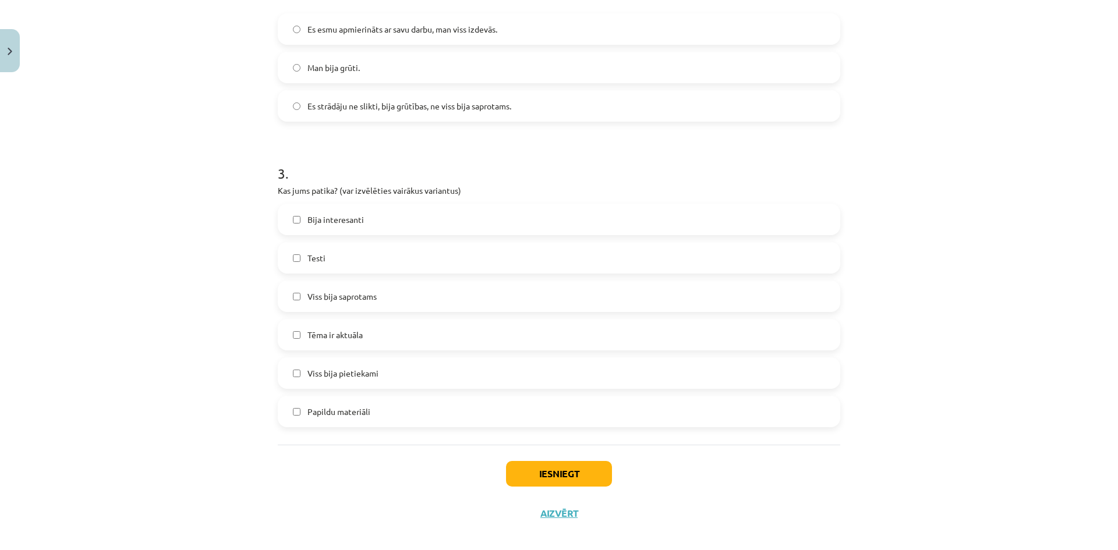
scroll to position [716, 0]
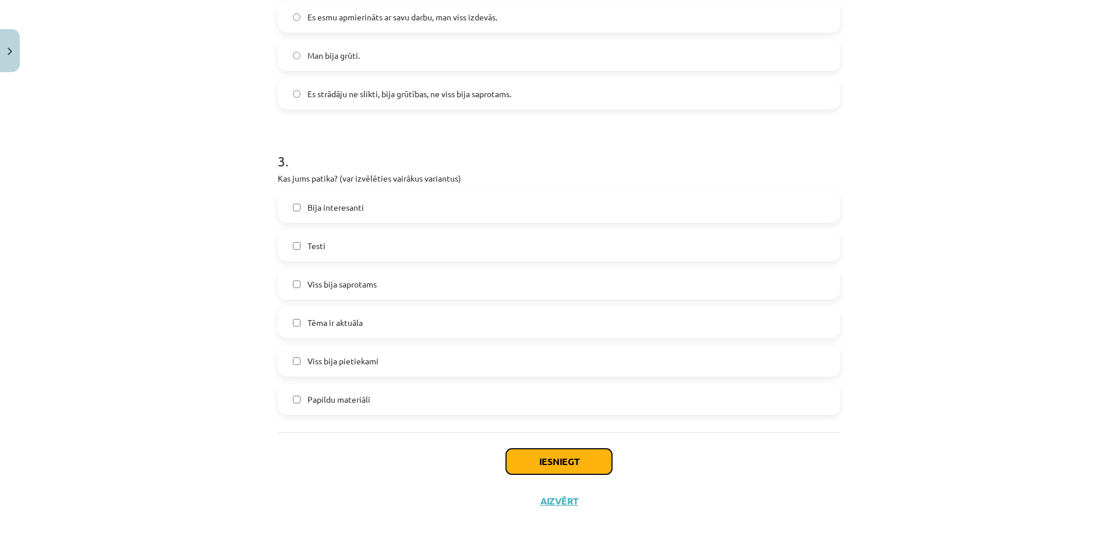
click at [576, 451] on button "Iesniegt" at bounding box center [559, 462] width 106 height 26
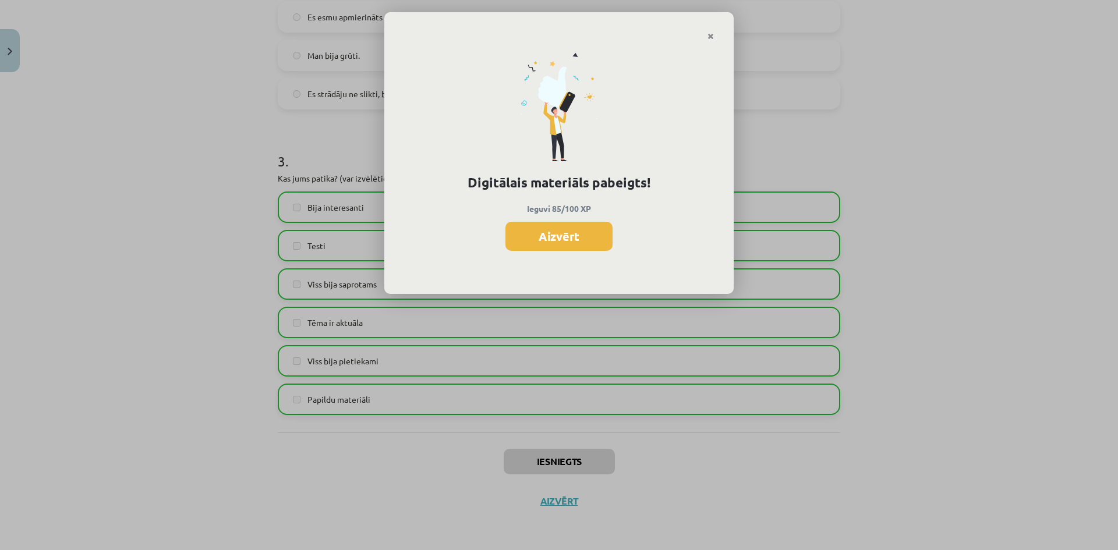
click at [537, 226] on button "Aizvērt" at bounding box center [558, 236] width 107 height 29
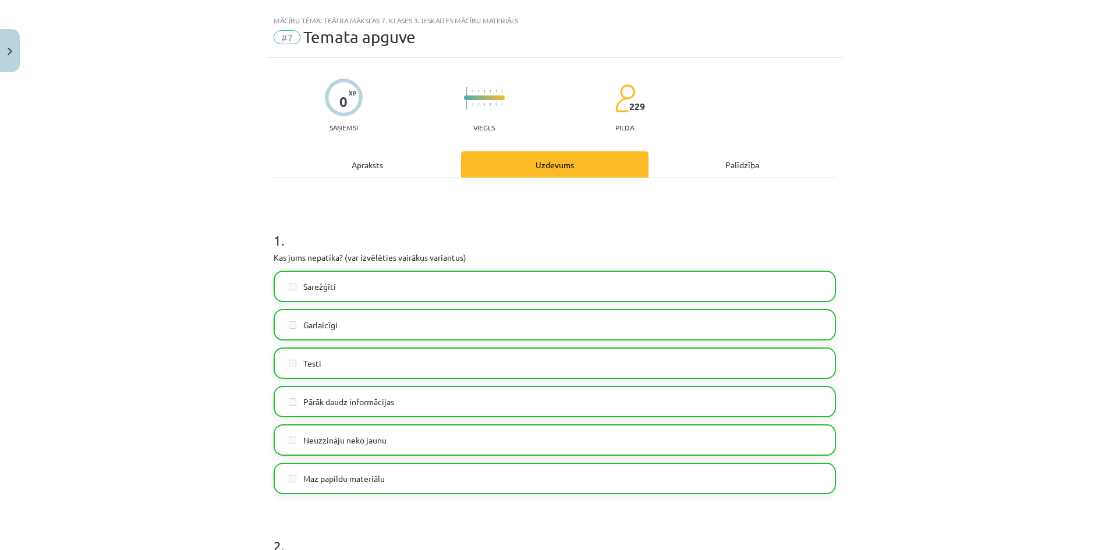
scroll to position [0, 0]
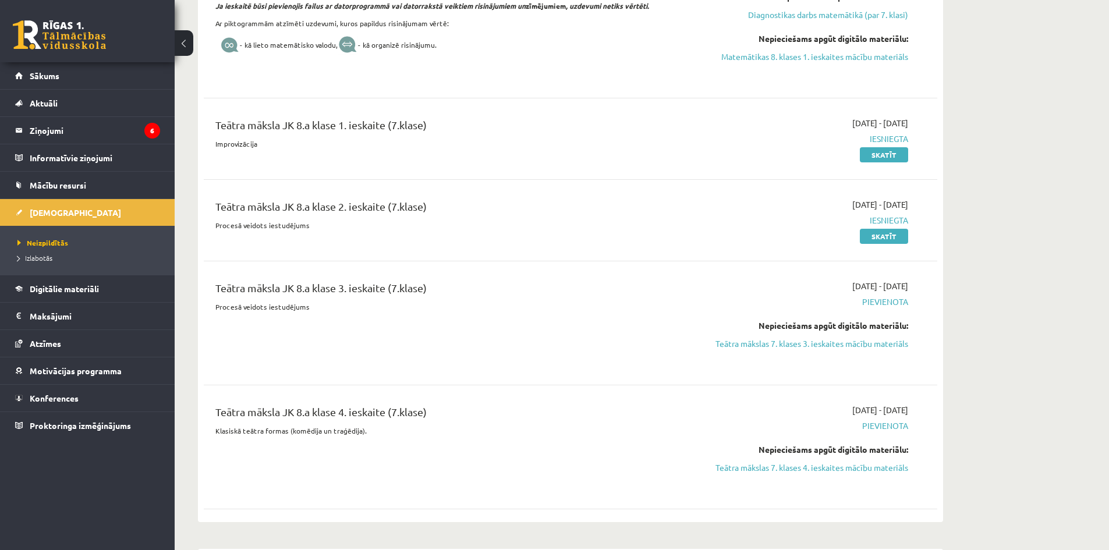
scroll to position [757, 0]
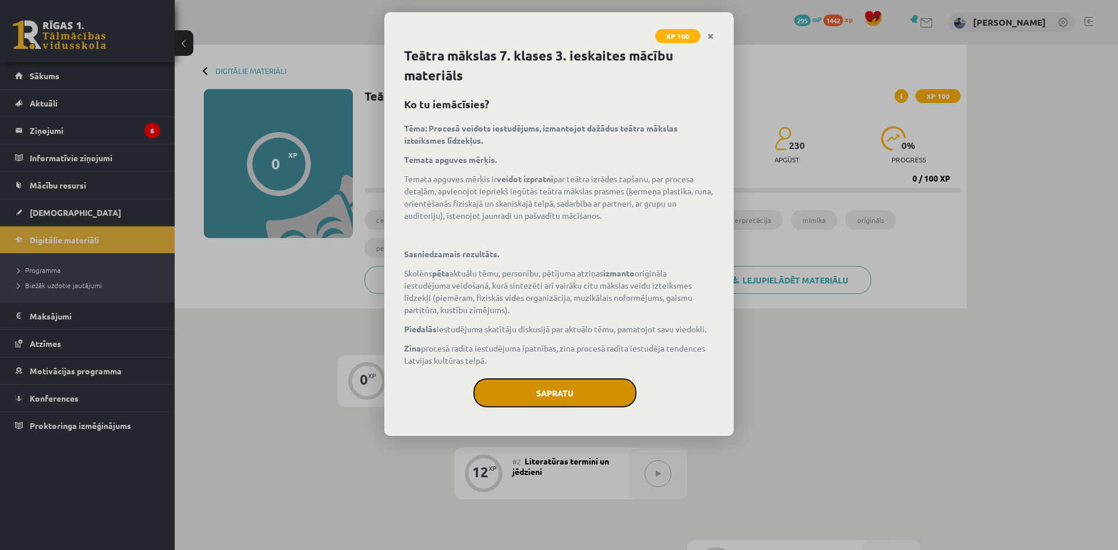
click at [602, 388] on button "Sapratu" at bounding box center [554, 392] width 163 height 29
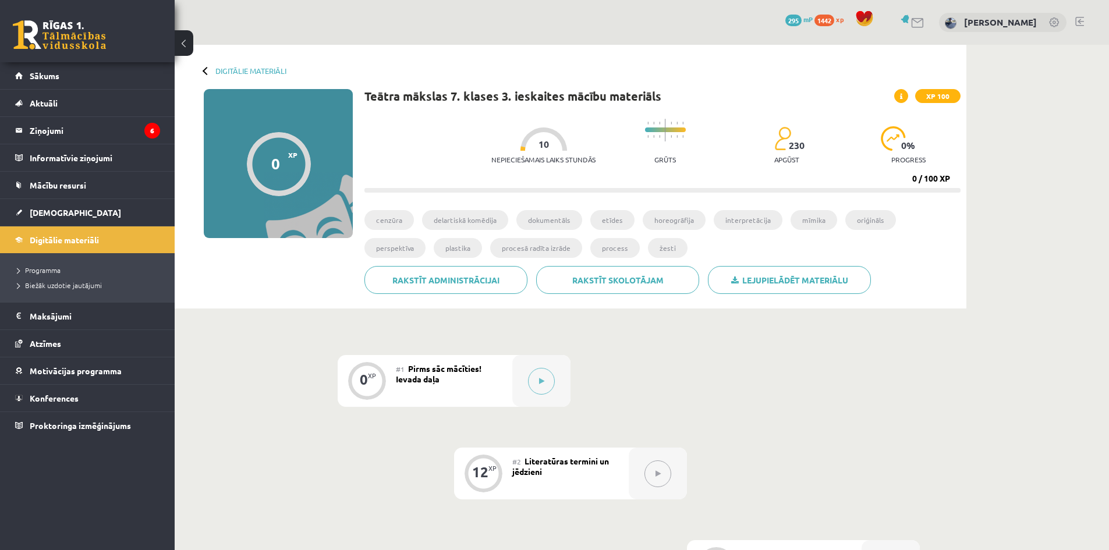
drag, startPoint x: 611, startPoint y: 380, endPoint x: 623, endPoint y: 371, distance: 14.7
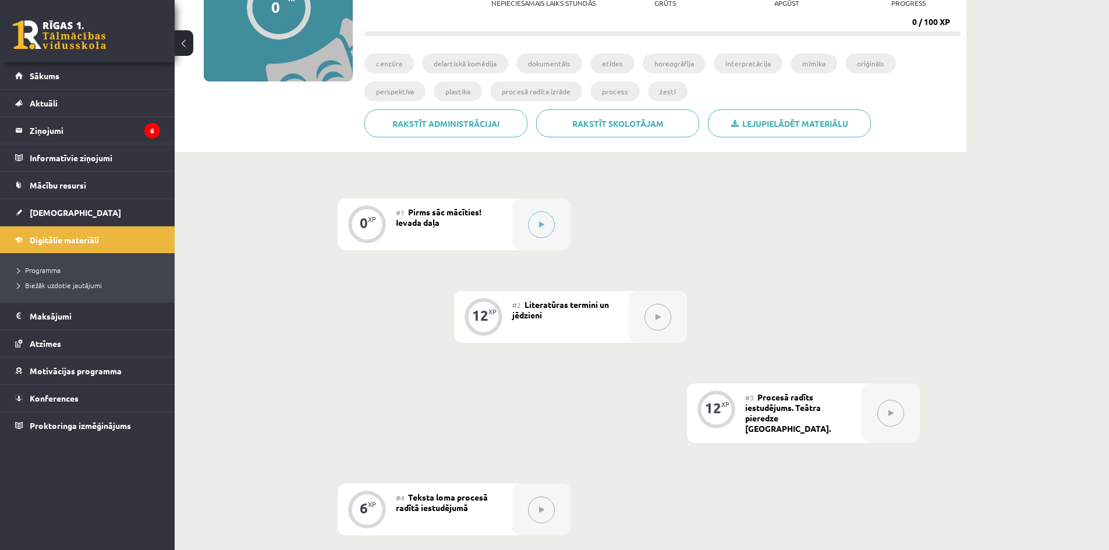
scroll to position [175, 0]
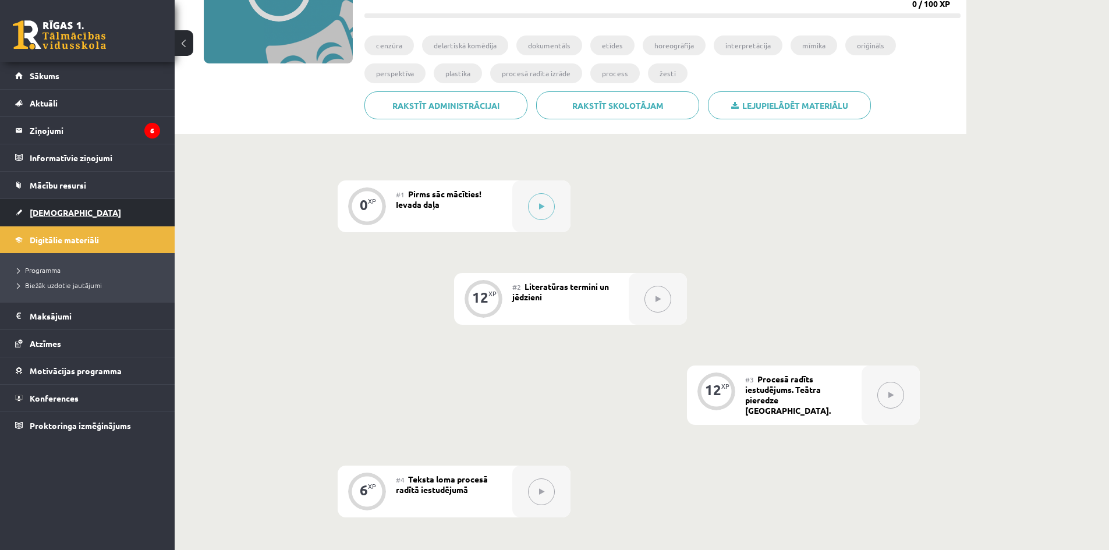
click at [98, 211] on link "[DEMOGRAPHIC_DATA]" at bounding box center [87, 212] width 145 height 27
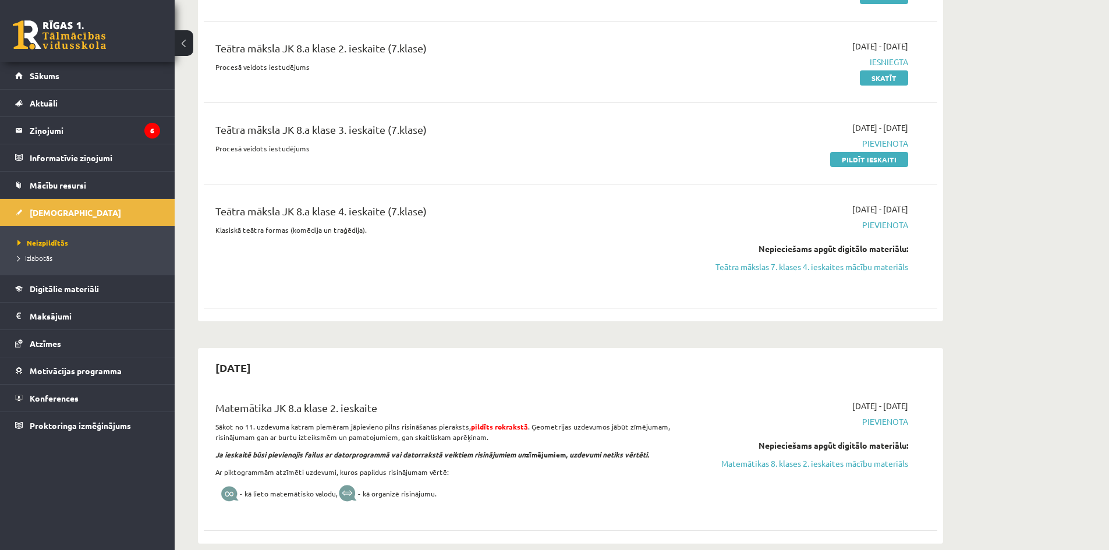
scroll to position [815, 0]
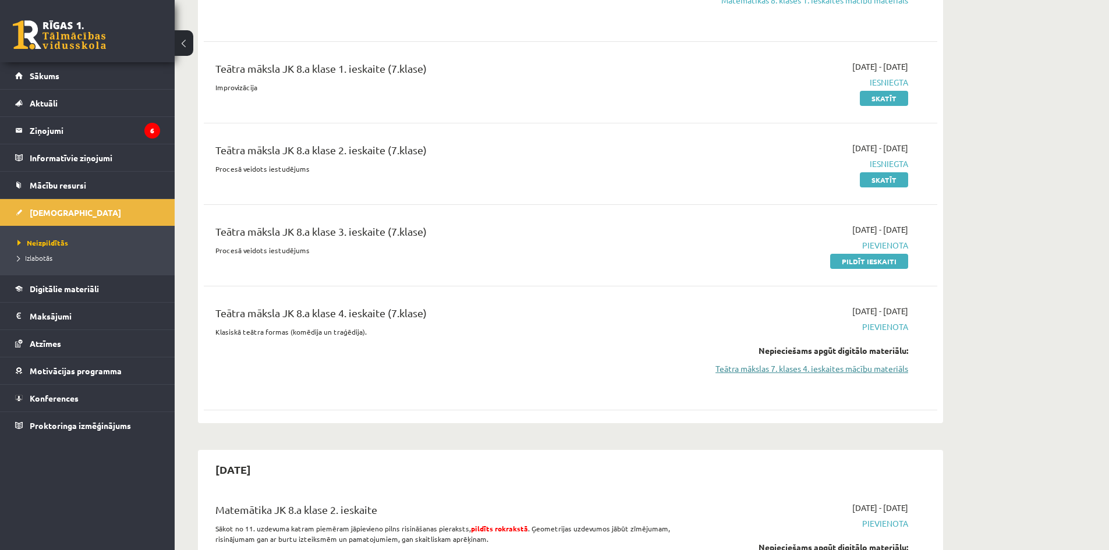
click at [863, 373] on link "Teātra mākslas 7. klases 4. ieskaites mācību materiāls" at bounding box center [798, 369] width 219 height 12
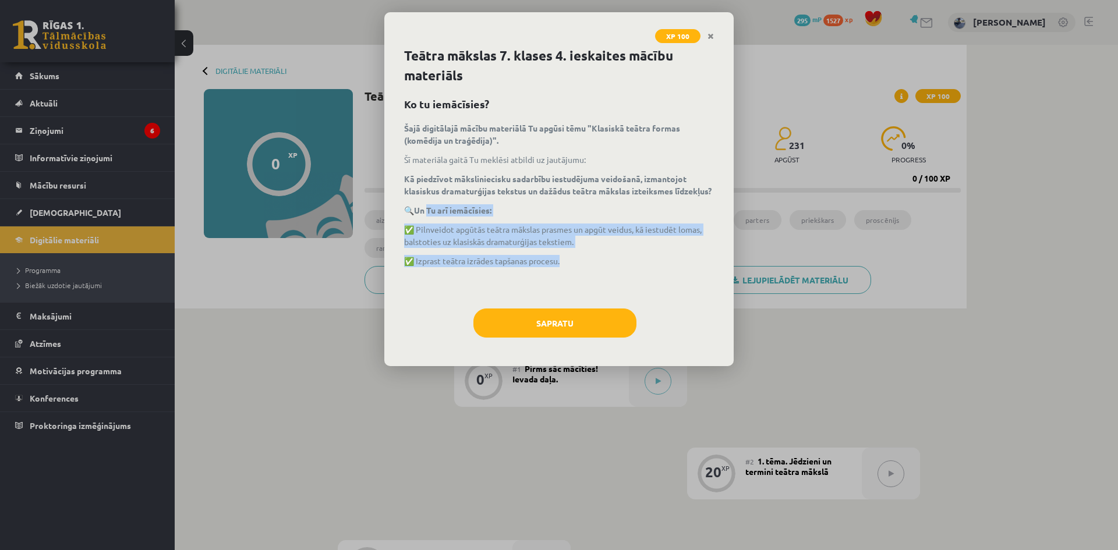
drag, startPoint x: 557, startPoint y: 263, endPoint x: 425, endPoint y: 221, distance: 138.1
click at [430, 219] on div "Šajā digitālajā mācību materiālā Tu apgūsi tēmu "Klasiskā teātra formas (komēdi…" at bounding box center [559, 209] width 310 height 175
click at [557, 327] on button "Sapratu" at bounding box center [554, 322] width 163 height 29
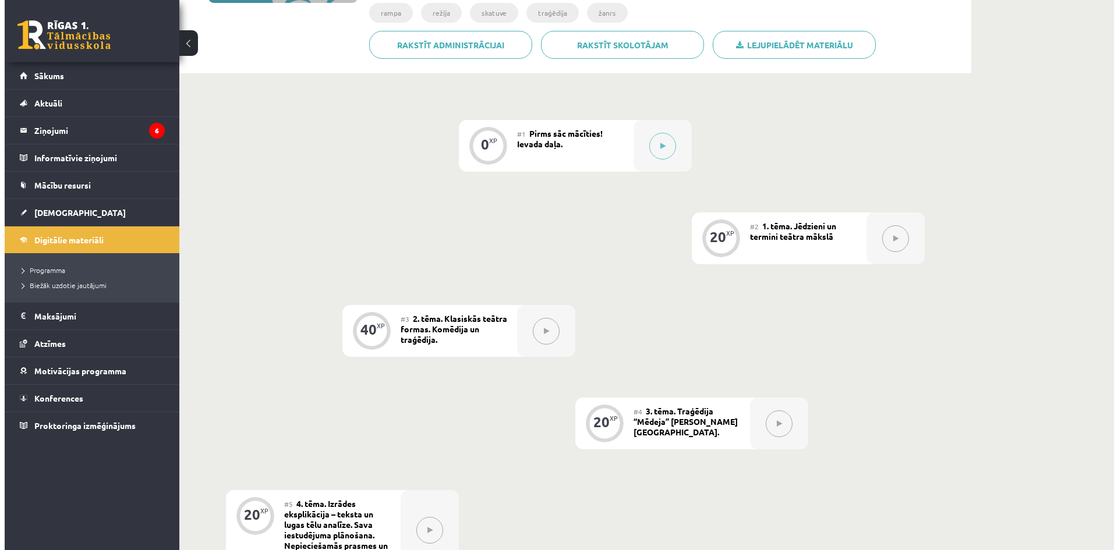
scroll to position [120, 0]
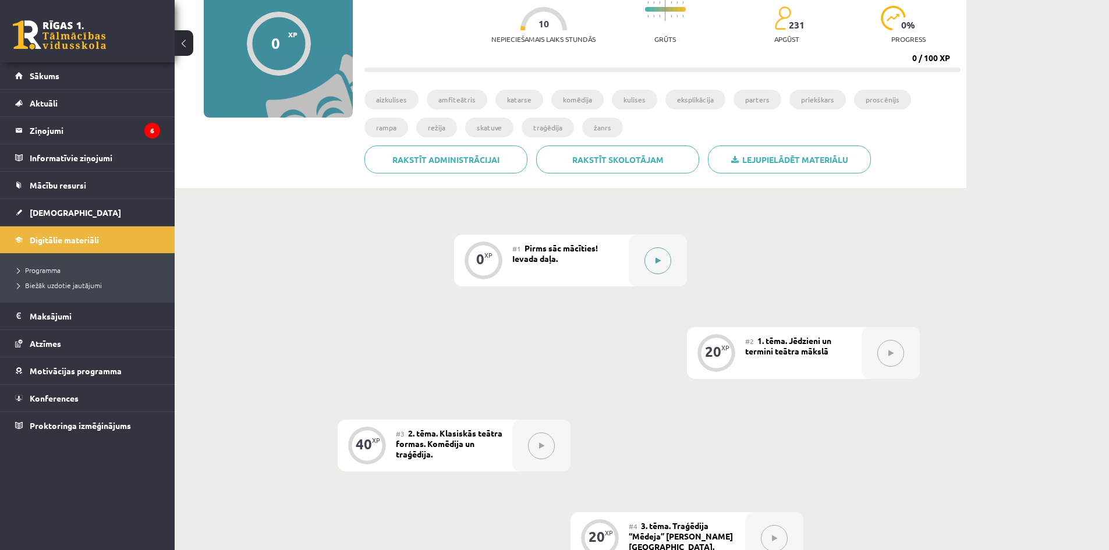
click at [664, 269] on button at bounding box center [657, 260] width 27 height 27
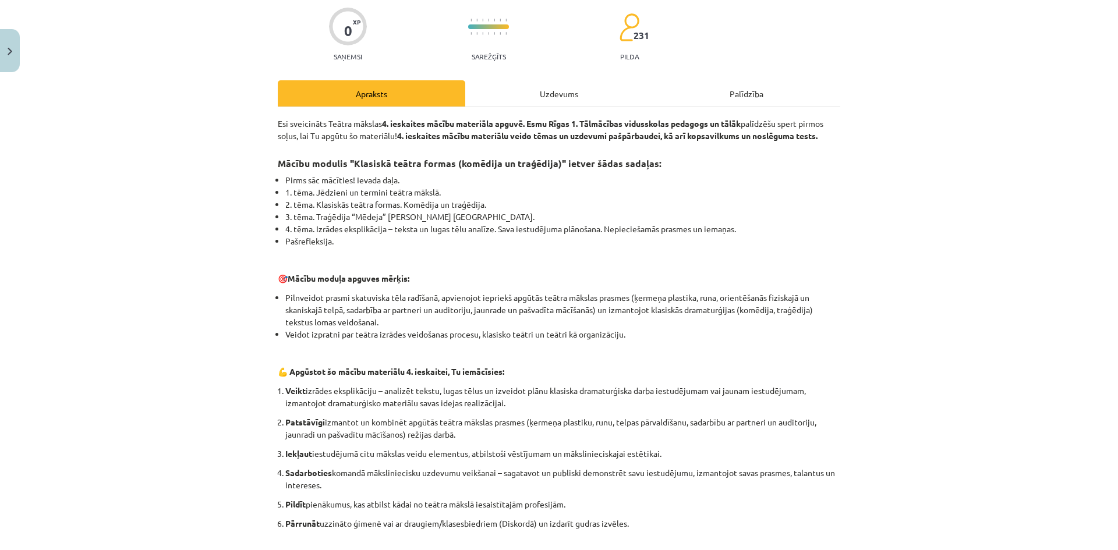
scroll to position [465, 0]
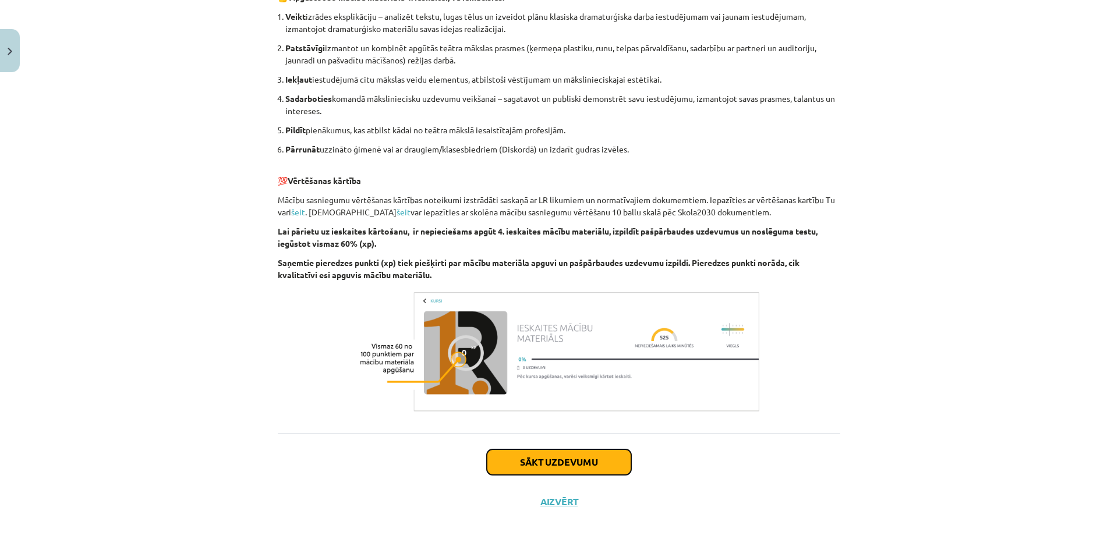
click at [607, 466] on button "Sākt uzdevumu" at bounding box center [559, 462] width 144 height 26
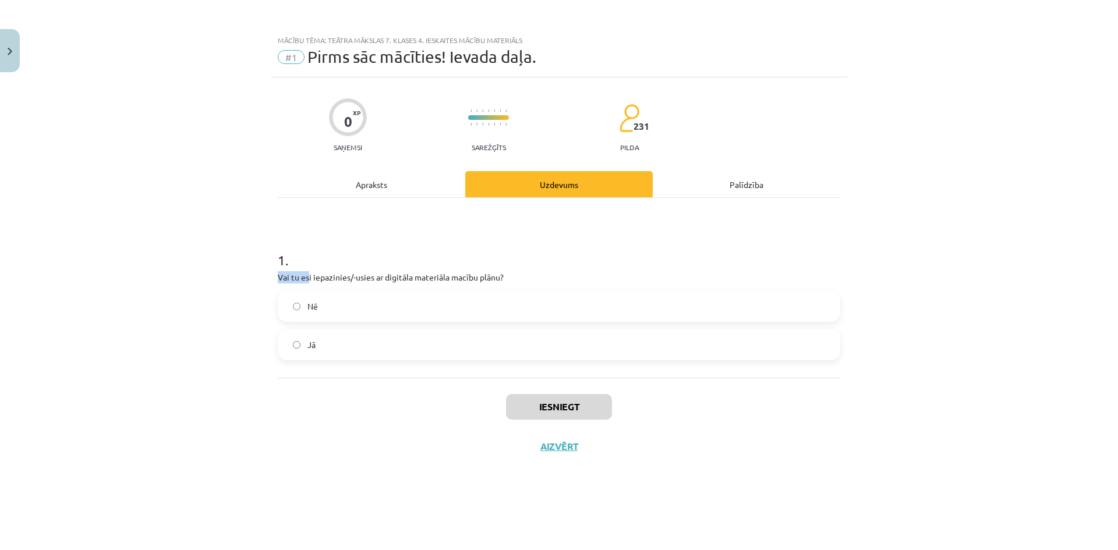
drag, startPoint x: 269, startPoint y: 272, endPoint x: 309, endPoint y: 274, distance: 39.6
click at [309, 274] on div "Mācību tēma: Teātra mākslas 7. klases 4. ieskaites mācību materiāls #1 Pirms sā…" at bounding box center [559, 275] width 1118 height 550
click at [347, 339] on label "Jā" at bounding box center [559, 344] width 560 height 29
click at [549, 412] on button "Iesniegt" at bounding box center [559, 407] width 106 height 26
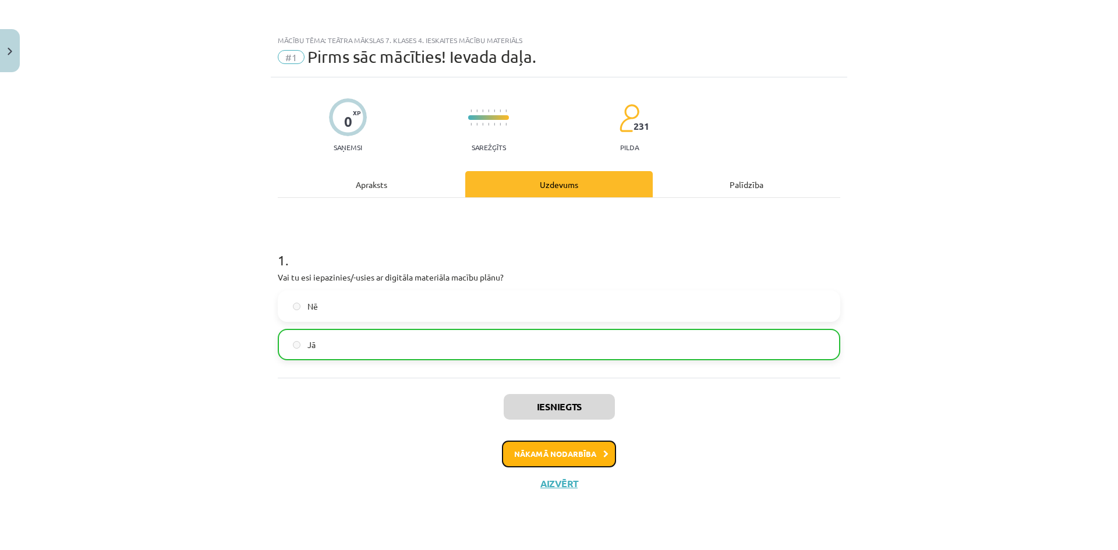
click at [546, 455] on button "Nākamā nodarbība" at bounding box center [559, 454] width 114 height 27
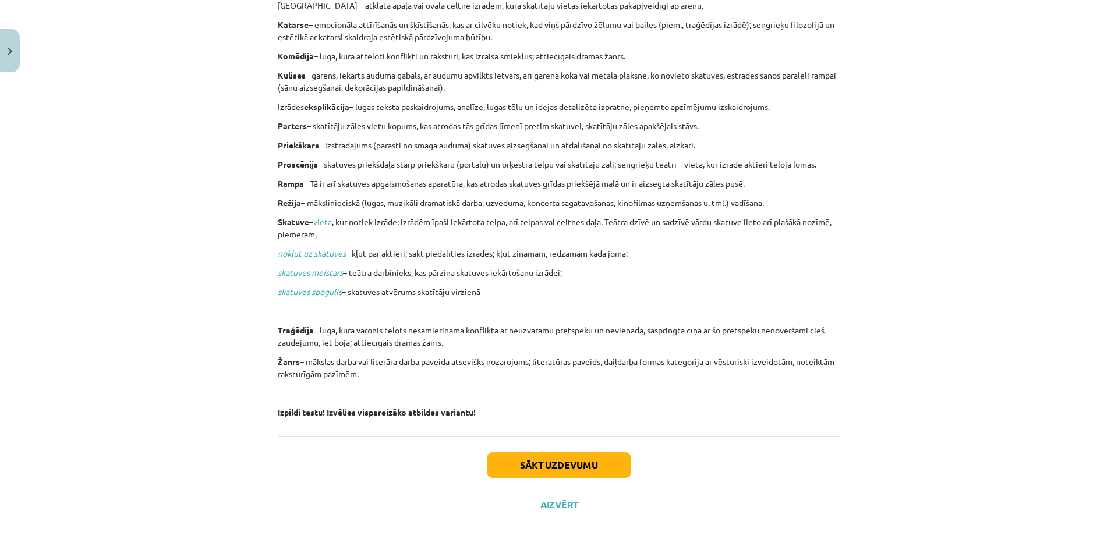
scroll to position [357, 0]
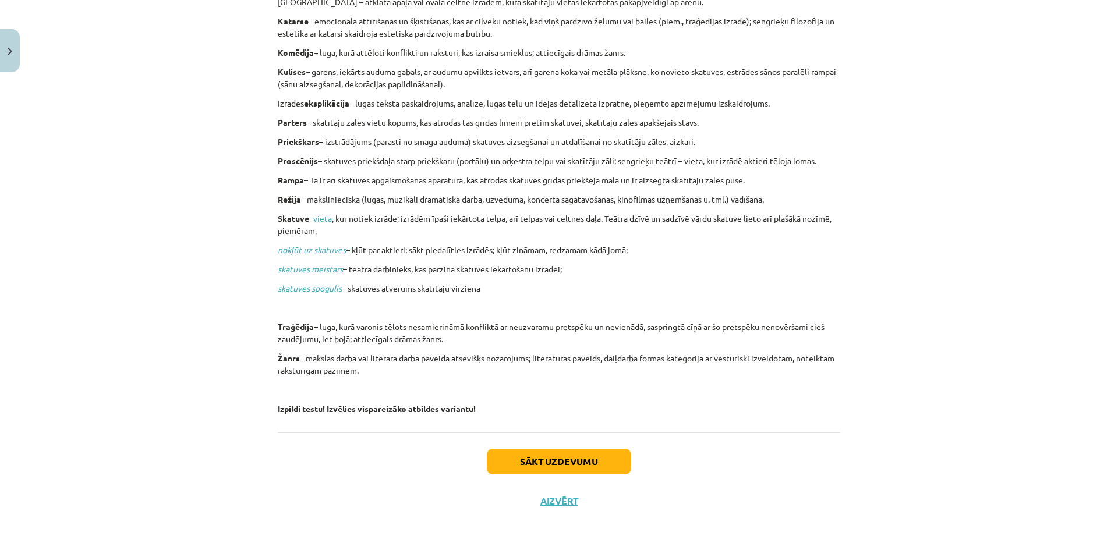
click at [630, 461] on div "Sākt uzdevumu Aizvērt" at bounding box center [559, 472] width 562 height 81
click at [616, 462] on button "Sākt uzdevumu" at bounding box center [559, 462] width 144 height 26
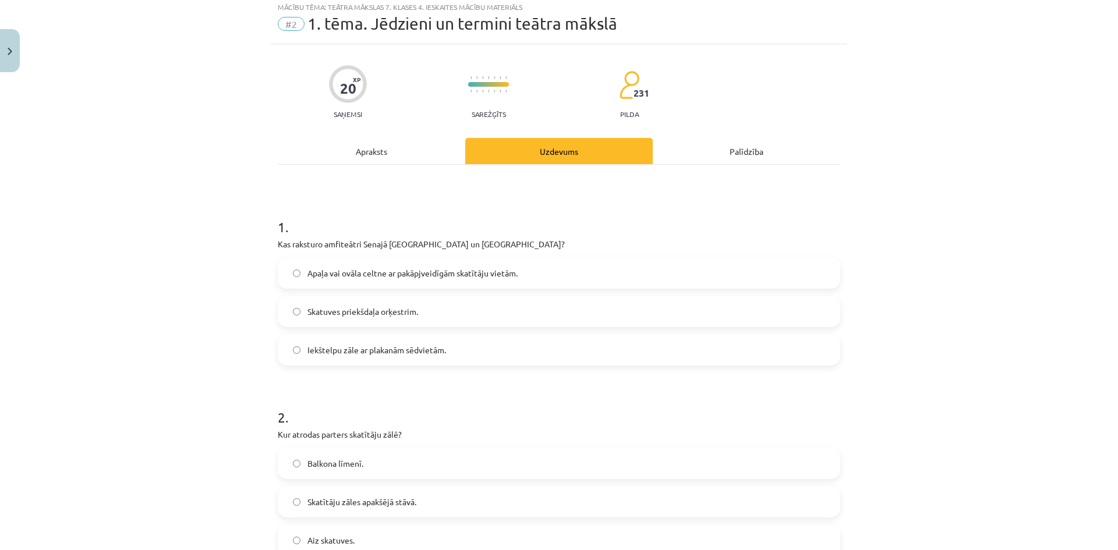
scroll to position [29, 0]
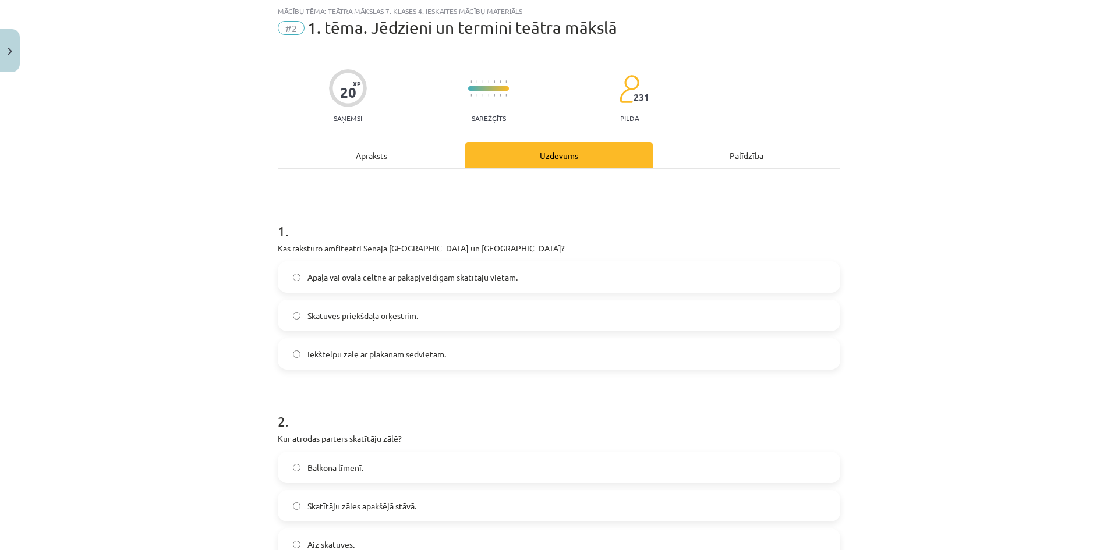
drag, startPoint x: 273, startPoint y: 244, endPoint x: 489, endPoint y: 356, distance: 243.2
click at [489, 356] on div "Mācību tēma: Teātra mākslas 7. klases 4. ieskaites mācību materiāls #2 1. tēma.…" at bounding box center [559, 275] width 1118 height 550
copy div "Kas raksturo amfiteātri Senajā Grieķijā un Romā? Apaļa vai ovāla celtne ar pakā…"
click at [338, 270] on label "Apaļa vai ovāla celtne ar pakāpjveidīgām skatītāju vietām." at bounding box center [559, 277] width 560 height 29
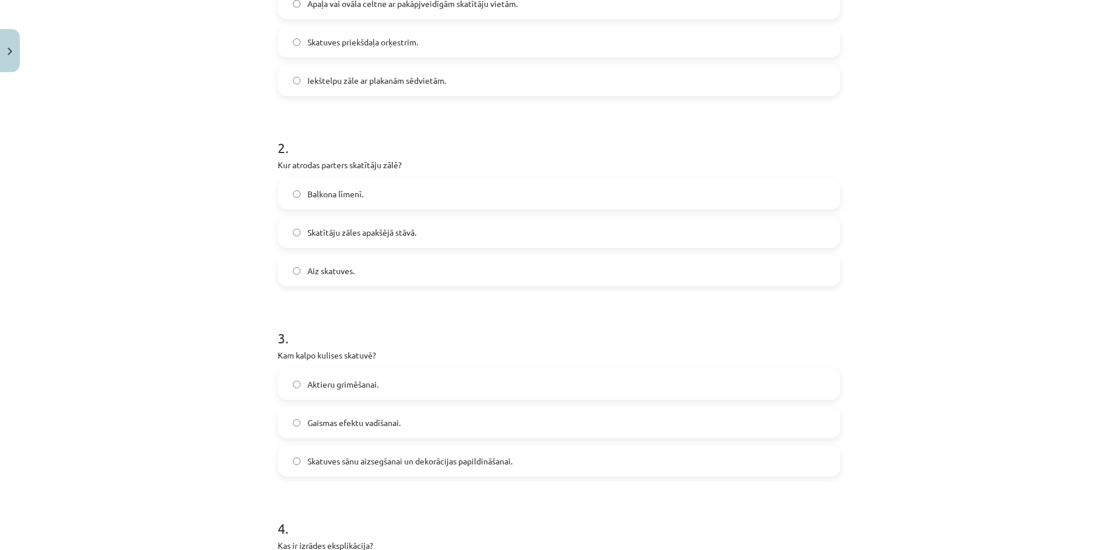
scroll to position [320, 0]
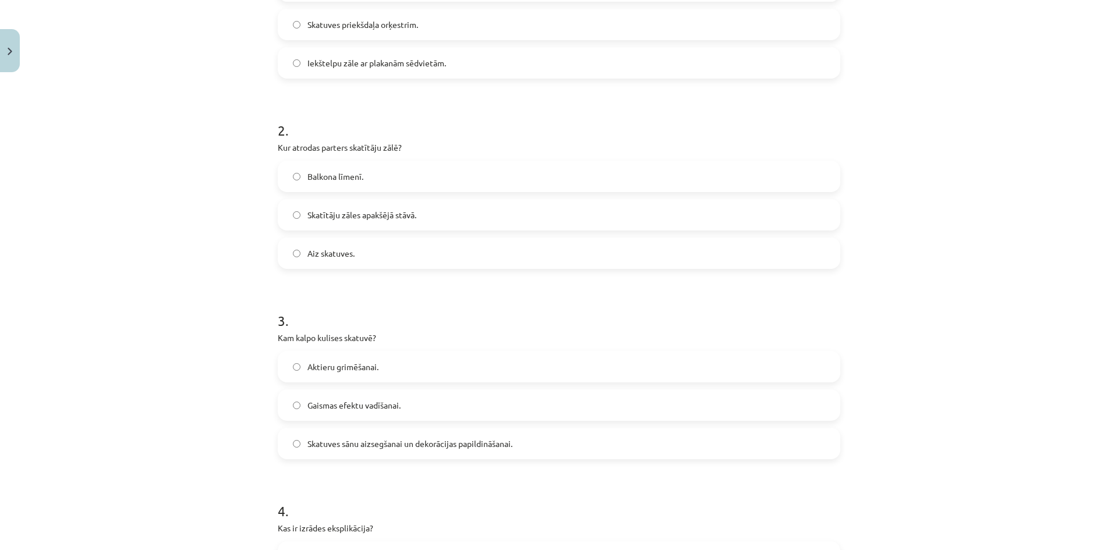
drag, startPoint x: 268, startPoint y: 145, endPoint x: 427, endPoint y: 242, distance: 186.8
click at [427, 242] on div "20 XP Saņemsi Sarežģīts 231 pilda Apraksts Uzdevums Palīdzība 1 . Kas raksturo …" at bounding box center [559, 351] width 576 height 1189
copy div "Kur atrodas parters skatītāju zālē? Balkona līmenī.  Skatītāju zāles apakšējā s…"
click at [346, 219] on span "Skatītāju zāles apakšējā stāvā." at bounding box center [361, 215] width 109 height 12
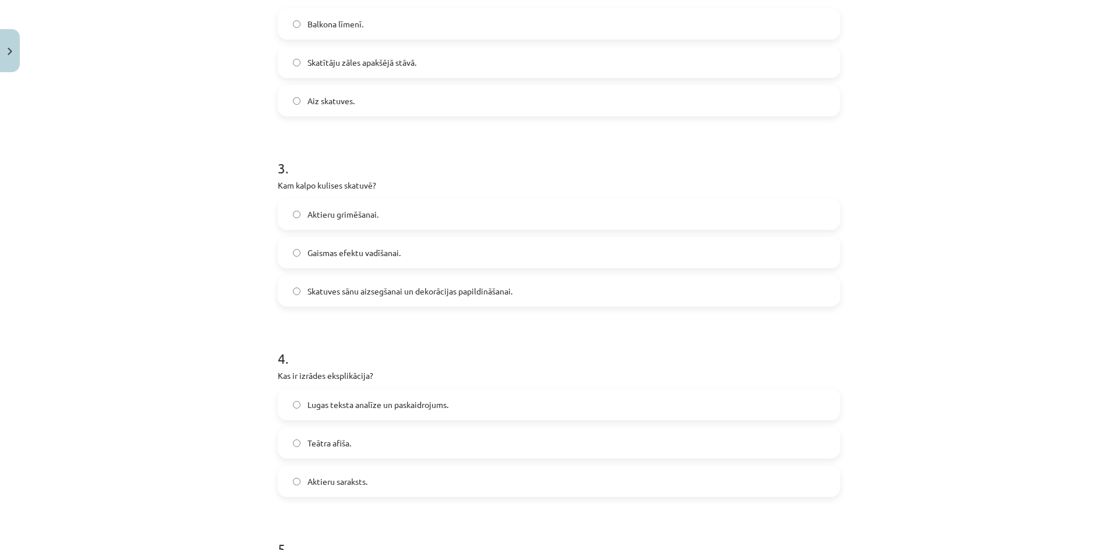
scroll to position [495, 0]
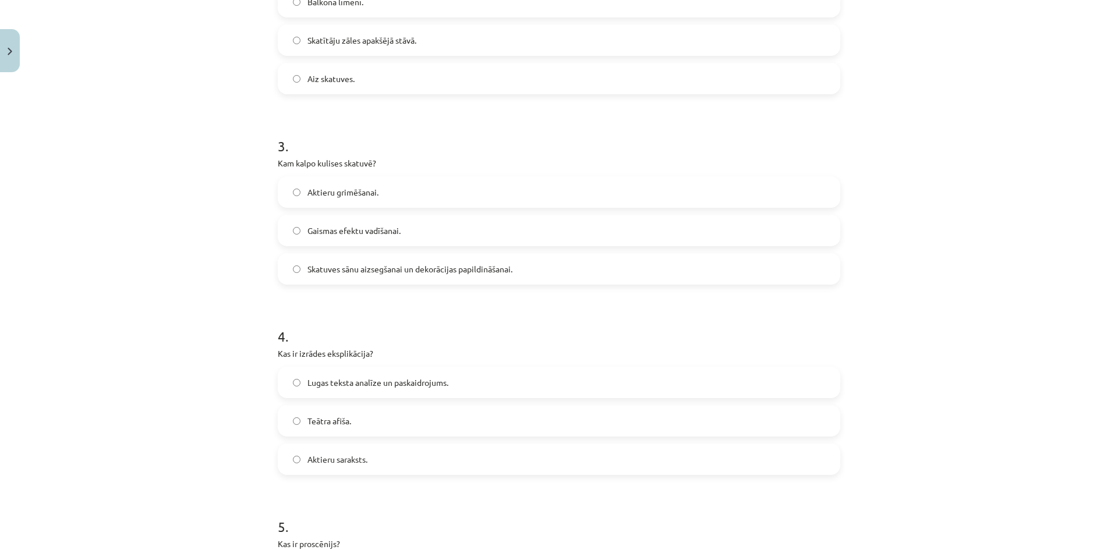
drag, startPoint x: 257, startPoint y: 160, endPoint x: 519, endPoint y: 269, distance: 284.4
click at [519, 270] on div "Mācību tēma: Teātra mākslas 7. klases 4. ieskaites mācību materiāls #2 1. tēma.…" at bounding box center [559, 275] width 1118 height 550
copy div "Kam kalpo kulises skatuvē? Aktieru grimēšanai.  Gaismas efektu vadīšanai. Skatu…"
click at [412, 267] on span "Skatuves sānu aizsegšanai un dekorācijas papildināšanai." at bounding box center [409, 269] width 205 height 12
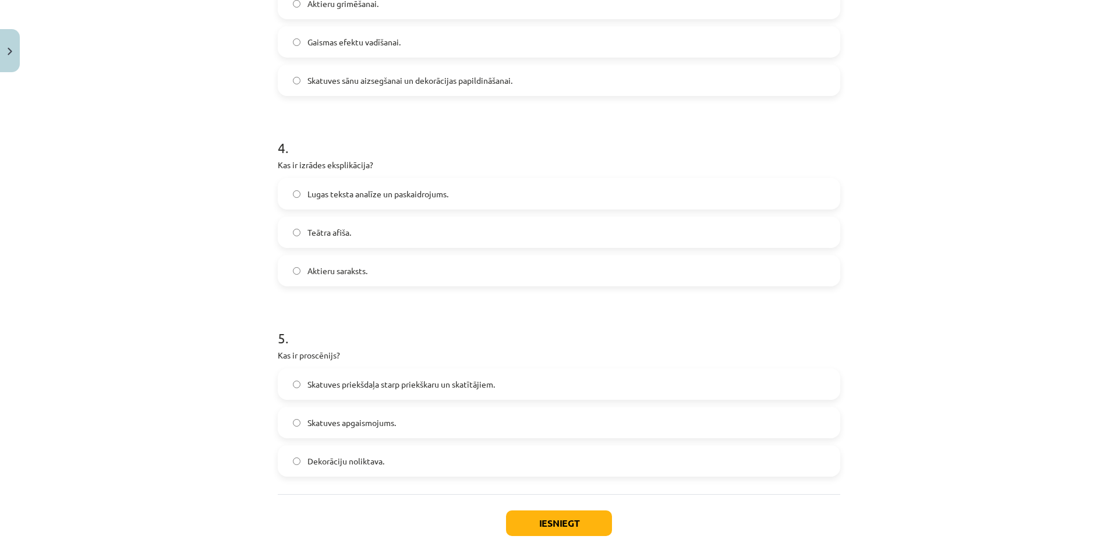
scroll to position [728, 0]
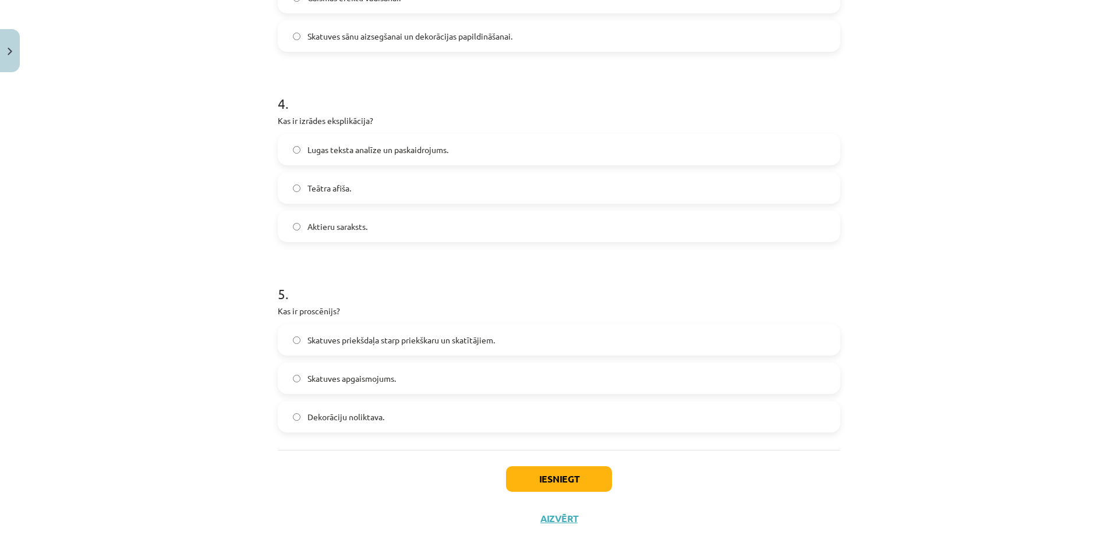
drag, startPoint x: 269, startPoint y: 115, endPoint x: 402, endPoint y: 210, distance: 163.6
copy div "Kas ir izrādes eksplikācija? Lugas teksta analīze un paskaidrojums. Teātra afiš…"
click at [371, 150] on span "Lugas teksta analīze un paskaidrojums." at bounding box center [377, 150] width 141 height 12
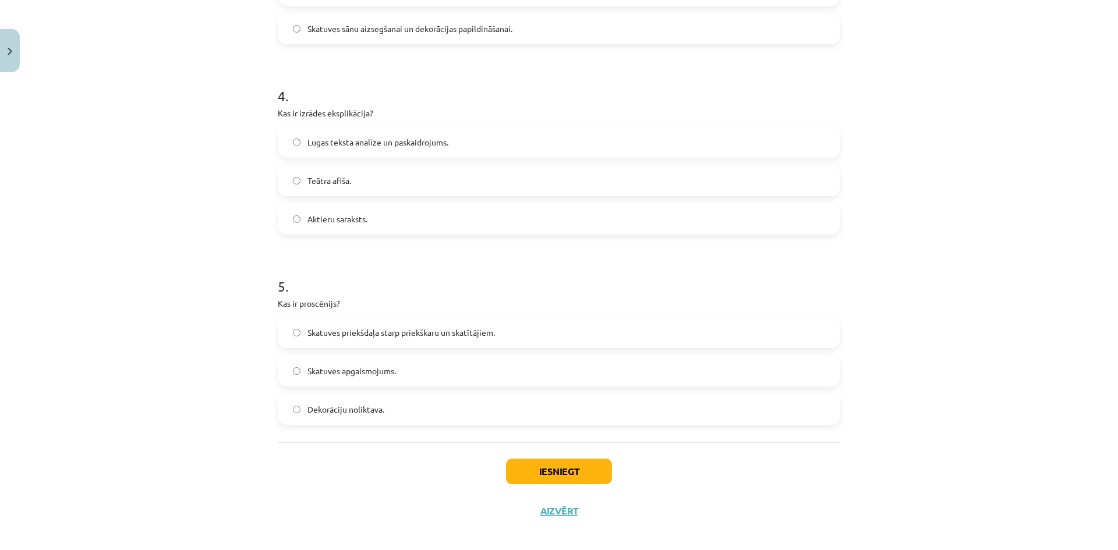
scroll to position [745, 0]
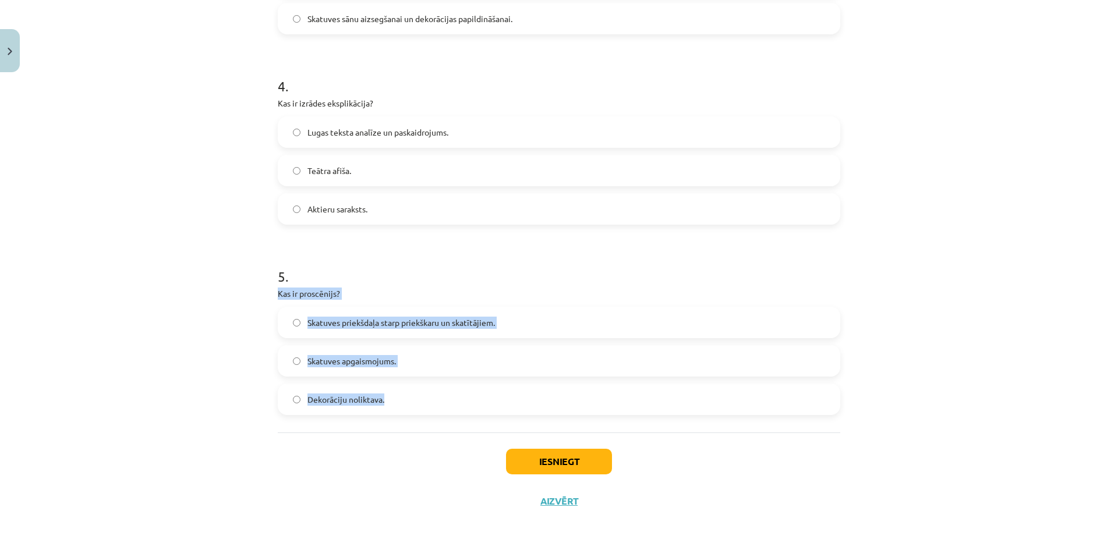
drag, startPoint x: 268, startPoint y: 288, endPoint x: 409, endPoint y: 398, distance: 178.4
copy div "Kas ir proscēnijs? Skatuves priekšdaļa starp priekškaru un skatītājiem.  Skatuv…"
click at [371, 326] on span "Skatuves priekšdaļa starp priekškaru un skatītājiem." at bounding box center [400, 323] width 187 height 12
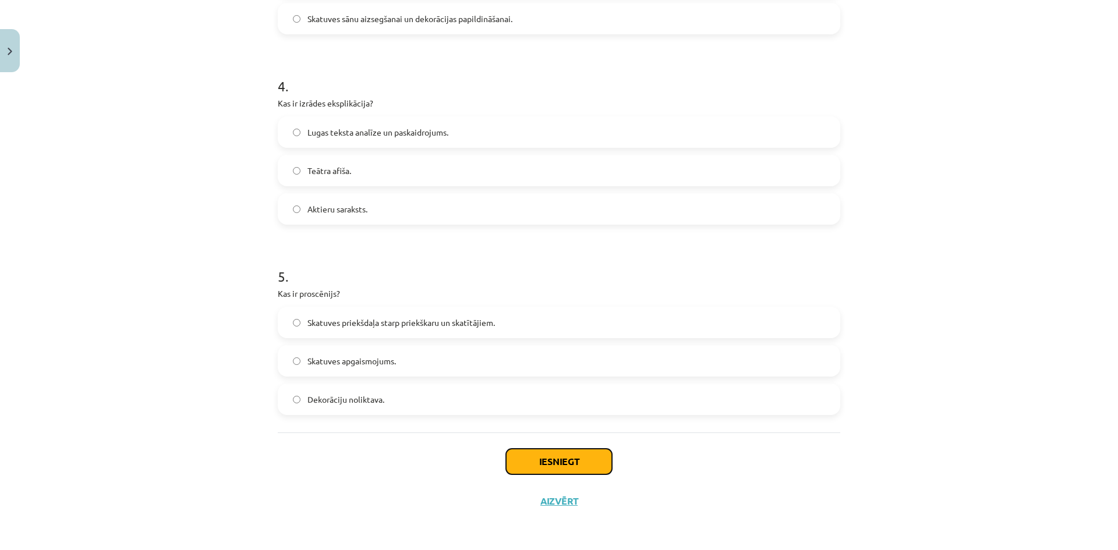
click at [586, 470] on button "Iesniegt" at bounding box center [559, 462] width 106 height 26
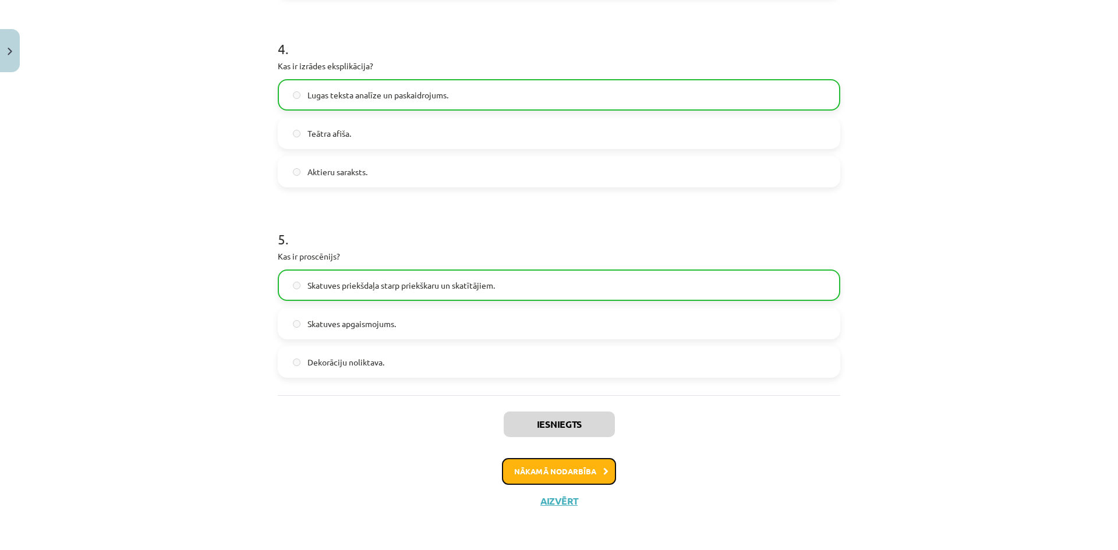
click at [544, 476] on button "Nākamā nodarbība" at bounding box center [559, 471] width 114 height 27
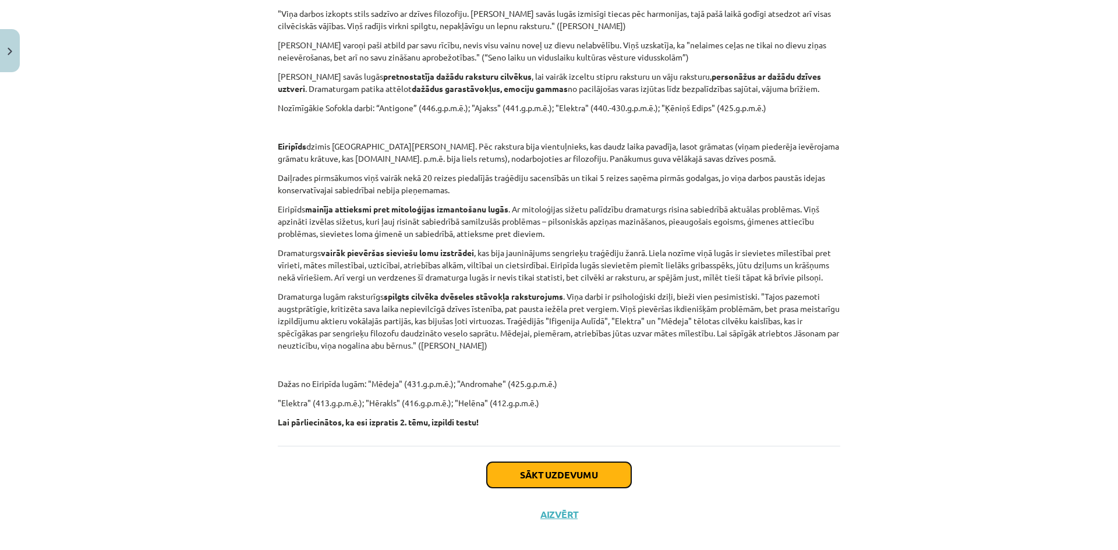
click at [602, 462] on button "Sākt uzdevumu" at bounding box center [559, 475] width 144 height 26
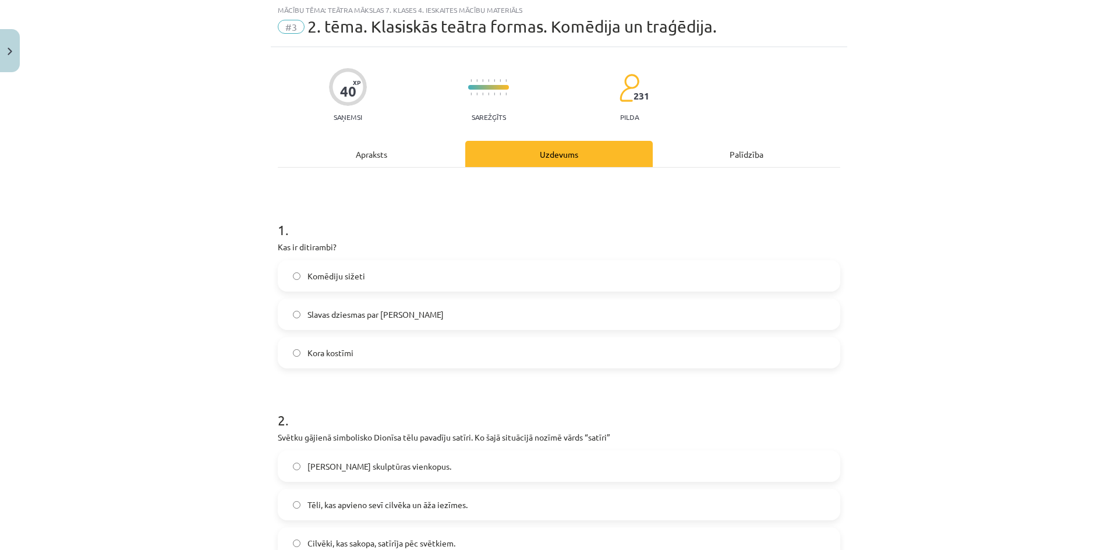
scroll to position [29, 0]
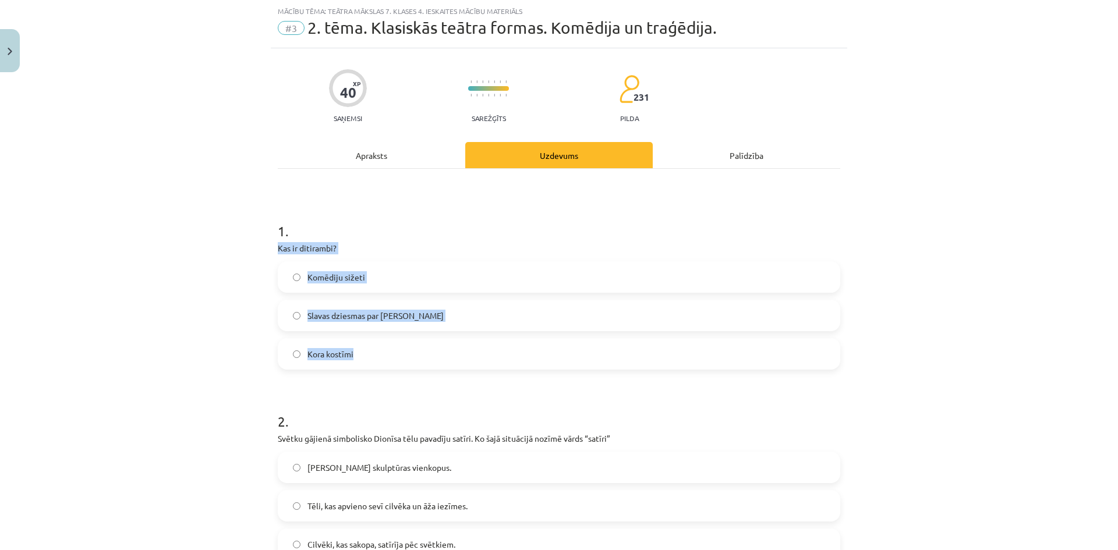
drag, startPoint x: 272, startPoint y: 242, endPoint x: 400, endPoint y: 345, distance: 164.4
copy div "Kas ir ditirambi? Komēdiju sižeti  Slavas dziesmas par godu Dionīsam   Kora kos…"
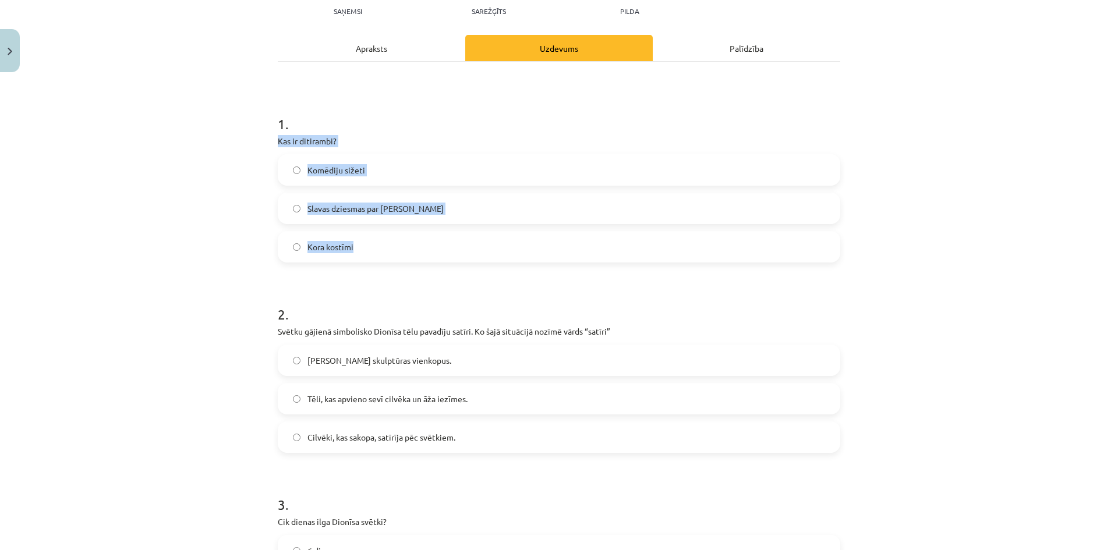
scroll to position [146, 0]
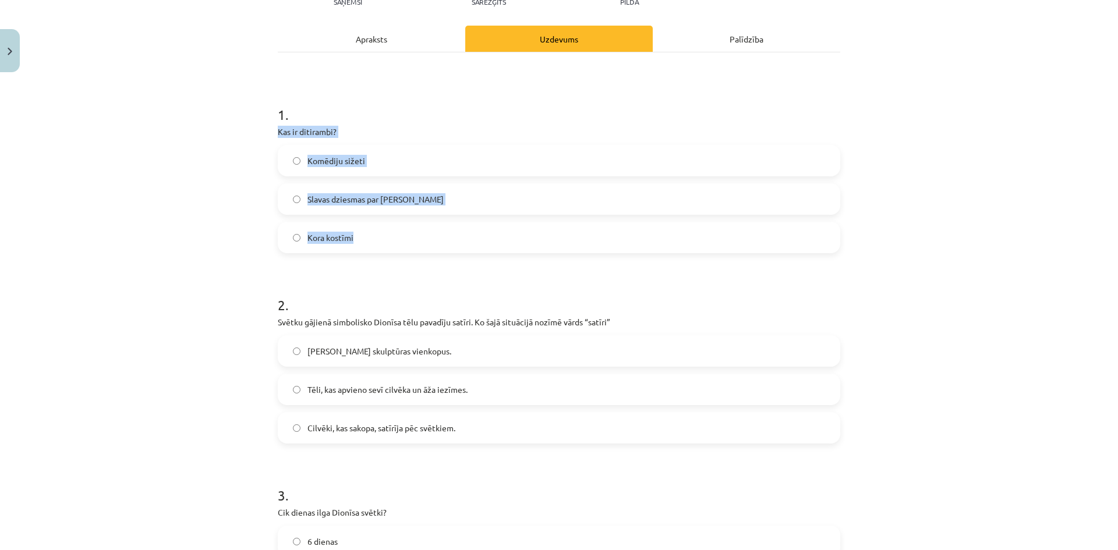
click at [364, 191] on label "Slavas dziesmas par godu Dionīsam" at bounding box center [559, 199] width 560 height 29
drag, startPoint x: 265, startPoint y: 320, endPoint x: 464, endPoint y: 437, distance: 231.2
click at [464, 437] on div "Mācību tēma: Teātra mākslas 7. klases 4. ieskaites mācību materiāls #3 2. tēma.…" at bounding box center [559, 275] width 1118 height 550
copy div "Svētku gājienā simbolisko Dionīsa tēlu pavadīju satīri. Ko šajā situācijā nozīm…"
click at [320, 381] on label "Tēli, kas apvieno sevī cilvēka un āža iezīmes." at bounding box center [559, 389] width 560 height 29
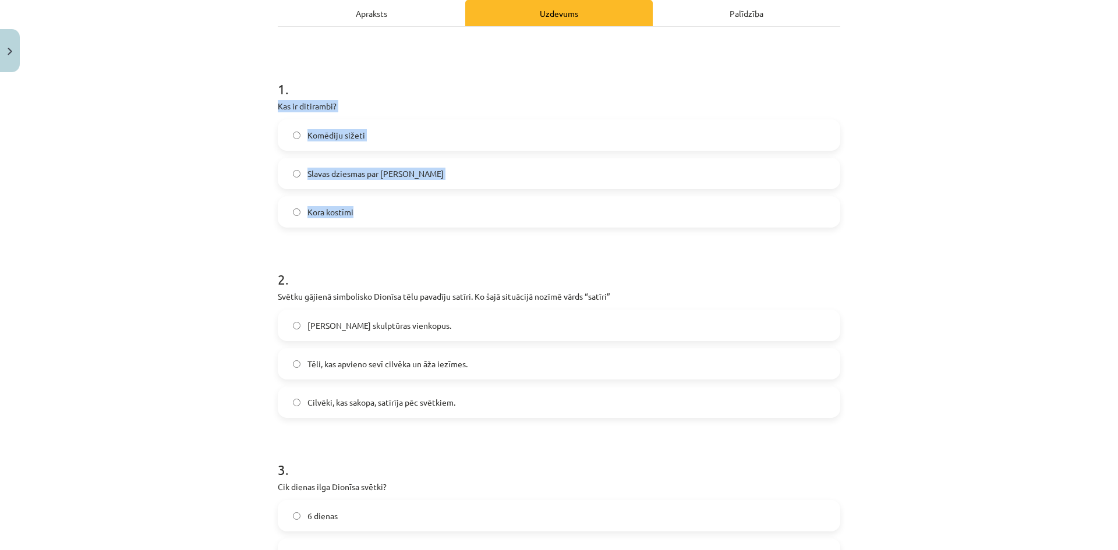
scroll to position [320, 0]
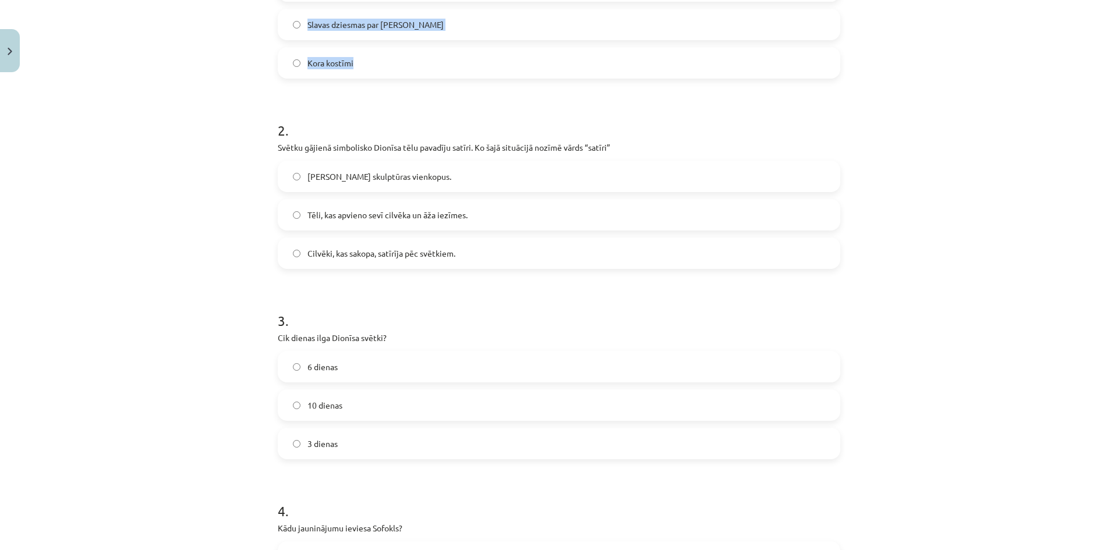
drag, startPoint x: 271, startPoint y: 335, endPoint x: 361, endPoint y: 441, distance: 139.1
copy div "Cik dienas ilga Dionīsa svētki? 6 dienas   10 dienas 3 dienas"
drag, startPoint x: 381, startPoint y: 366, endPoint x: 377, endPoint y: 360, distance: 7.9
click at [381, 366] on label "6 dienas" at bounding box center [559, 366] width 560 height 29
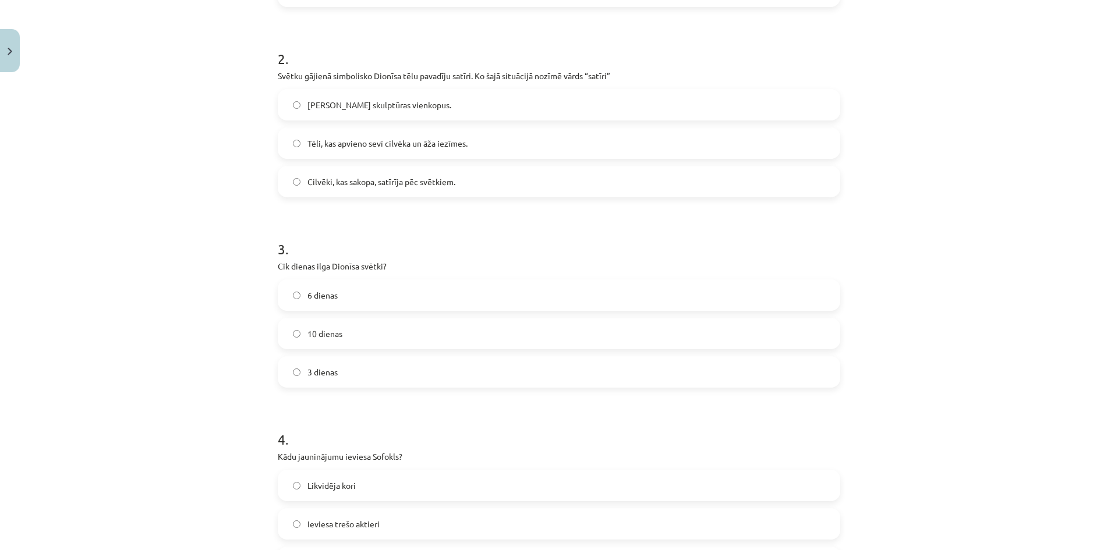
scroll to position [611, 0]
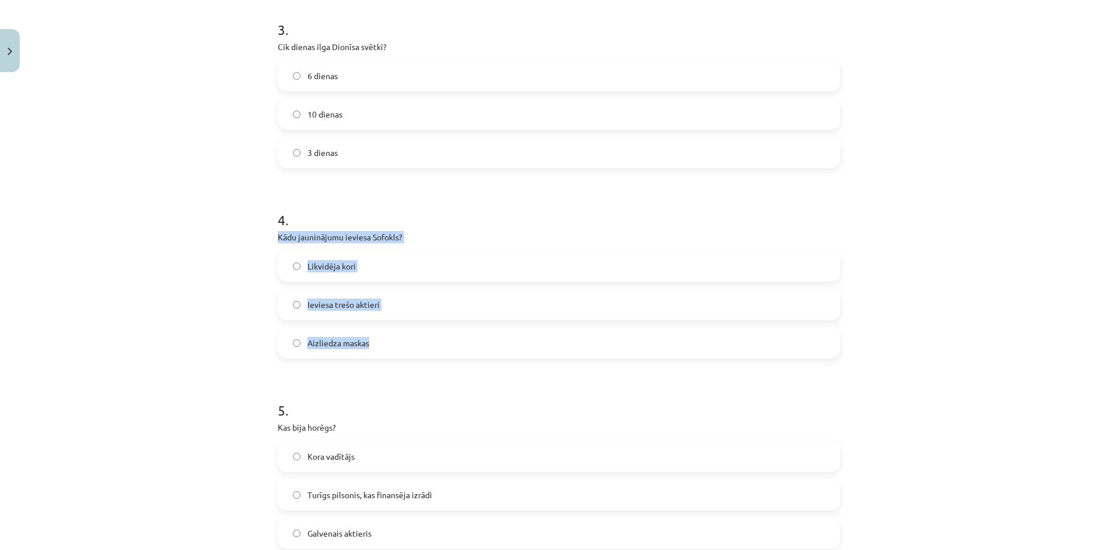
drag, startPoint x: 272, startPoint y: 239, endPoint x: 424, endPoint y: 341, distance: 183.4
click at [424, 341] on div "40 XP Saņemsi Sarežģīts 231 pilda Apraksts Uzdevums Palīdzība 1 . Kas ir ditira…" at bounding box center [559, 536] width 576 height 2140
copy div "Kādu jauninājumu ieviesa Sofokls? Likvidēja kori  Ieviesa trešo aktieri   Aizli…"
click at [338, 309] on span "Ieviesa trešo aktieri" at bounding box center [343, 305] width 72 height 12
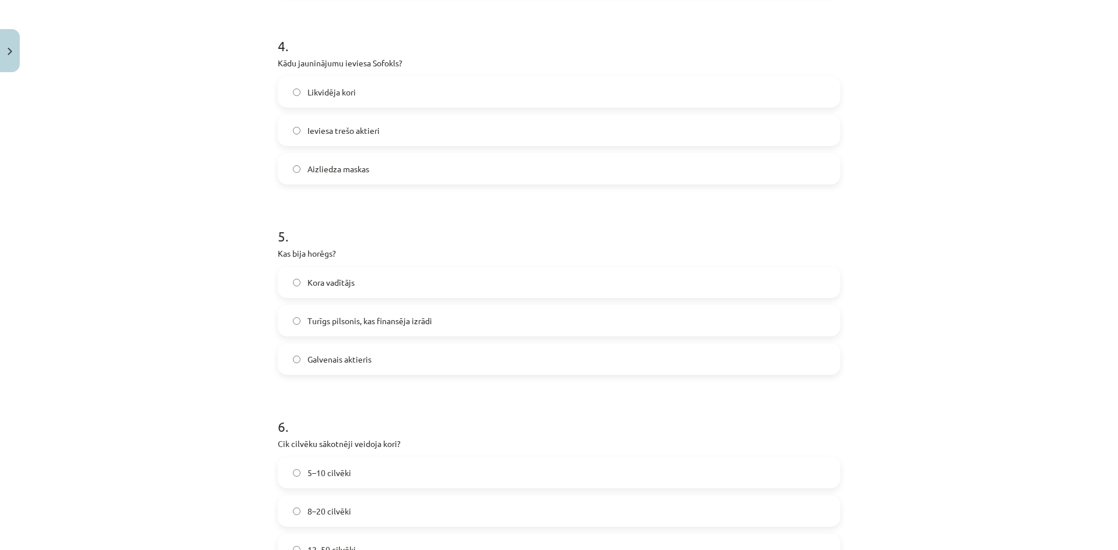
scroll to position [786, 0]
drag, startPoint x: 265, startPoint y: 247, endPoint x: 392, endPoint y: 375, distance: 181.1
click at [392, 375] on div "Mācību tēma: Teātra mākslas 7. klases 4. ieskaites mācību materiāls #3 2. tēma.…" at bounding box center [559, 275] width 1118 height 550
copy form "Kas bija horēgs? Kora vadītājs Turīgs pilsonis, kas finansēja izrādi   Galvenai…"
click at [364, 321] on span "Turīgs pilsonis, kas finansēja izrādi" at bounding box center [369, 320] width 125 height 12
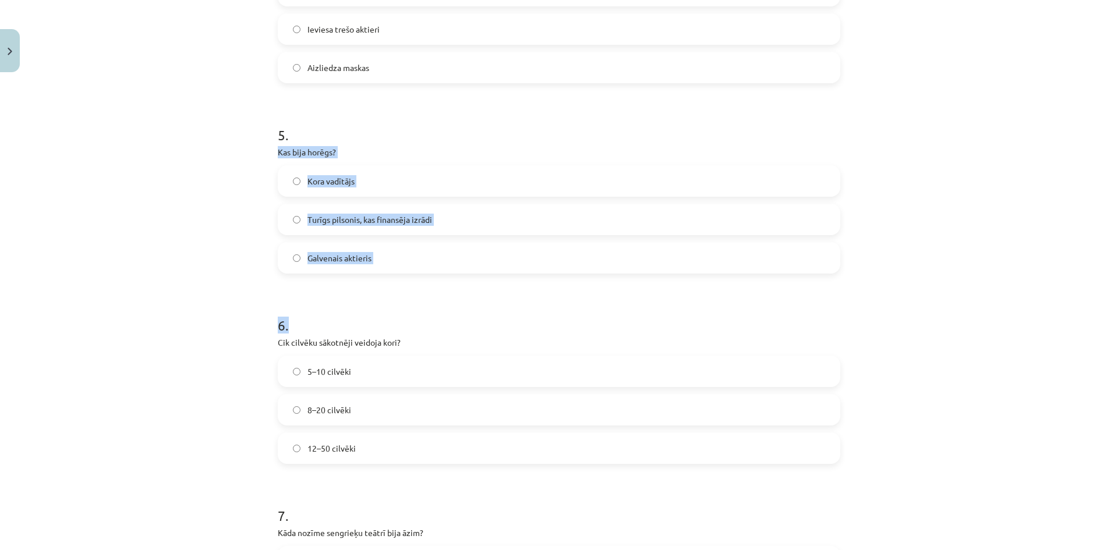
scroll to position [902, 0]
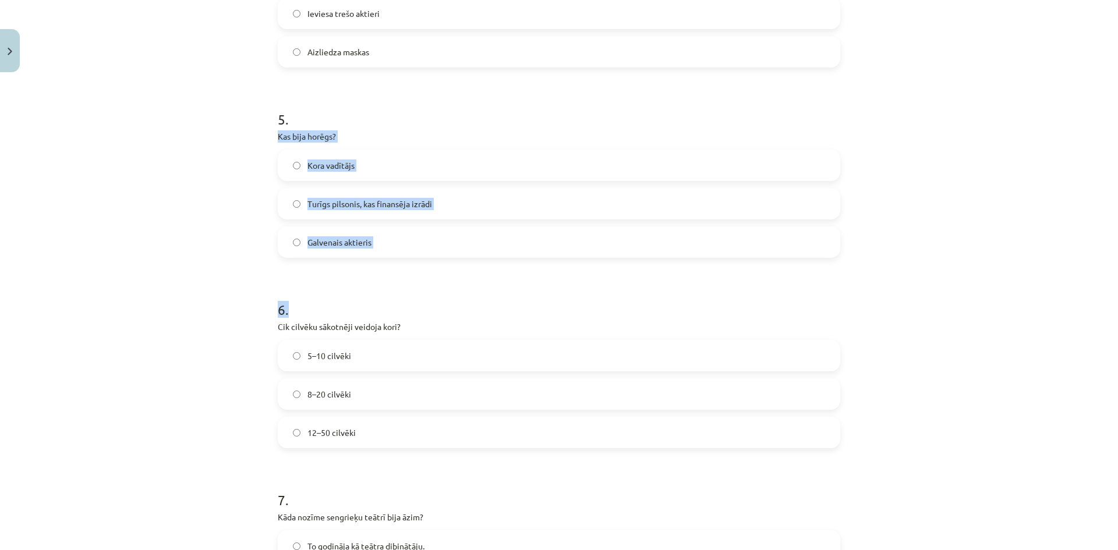
drag, startPoint x: 270, startPoint y: 319, endPoint x: 392, endPoint y: 416, distance: 155.4
click at [392, 416] on div "40 XP Saņemsi Sarežģīts 231 pilda Apraksts Uzdevums Palīdzība 1 . Kas ir ditira…" at bounding box center [559, 245] width 576 height 2140
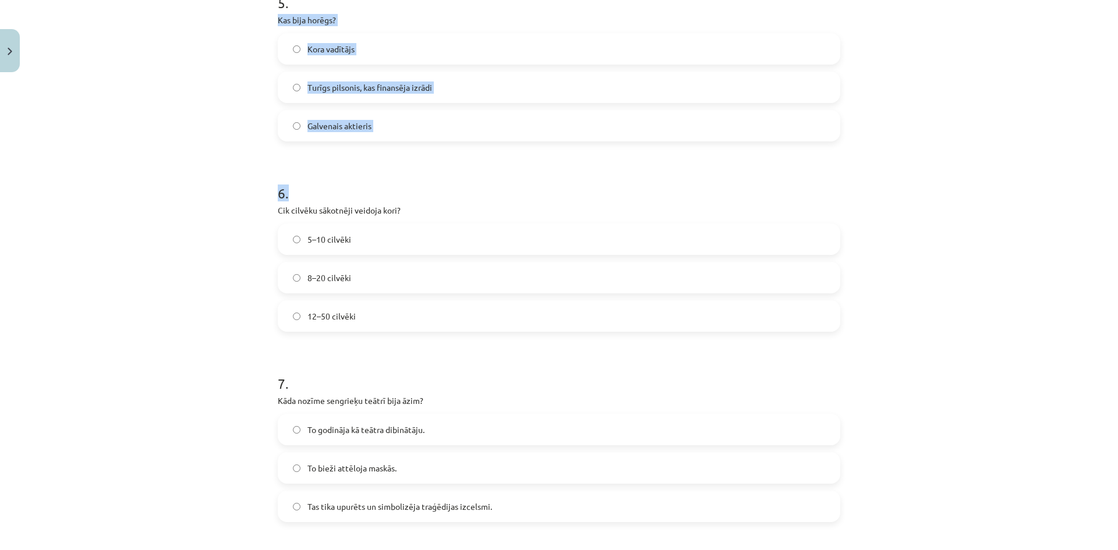
click at [323, 317] on span "12–50 cilvēki" at bounding box center [331, 316] width 48 height 12
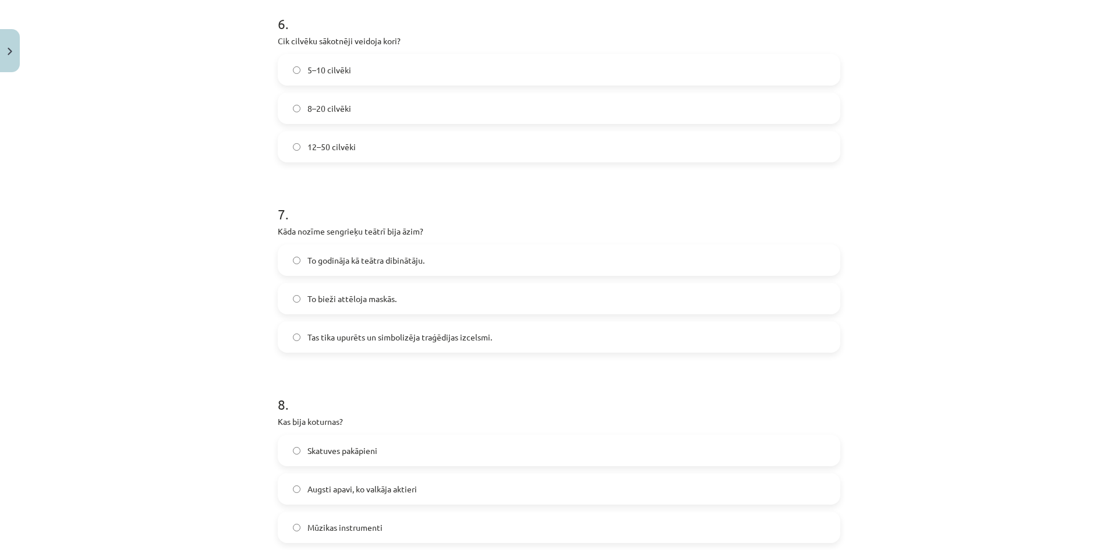
scroll to position [1193, 0]
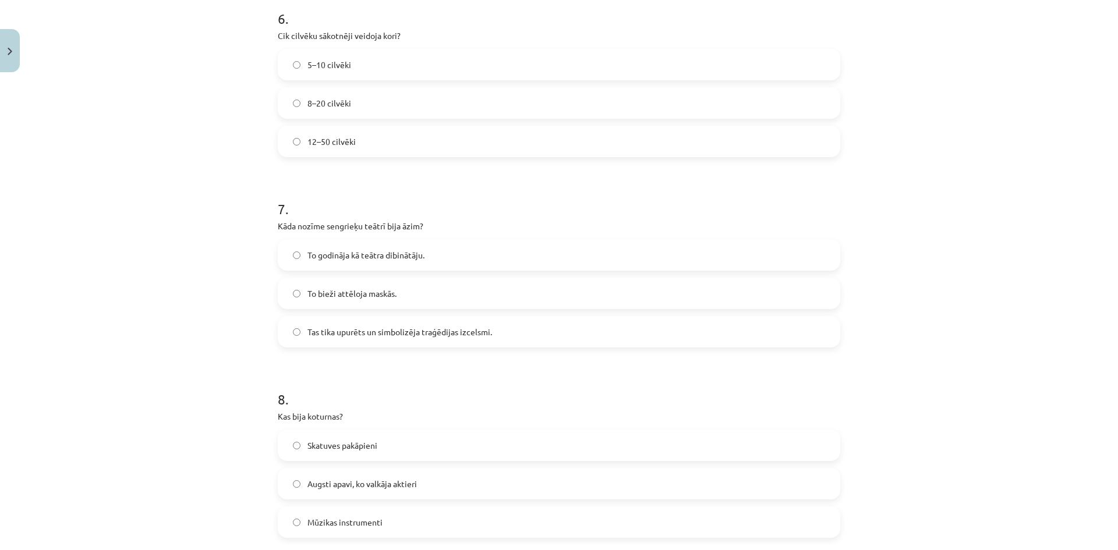
drag, startPoint x: 275, startPoint y: 228, endPoint x: 497, endPoint y: 335, distance: 246.0
click at [362, 245] on label "To godināja kā teātra dibinātāju." at bounding box center [559, 254] width 560 height 29
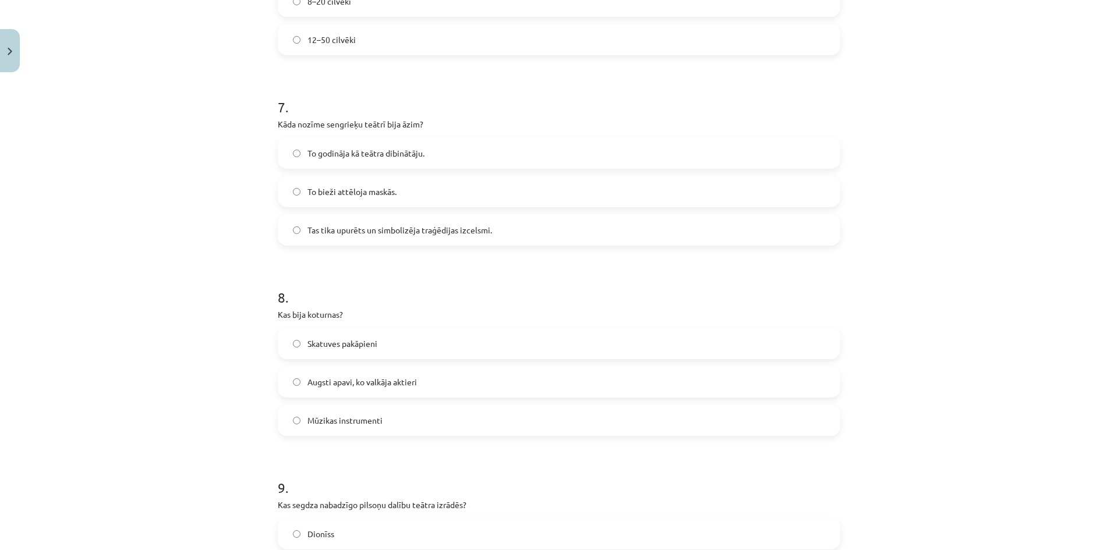
scroll to position [1310, 0]
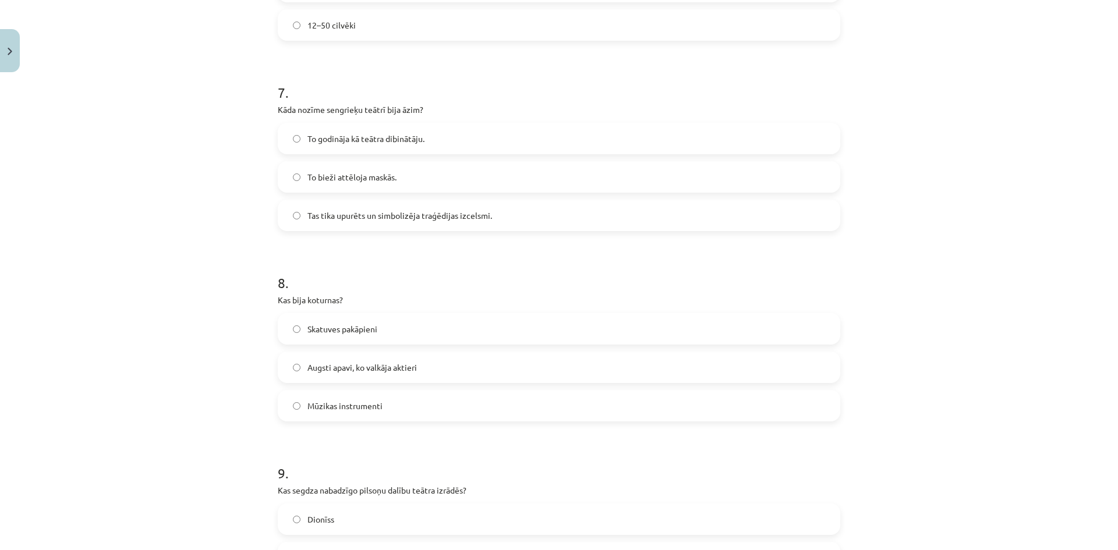
drag, startPoint x: 274, startPoint y: 298, endPoint x: 426, endPoint y: 406, distance: 187.0
click at [333, 357] on label "Augsti apavi, ko valkāja aktieri" at bounding box center [559, 367] width 560 height 29
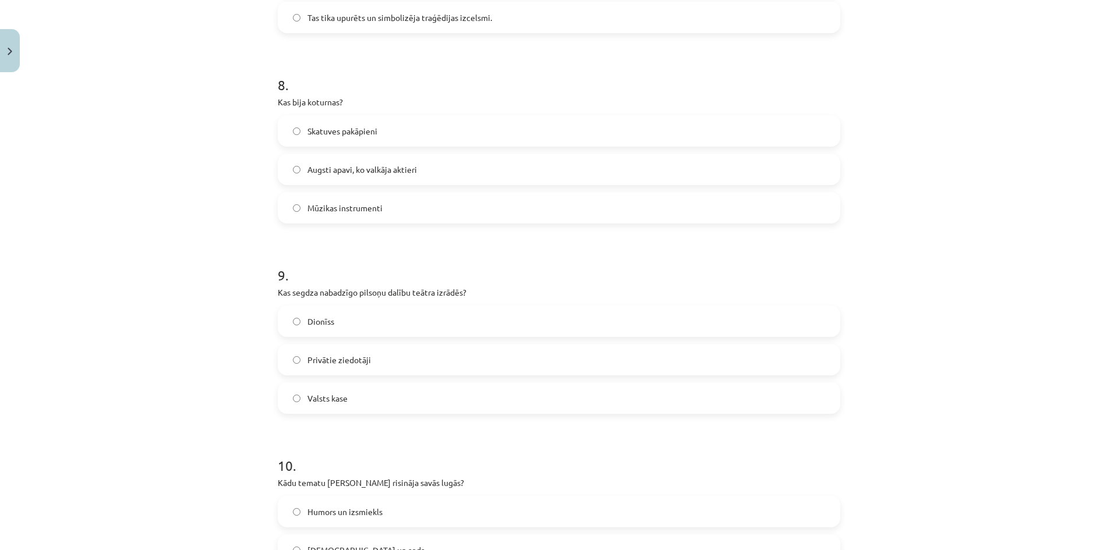
scroll to position [1542, 0]
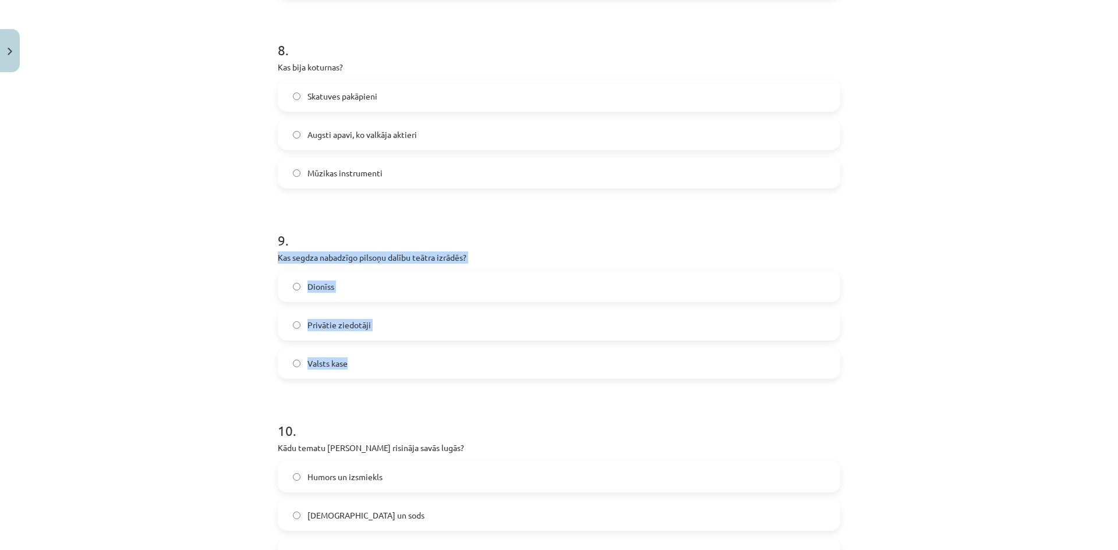
drag, startPoint x: 272, startPoint y: 259, endPoint x: 385, endPoint y: 367, distance: 156.0
click at [335, 366] on span "Valsts kase" at bounding box center [327, 363] width 40 height 12
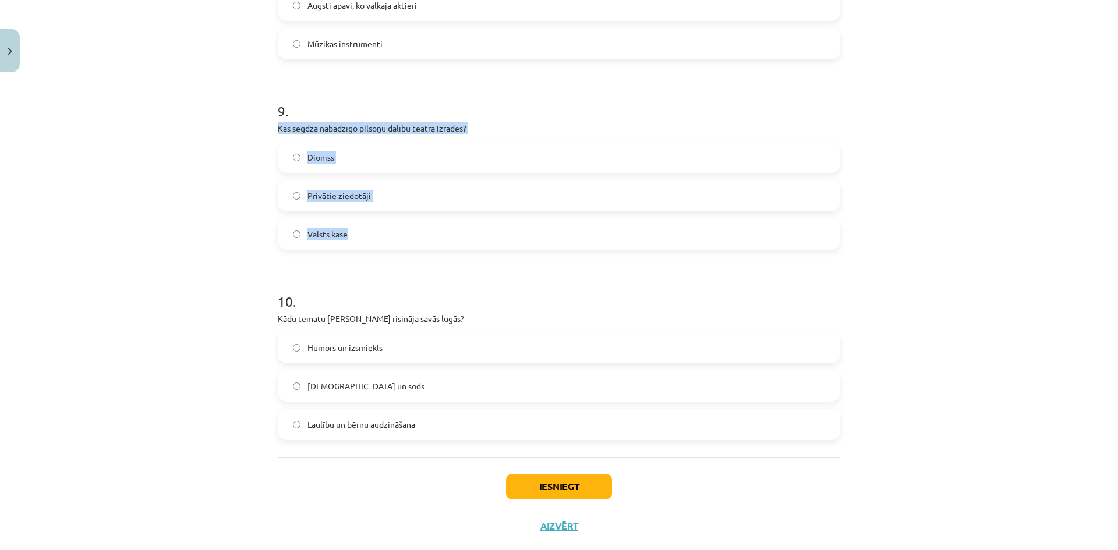
scroll to position [1697, 0]
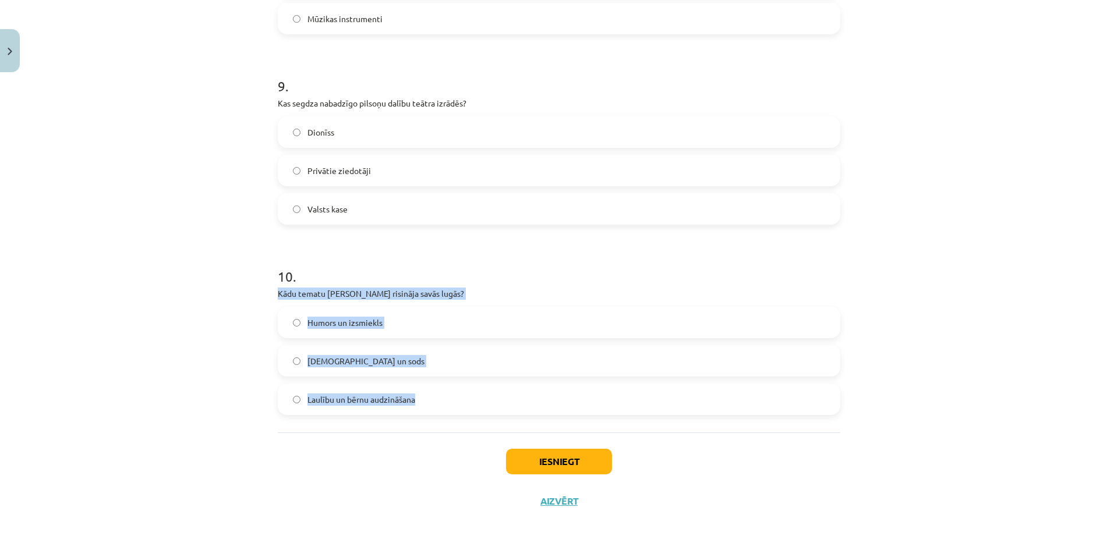
drag, startPoint x: 275, startPoint y: 293, endPoint x: 435, endPoint y: 404, distance: 194.9
click at [435, 404] on div "10 . Kādu tematu Eshils risināja savās lugās? Humors un izsmiekls  Vaina un sod…" at bounding box center [559, 331] width 562 height 167
click at [378, 366] on label "Vaina un sods" at bounding box center [559, 360] width 560 height 29
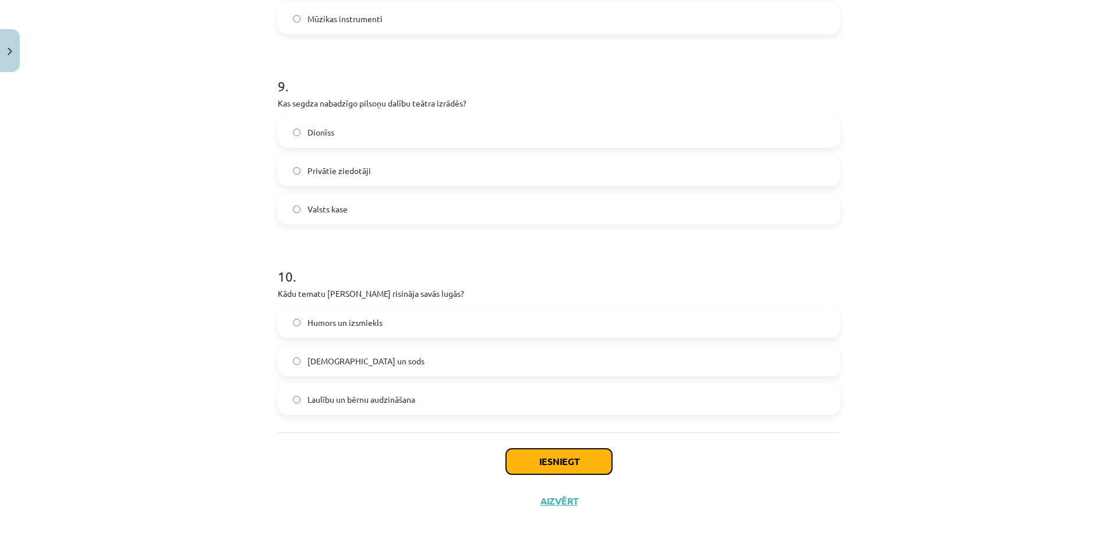
click at [587, 461] on button "Iesniegt" at bounding box center [559, 462] width 106 height 26
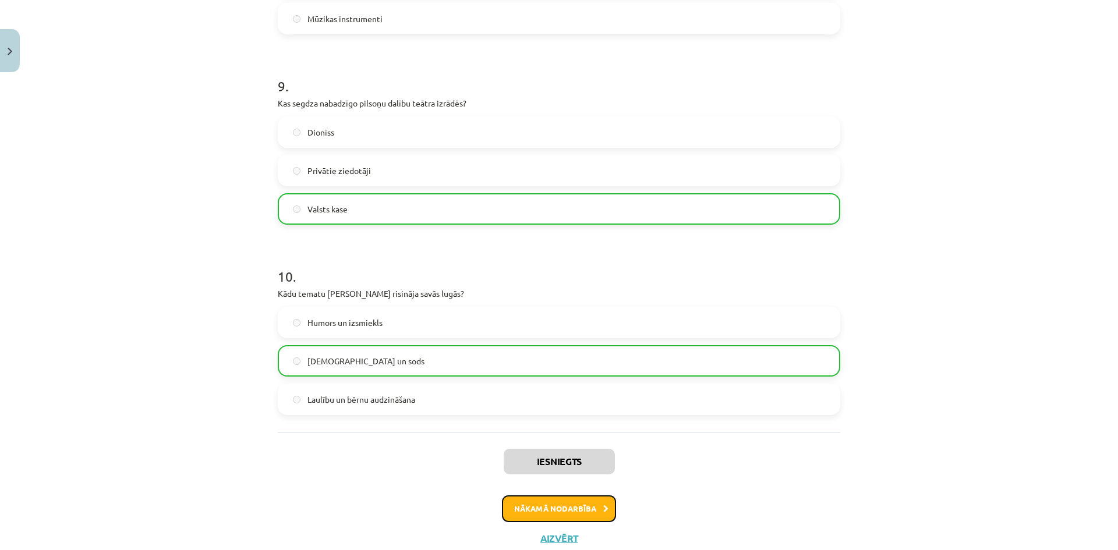
click at [540, 503] on button "Nākamā nodarbība" at bounding box center [559, 508] width 114 height 27
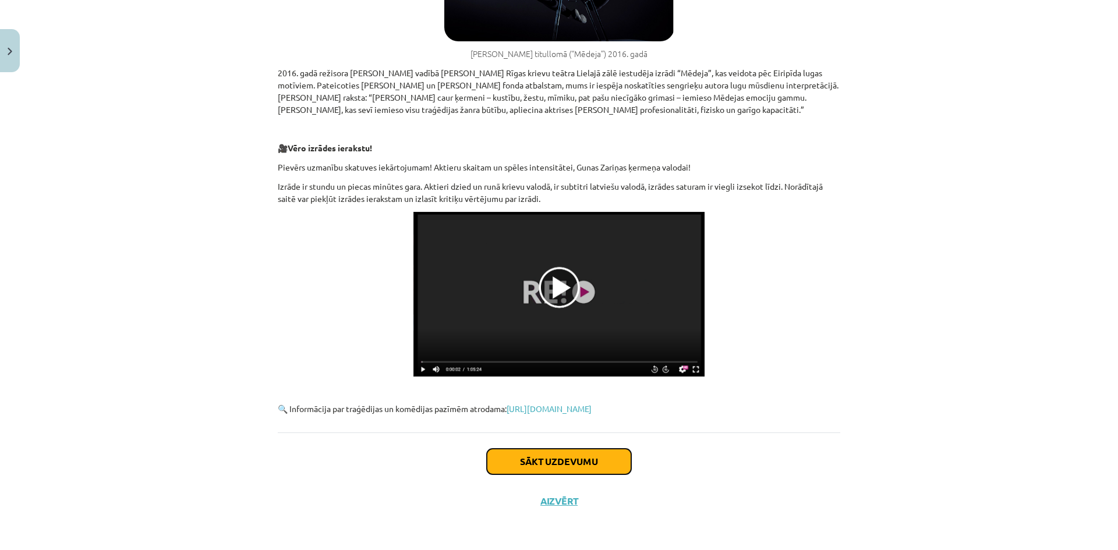
click at [568, 449] on button "Sākt uzdevumu" at bounding box center [559, 462] width 144 height 26
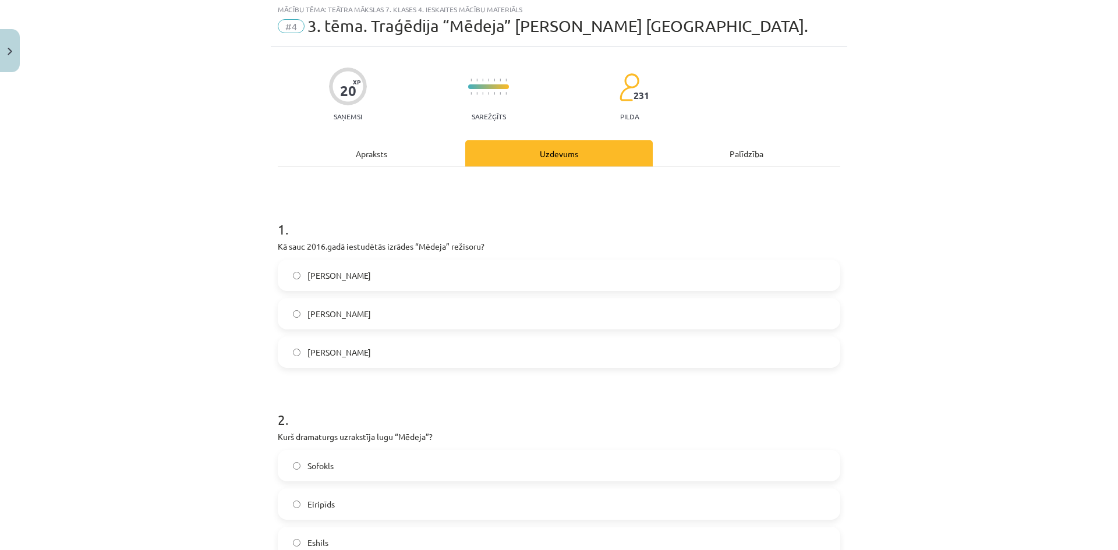
scroll to position [29, 0]
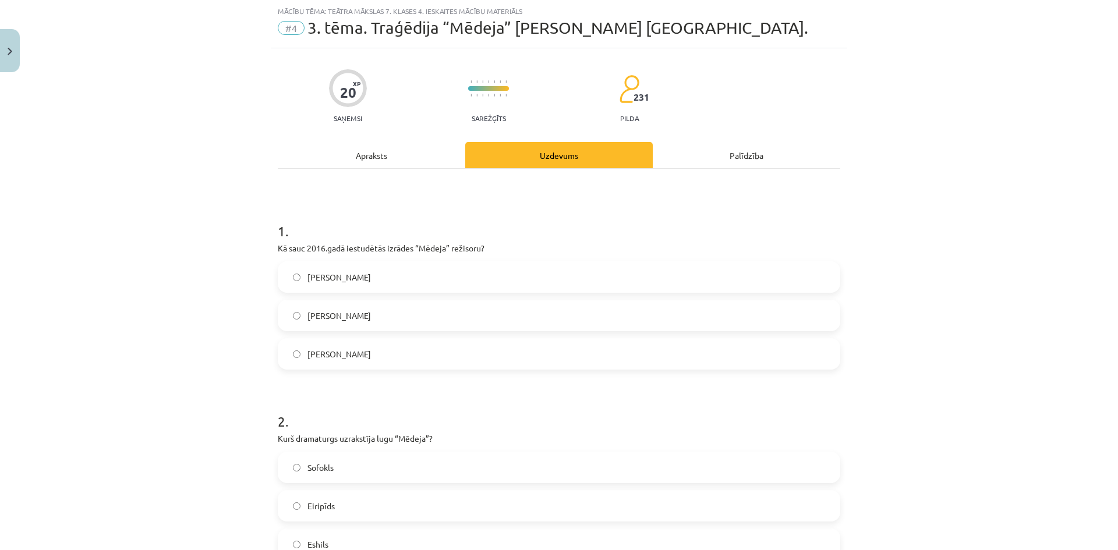
drag, startPoint x: 264, startPoint y: 249, endPoint x: 385, endPoint y: 346, distance: 156.1
click at [385, 346] on div "Mācību tēma: Teātra mākslas 7. klases 4. ieskaites mācību materiāls #4 3. tēma.…" at bounding box center [559, 275] width 1118 height 550
click at [148, 237] on div "Mācību tēma: Teātra mākslas 7. klases 4. ieskaites mācību materiāls #4 3. tēma.…" at bounding box center [559, 275] width 1118 height 550
click at [365, 271] on span "Vladislavs Nastavševs" at bounding box center [338, 277] width 63 height 12
drag, startPoint x: 274, startPoint y: 436, endPoint x: 377, endPoint y: 533, distance: 141.2
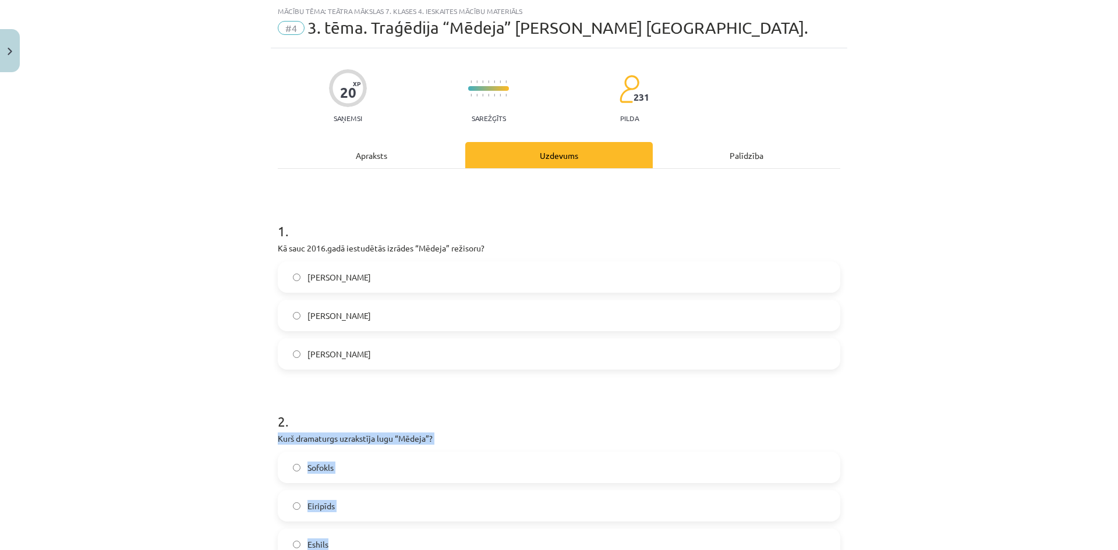
click at [377, 533] on div "2 . Kurš dramaturgs uzrakstīja lugu “Mēdeja”? Sofokls Eiripīds Eshils" at bounding box center [559, 476] width 562 height 167
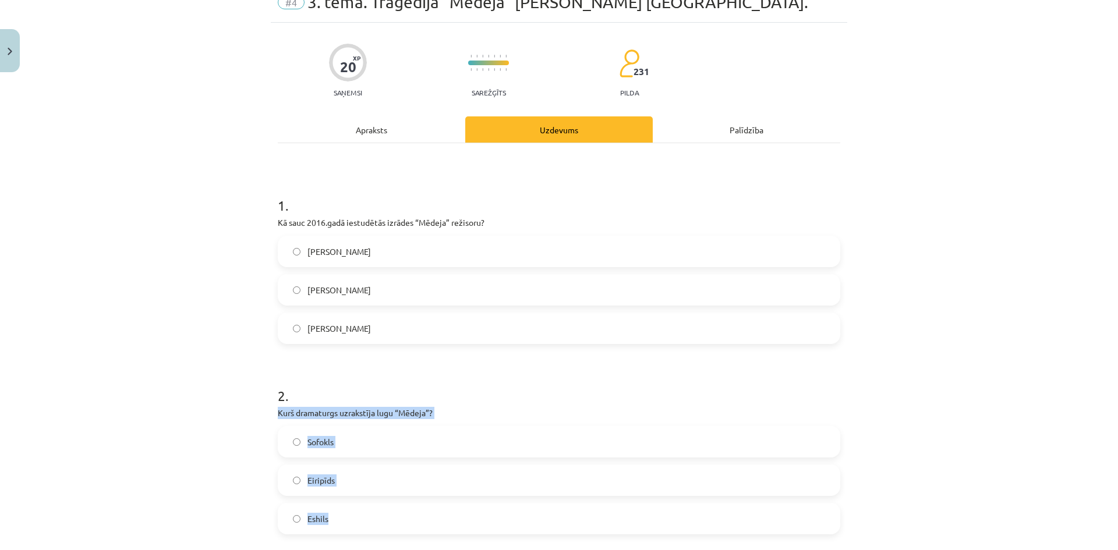
scroll to position [87, 0]
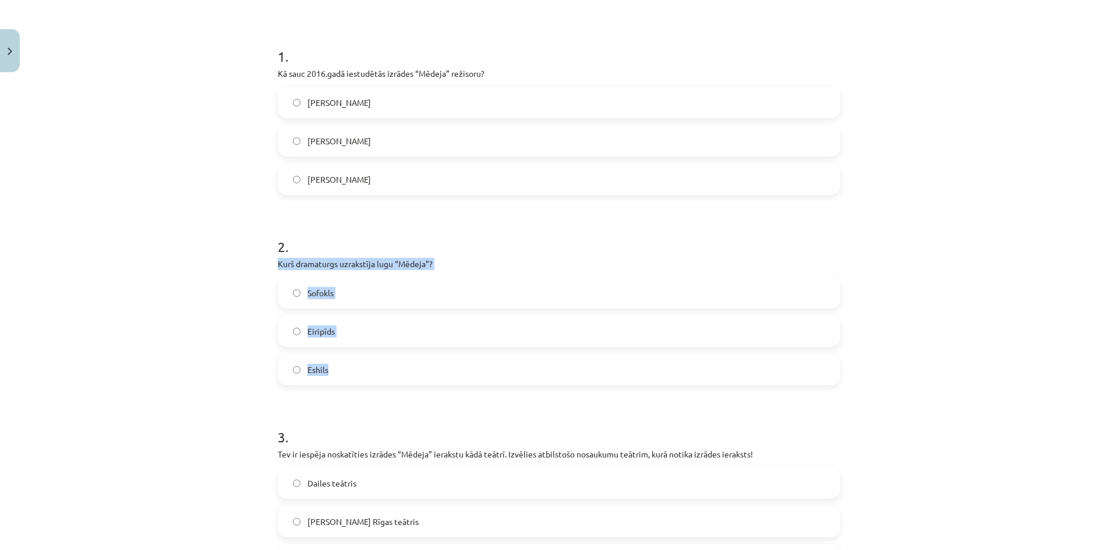
click at [322, 327] on span "Eiripīds" at bounding box center [320, 331] width 27 height 12
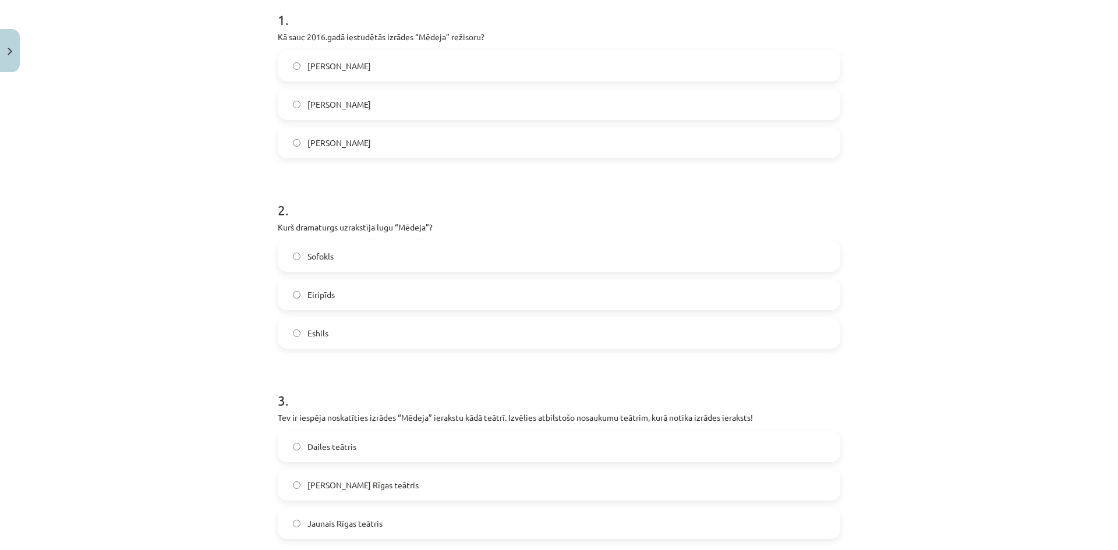
scroll to position [378, 0]
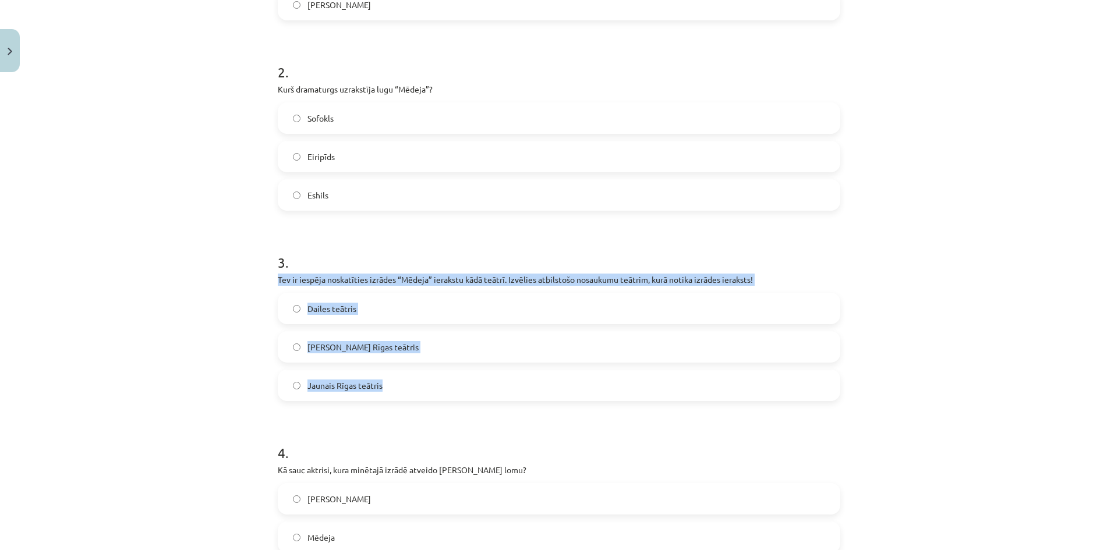
drag, startPoint x: 275, startPoint y: 281, endPoint x: 411, endPoint y: 379, distance: 167.5
click at [411, 379] on div "3 . Tev ir iespēja noskatīties izrādes “Mēdeja” ierakstu kādā teātrī. Izvēlies …" at bounding box center [559, 317] width 562 height 167
click at [349, 348] on span "Mihaila Čehova Rīgas teātris" at bounding box center [362, 347] width 111 height 12
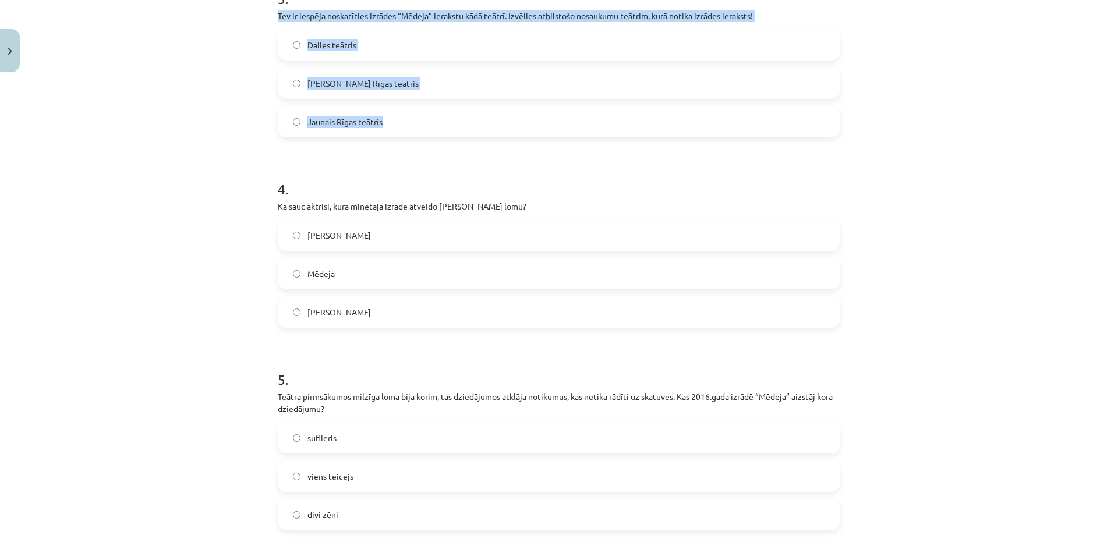
scroll to position [669, 0]
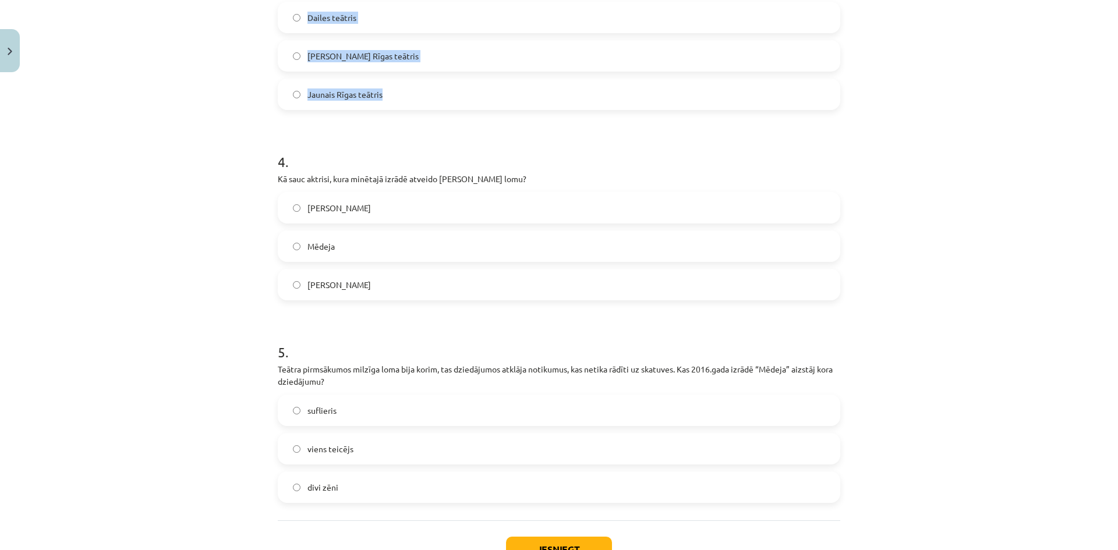
drag, startPoint x: 269, startPoint y: 178, endPoint x: 400, endPoint y: 276, distance: 163.4
click at [400, 276] on div "20 XP Saņemsi Sarežģīts 231 pilda Apraksts Uzdevums Palīdzība 1 . Kā sauc 2016.…" at bounding box center [559, 8] width 576 height 1201
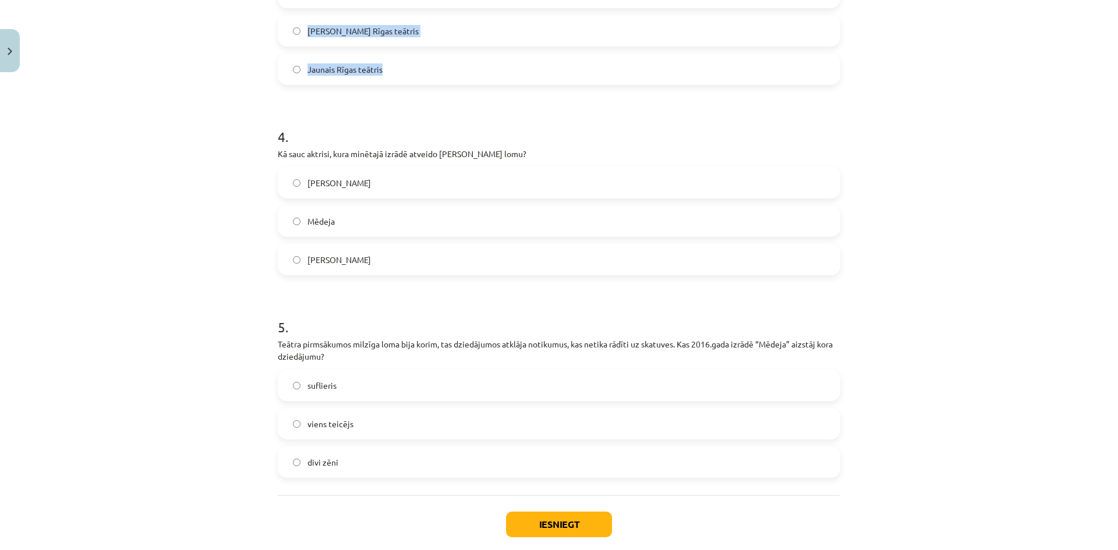
scroll to position [757, 0]
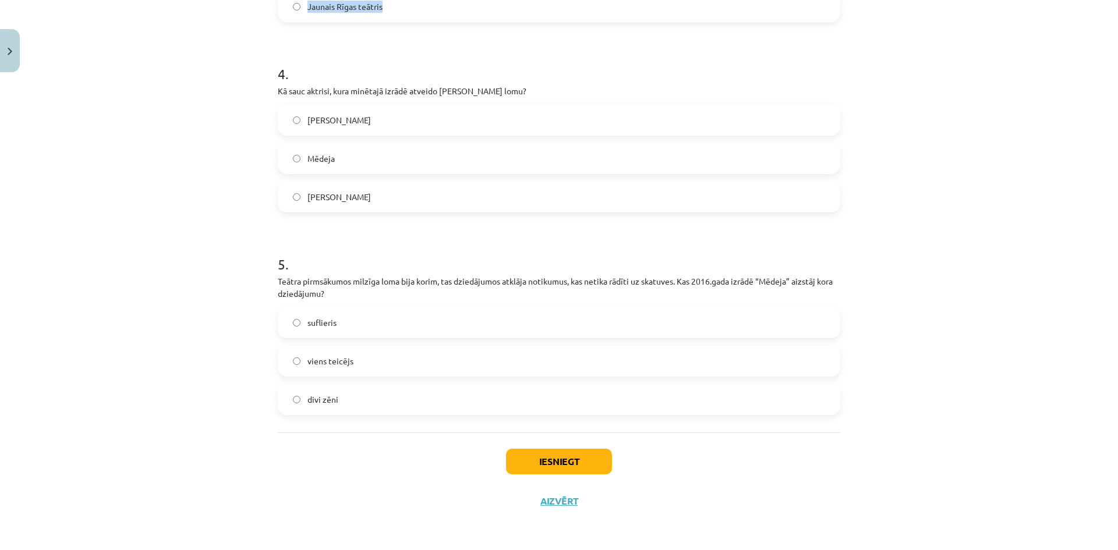
click at [327, 206] on label "Marija Kallasa" at bounding box center [559, 196] width 560 height 29
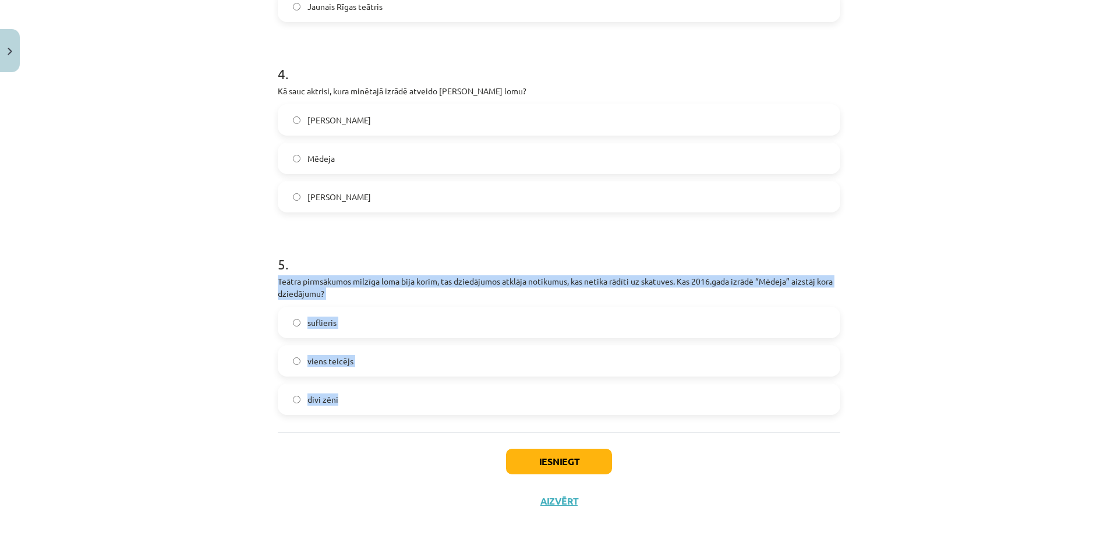
drag, startPoint x: 279, startPoint y: 282, endPoint x: 360, endPoint y: 395, distance: 139.7
click at [350, 363] on label "viens teicējs" at bounding box center [559, 360] width 560 height 29
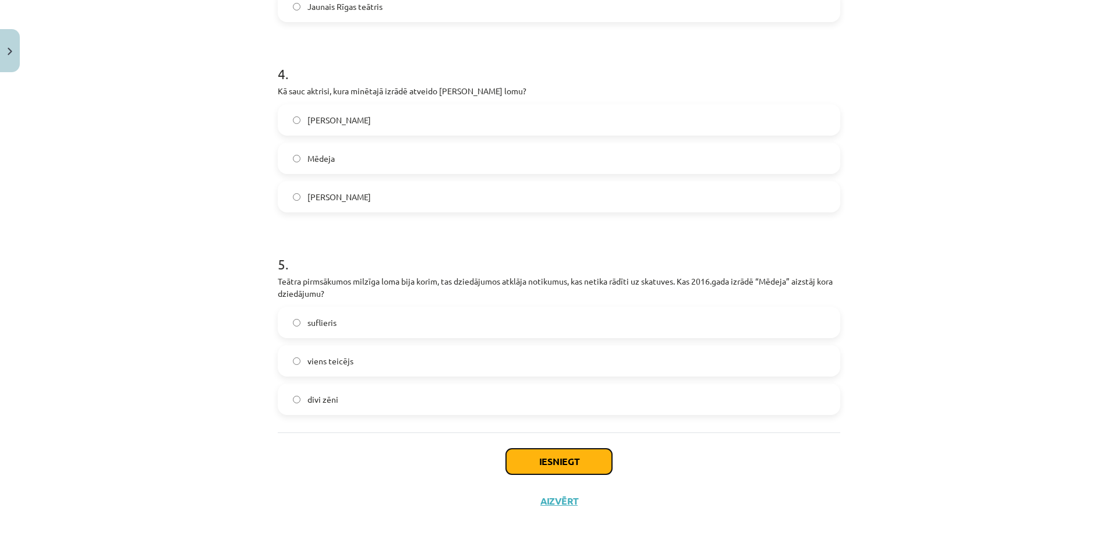
click at [588, 458] on button "Iesniegt" at bounding box center [559, 462] width 106 height 26
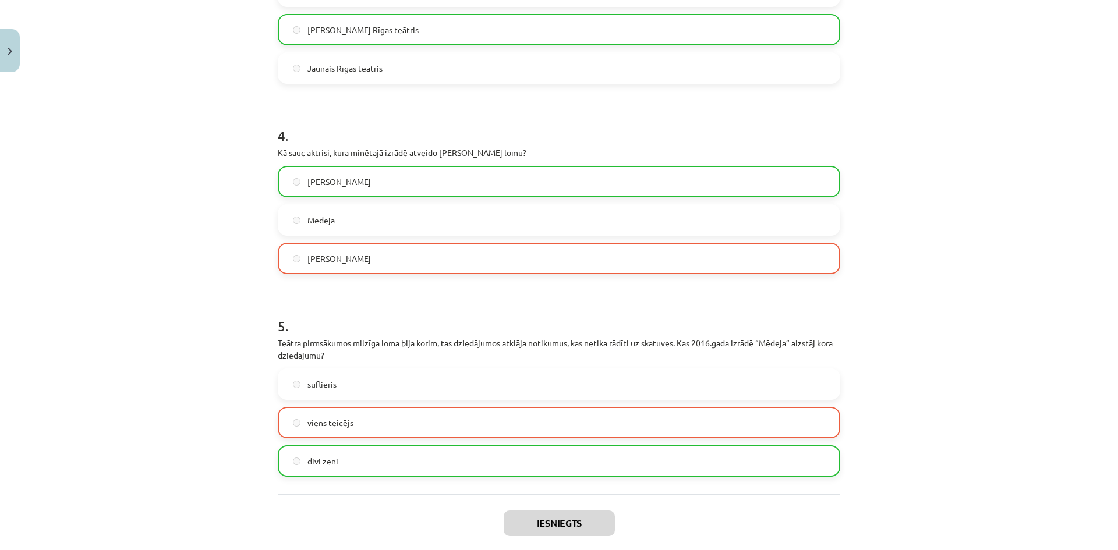
scroll to position [698, 0]
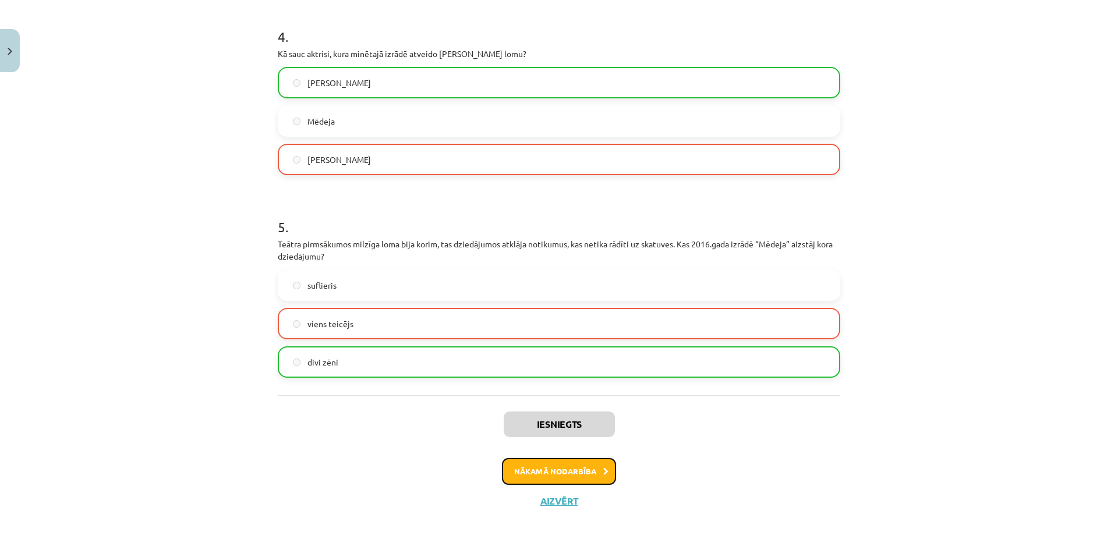
click at [570, 476] on button "Nākamā nodarbība" at bounding box center [559, 471] width 114 height 27
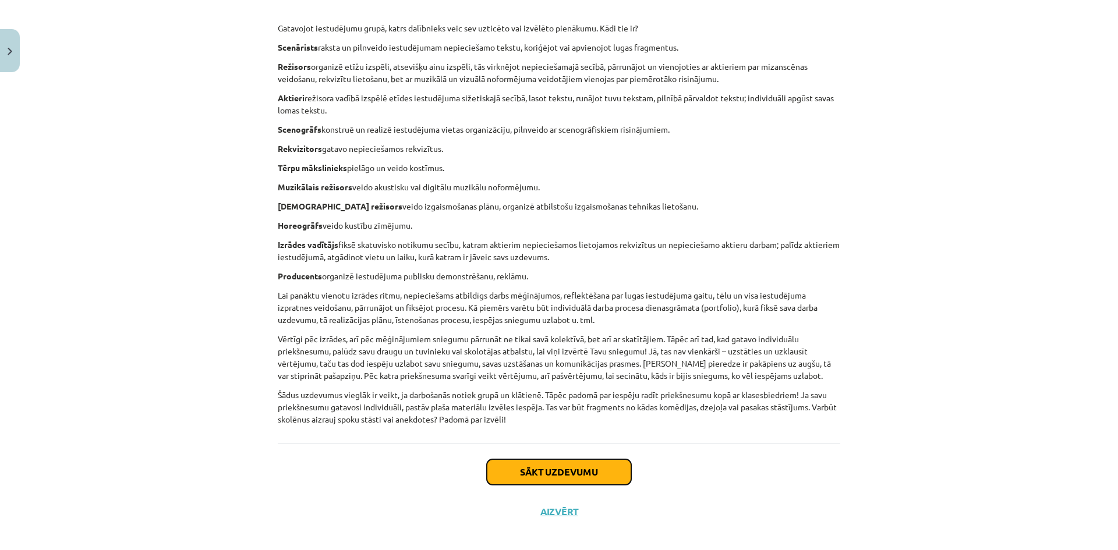
click at [553, 459] on button "Sākt uzdevumu" at bounding box center [559, 472] width 144 height 26
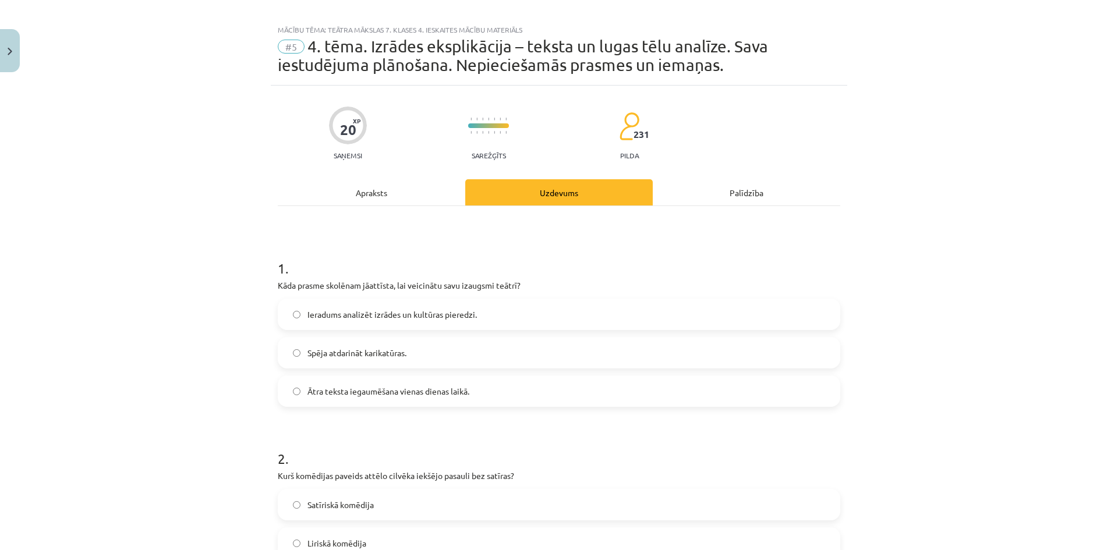
scroll to position [0, 0]
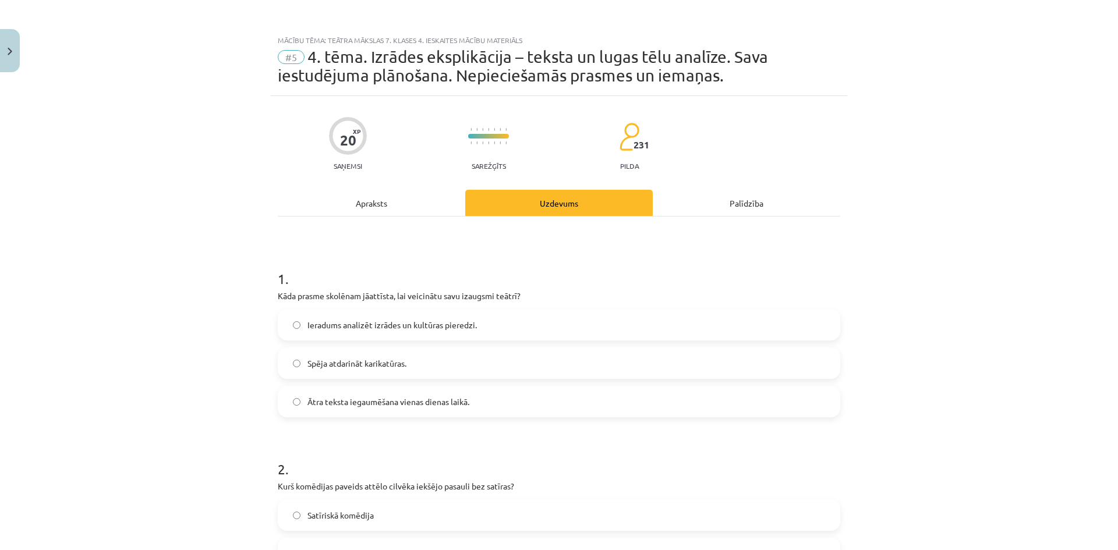
drag, startPoint x: 264, startPoint y: 294, endPoint x: 480, endPoint y: 399, distance: 240.3
click at [479, 399] on div "Mācību tēma: Teātra mākslas 7. klases 4. ieskaites mācību materiāls #5 4. tēma.…" at bounding box center [559, 275] width 1118 height 550
click at [483, 321] on label "Ieradums analizēt izrādes un kultūras pieredzi." at bounding box center [559, 324] width 560 height 29
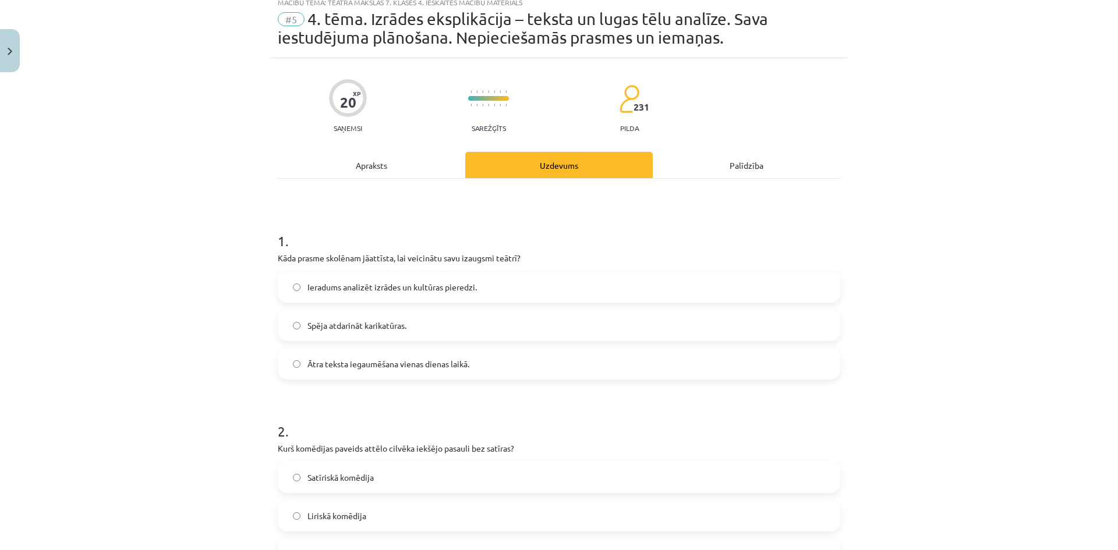
scroll to position [233, 0]
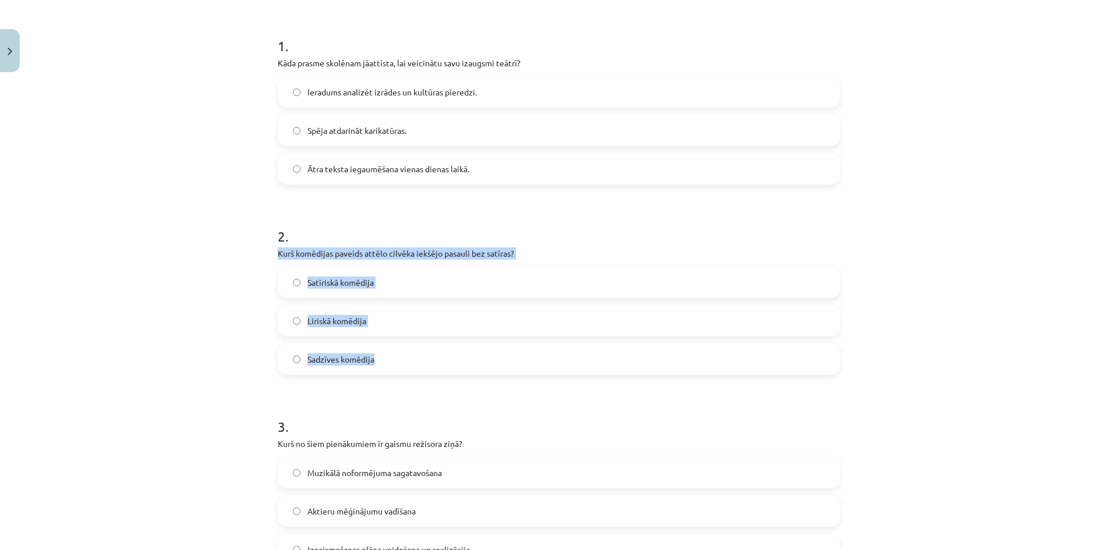
drag, startPoint x: 275, startPoint y: 253, endPoint x: 380, endPoint y: 359, distance: 149.0
click at [380, 359] on div "20 XP Saņemsi Sarežģīts 231 pilda Apraksts Uzdevums Palīdzība 1 . Kāda prasme s…" at bounding box center [559, 457] width 576 height 1189
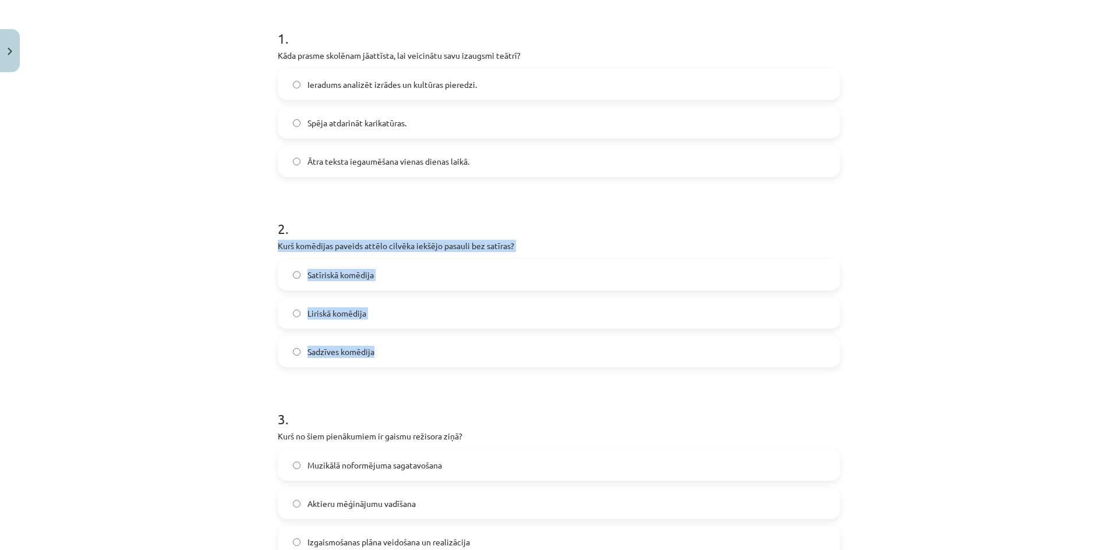
scroll to position [240, 0]
click at [392, 318] on label "Liriskā komēdija" at bounding box center [559, 313] width 560 height 29
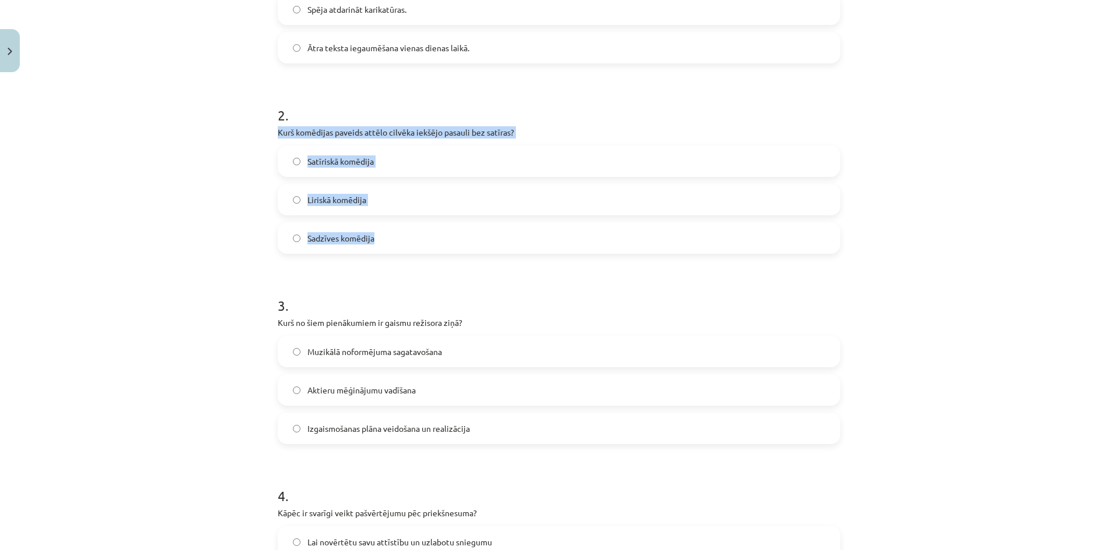
scroll to position [356, 0]
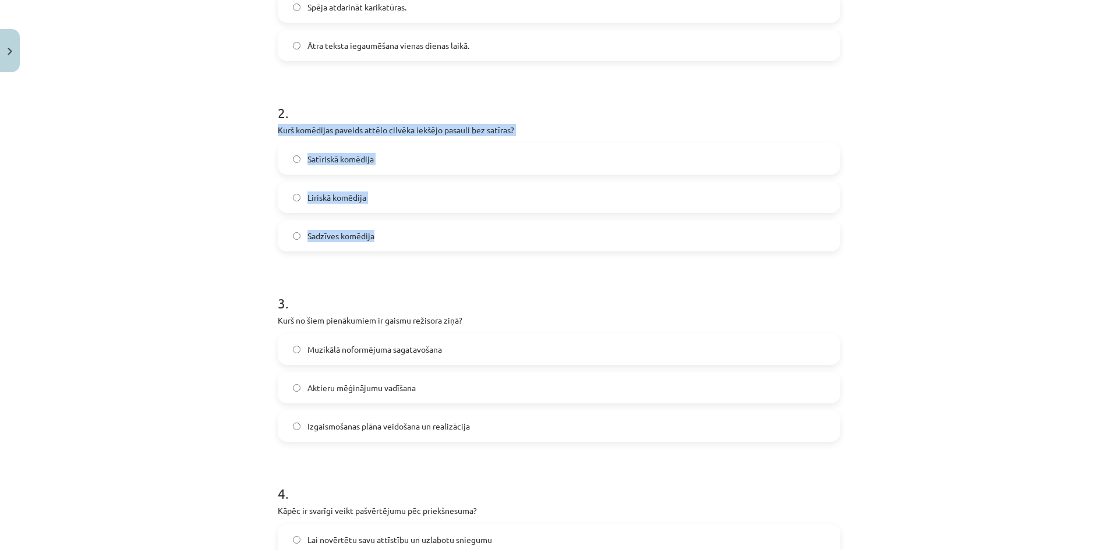
drag, startPoint x: 274, startPoint y: 320, endPoint x: 469, endPoint y: 423, distance: 220.0
click at [469, 423] on div "3 . Kurš no šiem pienākumiem ir gaismu režisora ziņā? Muzikālā noformējuma saga…" at bounding box center [559, 358] width 562 height 167
click at [398, 427] on span "Izgaismošanas plāna veidošana un realizācija" at bounding box center [388, 426] width 162 height 12
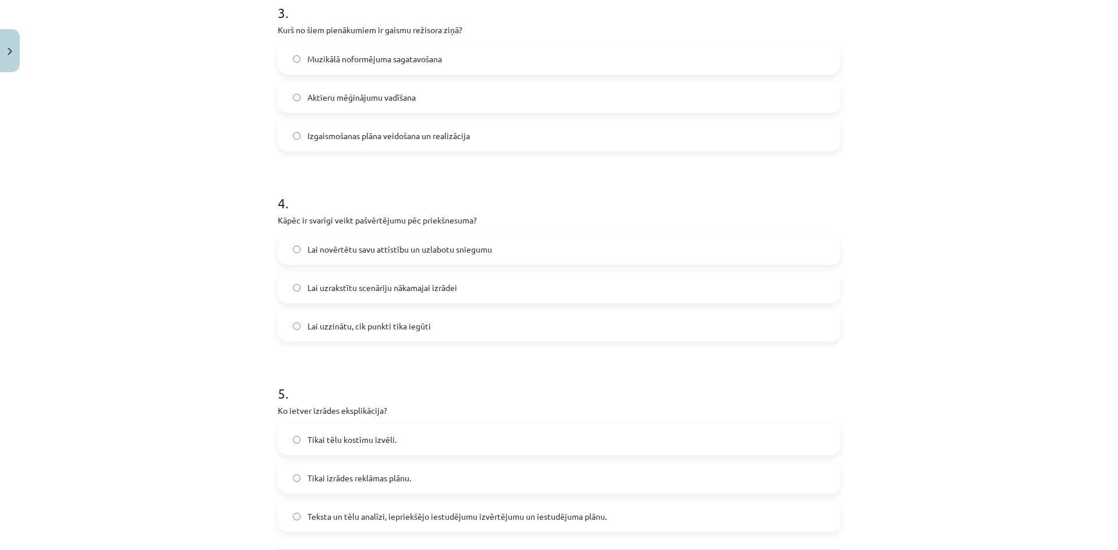
scroll to position [647, 0]
drag, startPoint x: 273, startPoint y: 222, endPoint x: 444, endPoint y: 339, distance: 207.0
click at [444, 339] on div "20 XP Saņemsi Sarežģīts 231 pilda Apraksts Uzdevums Palīdzība 1 . Kāda prasme s…" at bounding box center [559, 43] width 576 height 1189
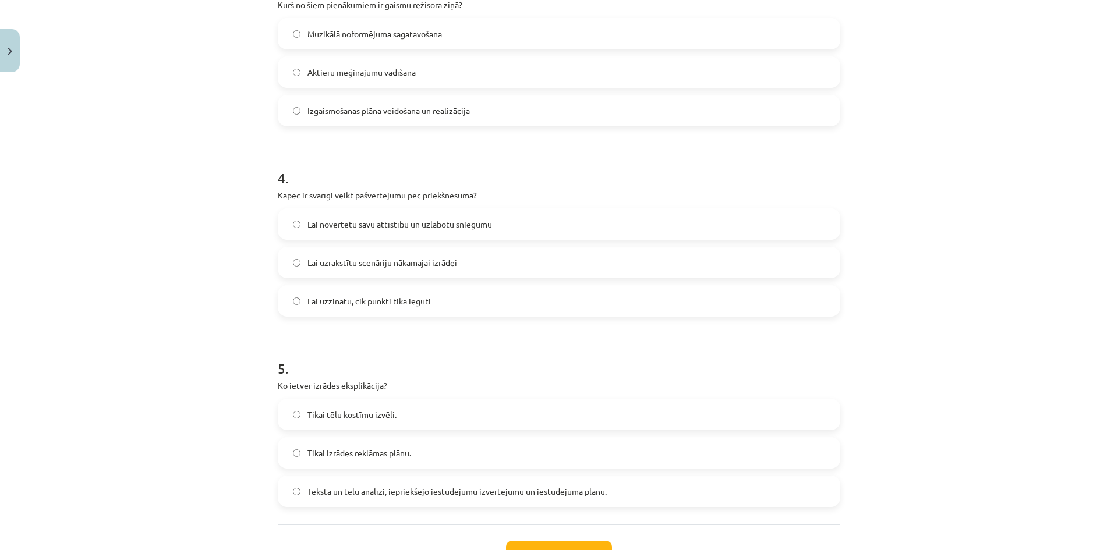
scroll to position [705, 0]
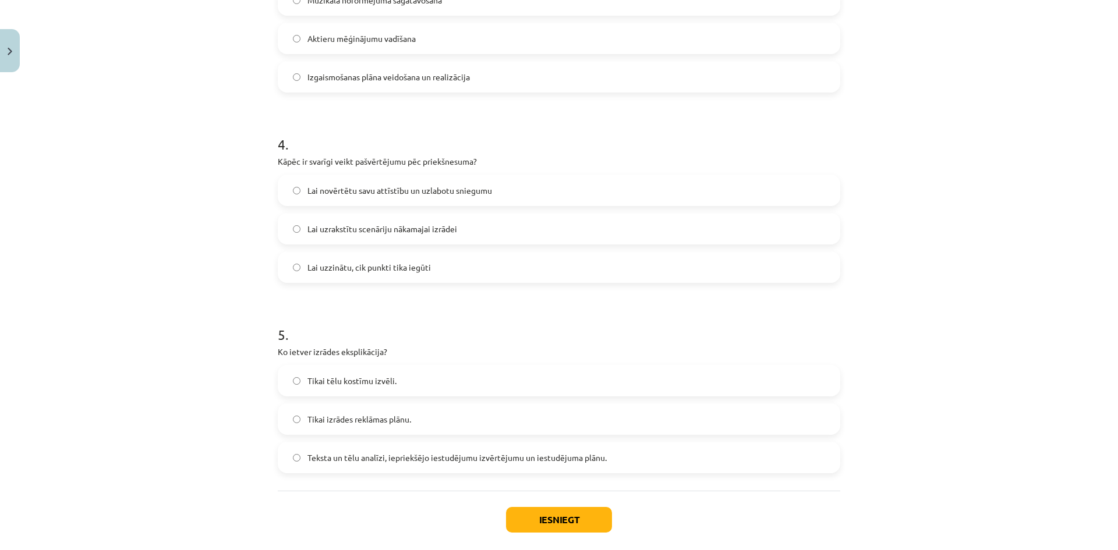
click at [345, 186] on span "Lai novērtētu savu attīstību un uzlabotu sniegumu" at bounding box center [399, 191] width 185 height 12
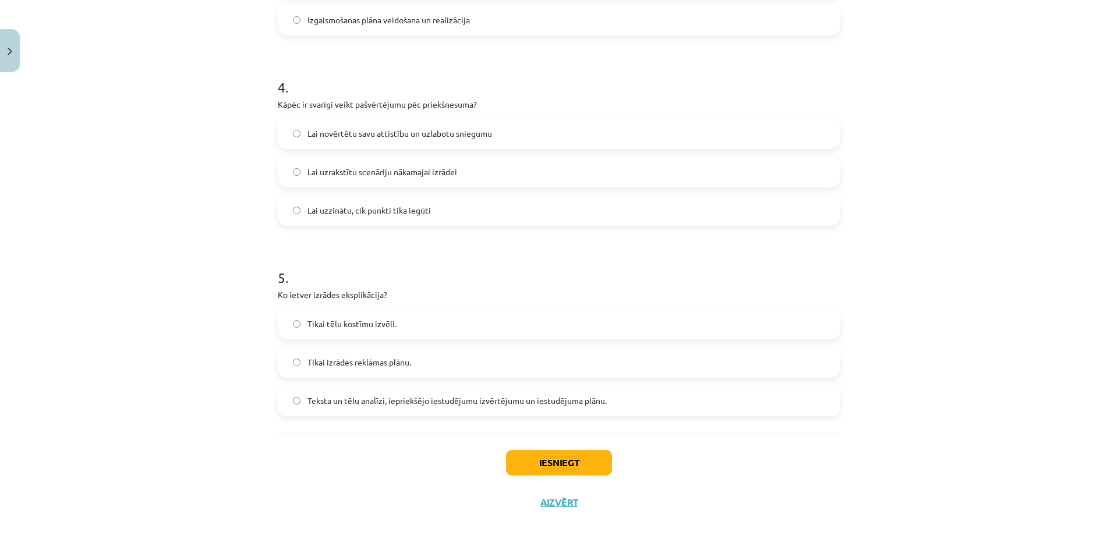
scroll to position [764, 0]
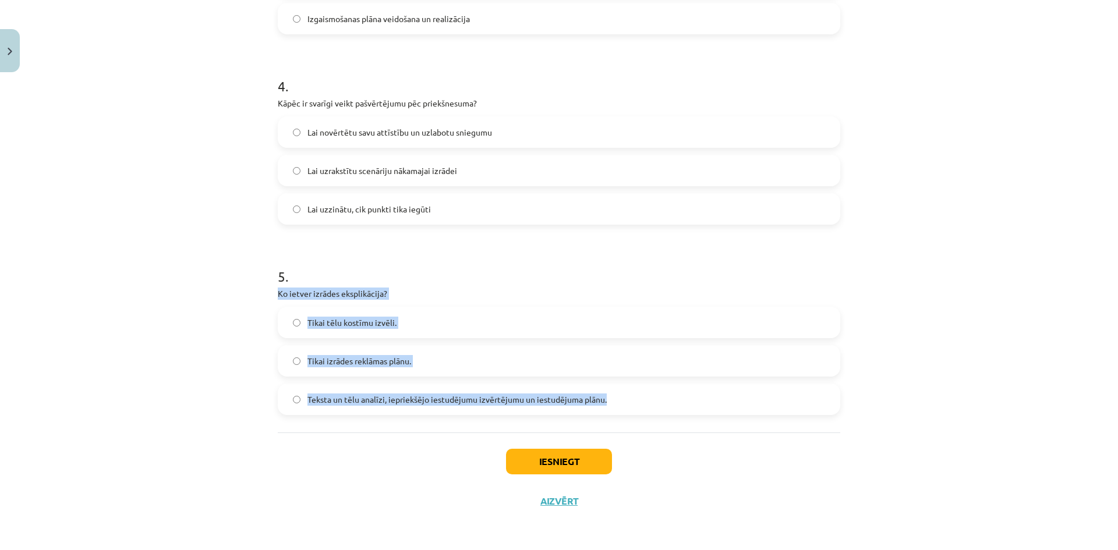
drag, startPoint x: 278, startPoint y: 301, endPoint x: 633, endPoint y: 421, distance: 375.5
click at [634, 422] on div "Mācību tēma: Teātra mākslas 7. klases 4. ieskaites mācību materiāls #5 4. tēma.…" at bounding box center [559, 275] width 1118 height 550
click at [384, 398] on span "Teksta un tēlu analīzi, iepriekšējo iestudējumu izvērtējumu un iestudējuma plān…" at bounding box center [456, 399] width 299 height 12
click at [581, 455] on button "Iesniegt" at bounding box center [559, 462] width 106 height 26
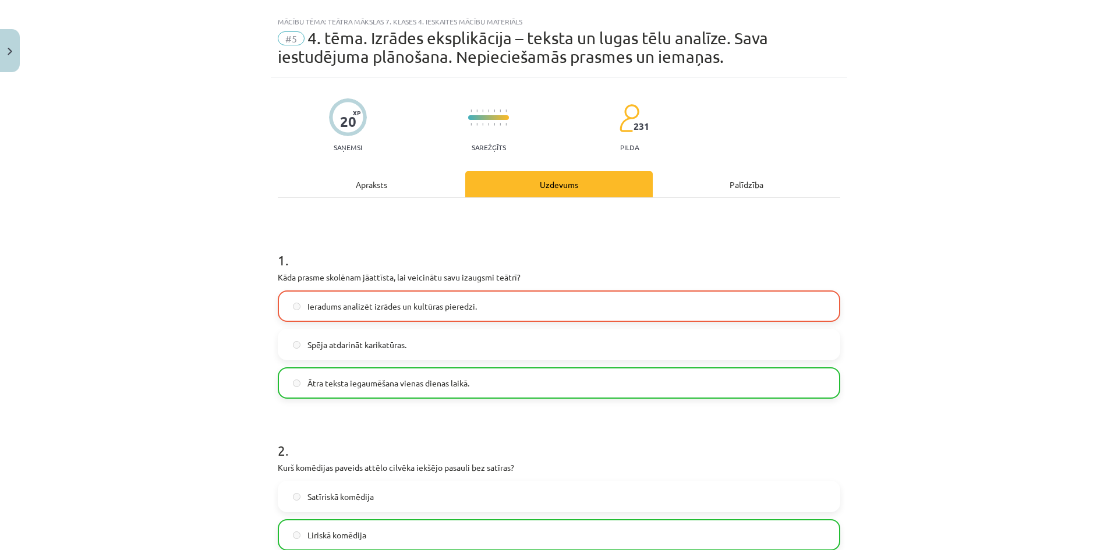
scroll to position [0, 0]
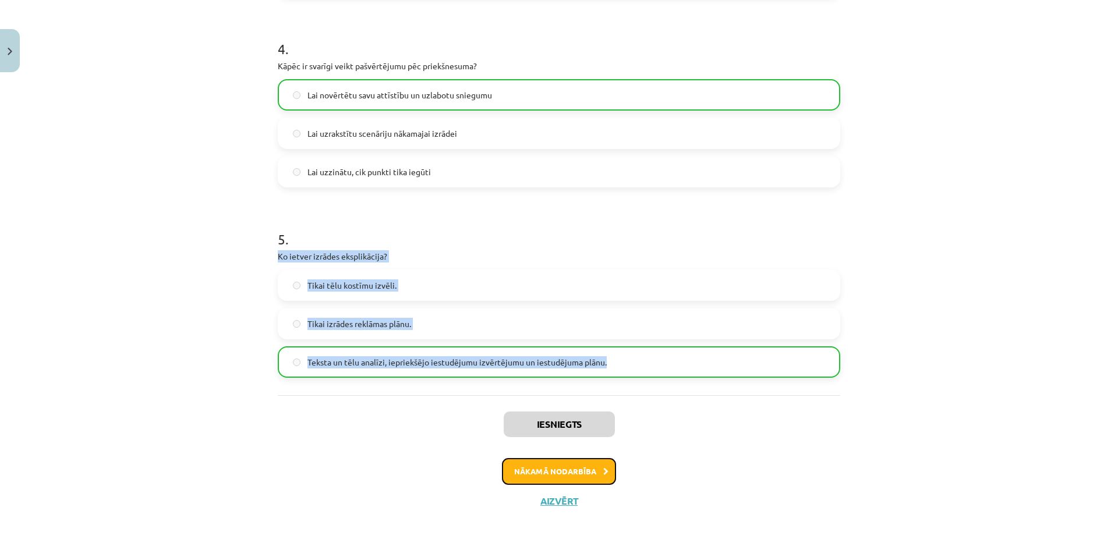
click at [579, 470] on button "Nākamā nodarbība" at bounding box center [559, 471] width 114 height 27
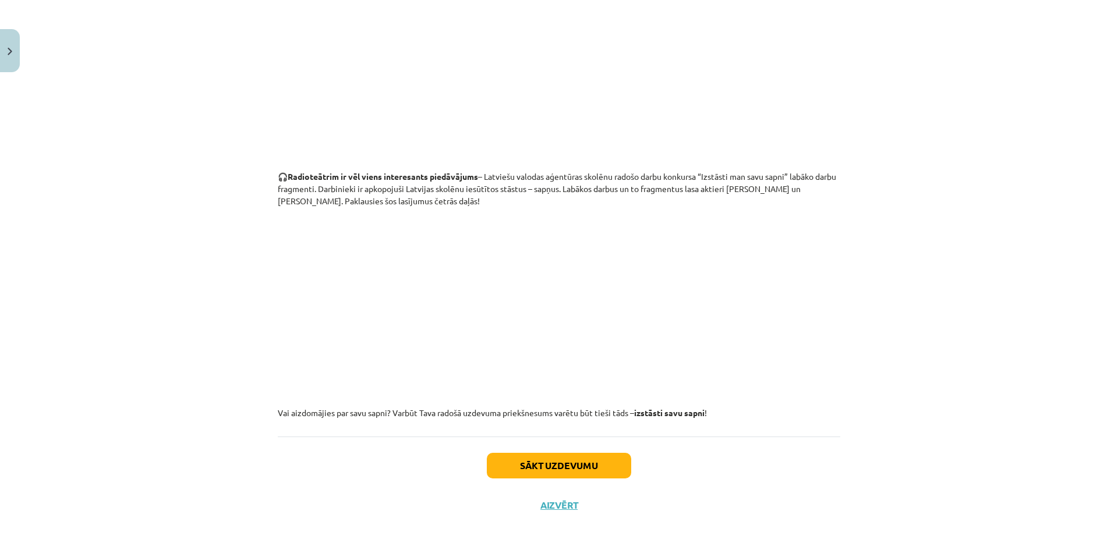
scroll to position [981, 0]
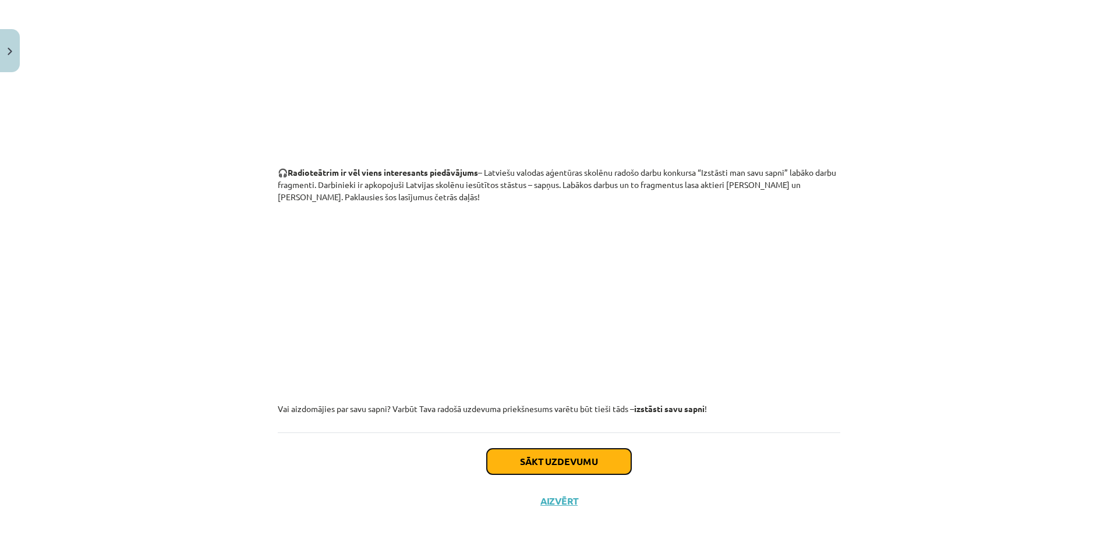
click at [590, 469] on button "Sākt uzdevumu" at bounding box center [559, 462] width 144 height 26
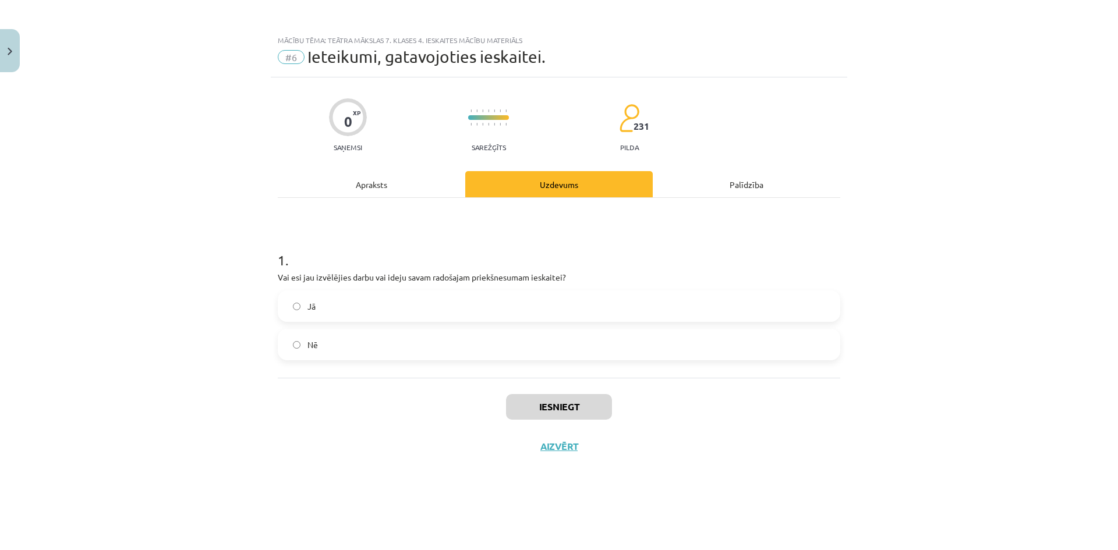
scroll to position [0, 0]
drag, startPoint x: 338, startPoint y: 280, endPoint x: 620, endPoint y: 279, distance: 282.3
click at [547, 277] on p "Vai esi jau izvēlējies darbu vai ideju savam radošajam priekšnesumam ieskaitei?" at bounding box center [559, 277] width 562 height 12
drag, startPoint x: 666, startPoint y: 280, endPoint x: 666, endPoint y: 289, distance: 8.7
click at [668, 281] on p "Vai esi jau izvēlējies darbu vai ideju savam radošajam priekšnesumam ieskaitei?" at bounding box center [559, 277] width 562 height 12
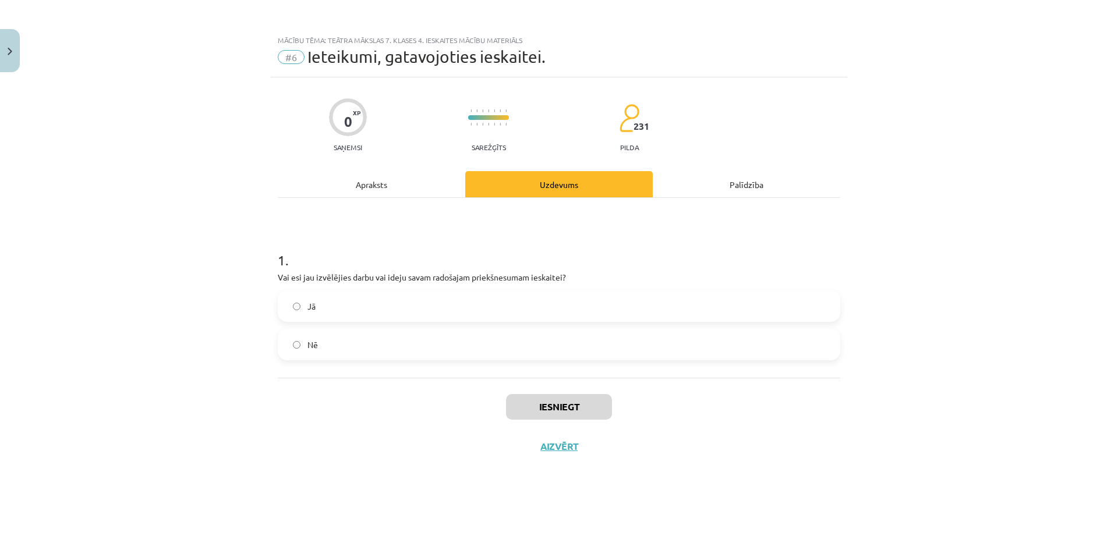
click at [491, 356] on label "Nē" at bounding box center [559, 344] width 560 height 29
click at [580, 403] on button "Iesniegt" at bounding box center [559, 407] width 106 height 26
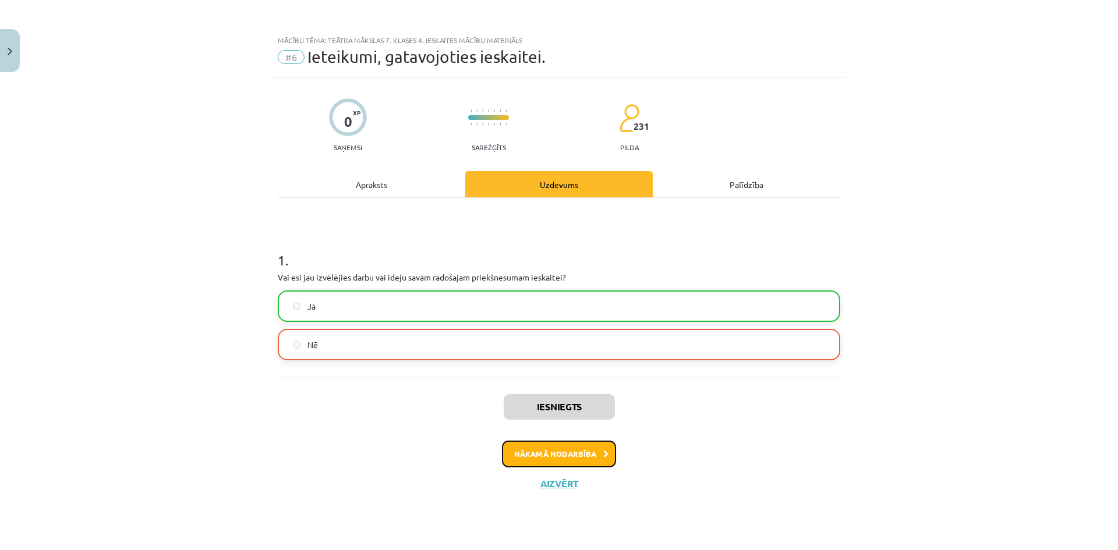
click at [605, 447] on button "Nākamā nodarbība" at bounding box center [559, 454] width 114 height 27
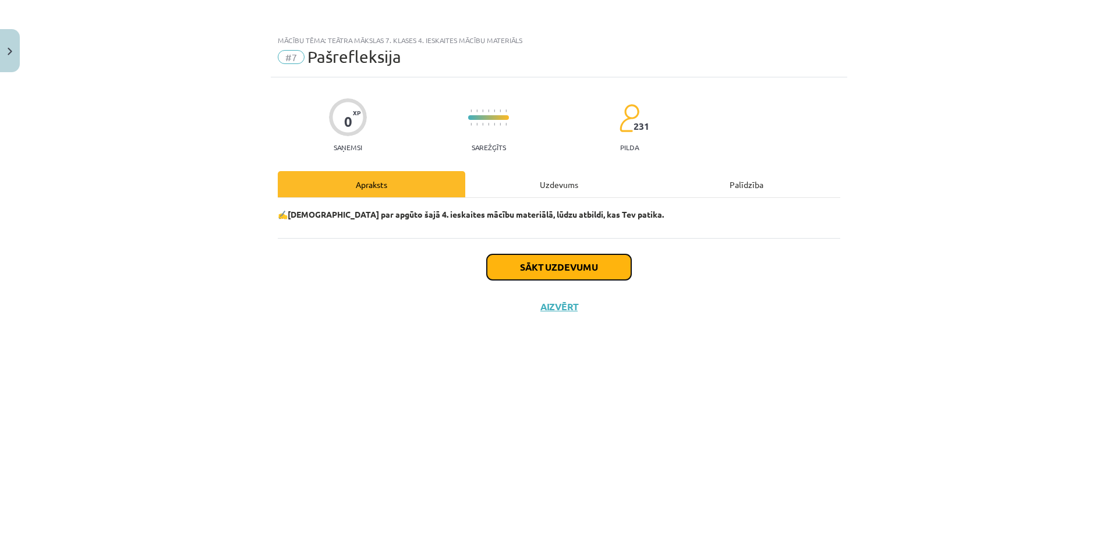
click at [575, 268] on button "Sākt uzdevumu" at bounding box center [559, 267] width 144 height 26
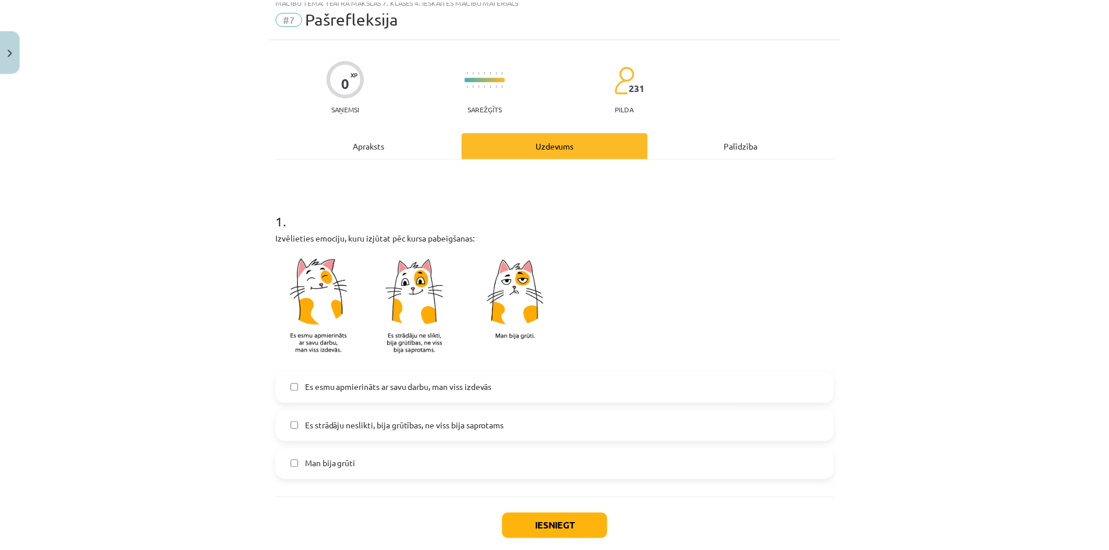
scroll to position [105, 0]
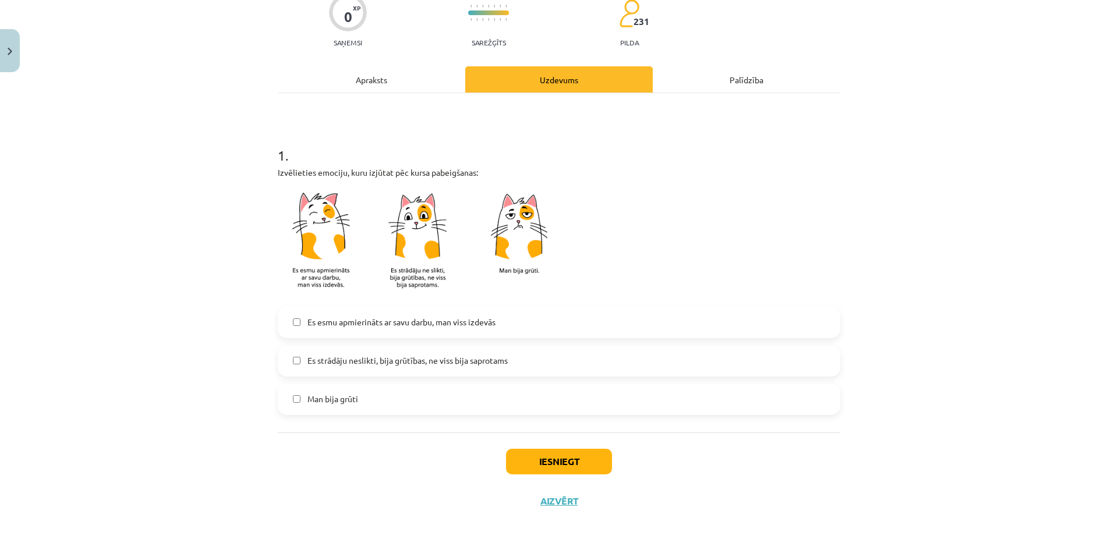
click at [396, 366] on span "Es strādāju neslikti, bija grūtības, ne viss bija saprotams" at bounding box center [407, 360] width 200 height 12
click at [599, 456] on button "Iesniegt" at bounding box center [559, 462] width 106 height 26
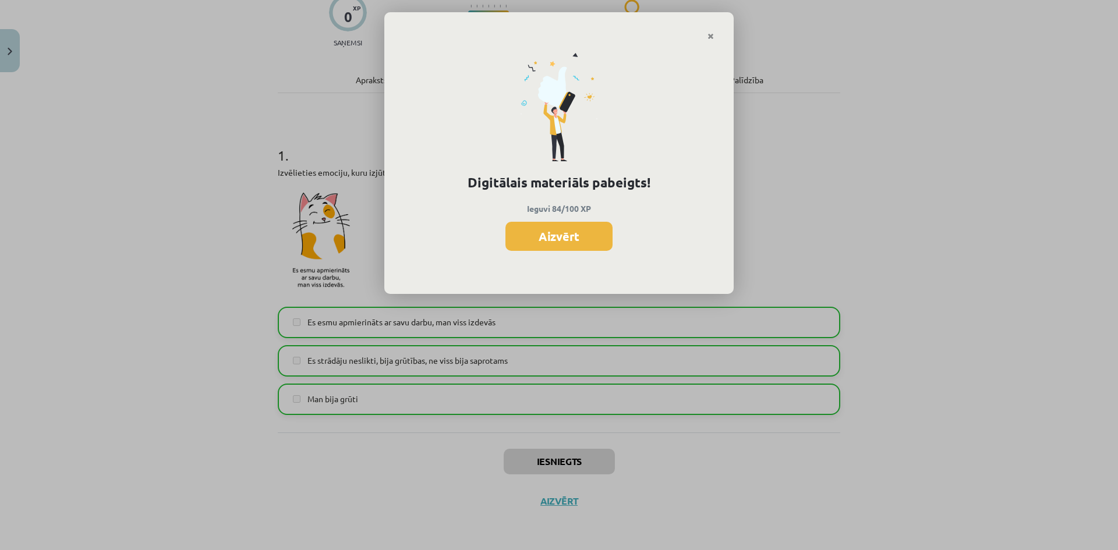
click at [580, 242] on button "Aizvērt" at bounding box center [558, 236] width 107 height 29
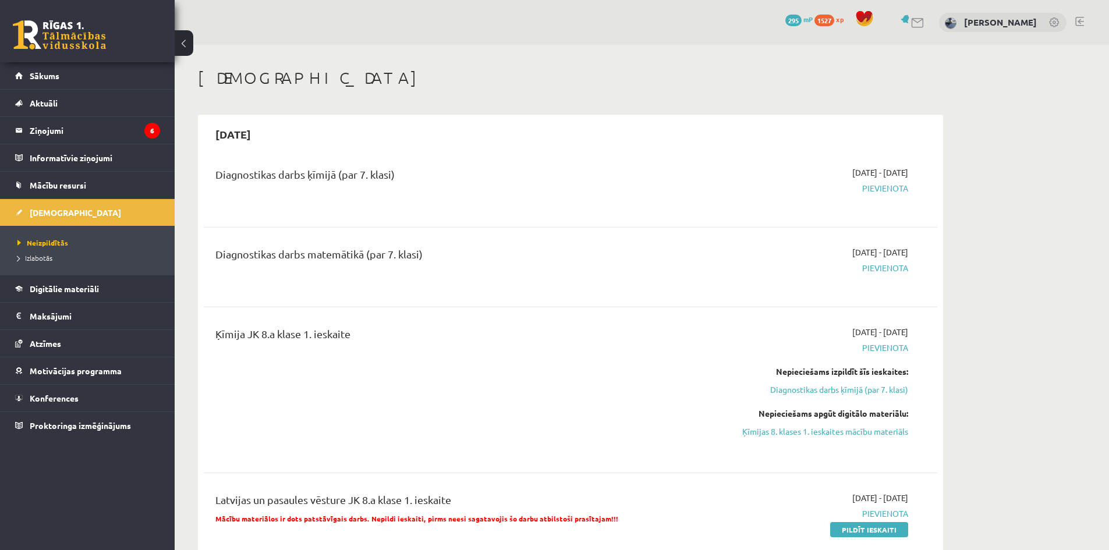
scroll to position [815, 0]
